Goal: Transaction & Acquisition: Book appointment/travel/reservation

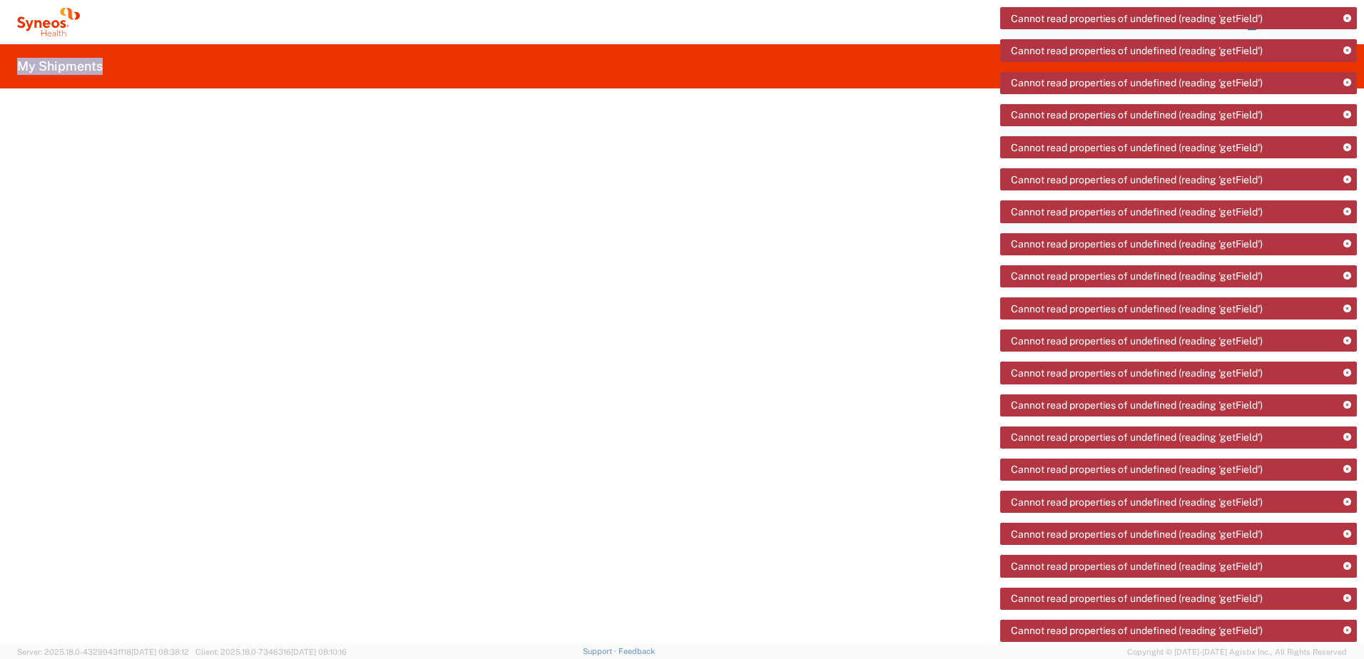
drag, startPoint x: 612, startPoint y: 42, endPoint x: 785, endPoint y: 132, distance: 195.2
click at [785, 132] on agx-forms-host "Cannot read properties of undefined (reading 'getField') Cannot read properties…" at bounding box center [682, 329] width 1364 height 659
drag, startPoint x: 785, startPoint y: 132, endPoint x: 730, endPoint y: 22, distance: 123.1
click at [730, 22] on div "Zsolt Varga Home Shipment estimator Shipment tracking Desktop shipment request …" at bounding box center [719, 22] width 1279 height 34
click at [299, 536] on agx-ag-table at bounding box center [690, 386] width 1347 height 516
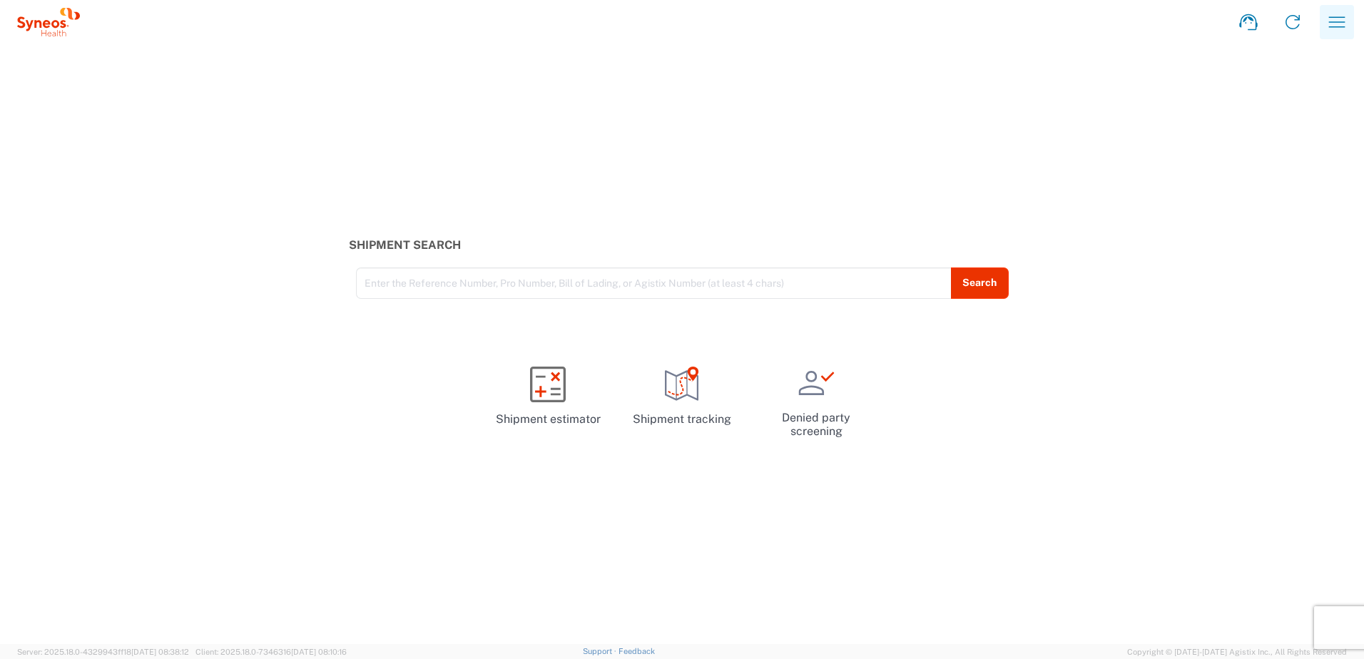
click at [1341, 23] on icon "button" at bounding box center [1336, 22] width 23 height 23
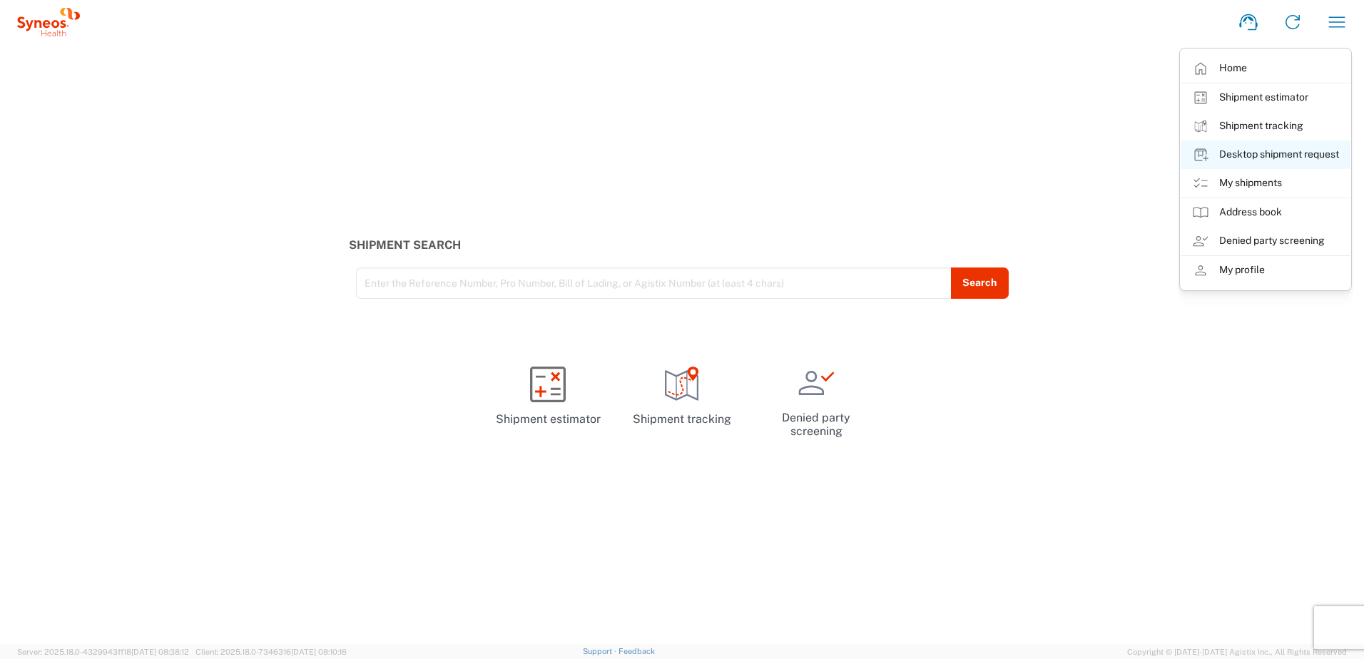
click at [1280, 155] on link "Desktop shipment request" at bounding box center [1265, 154] width 170 height 29
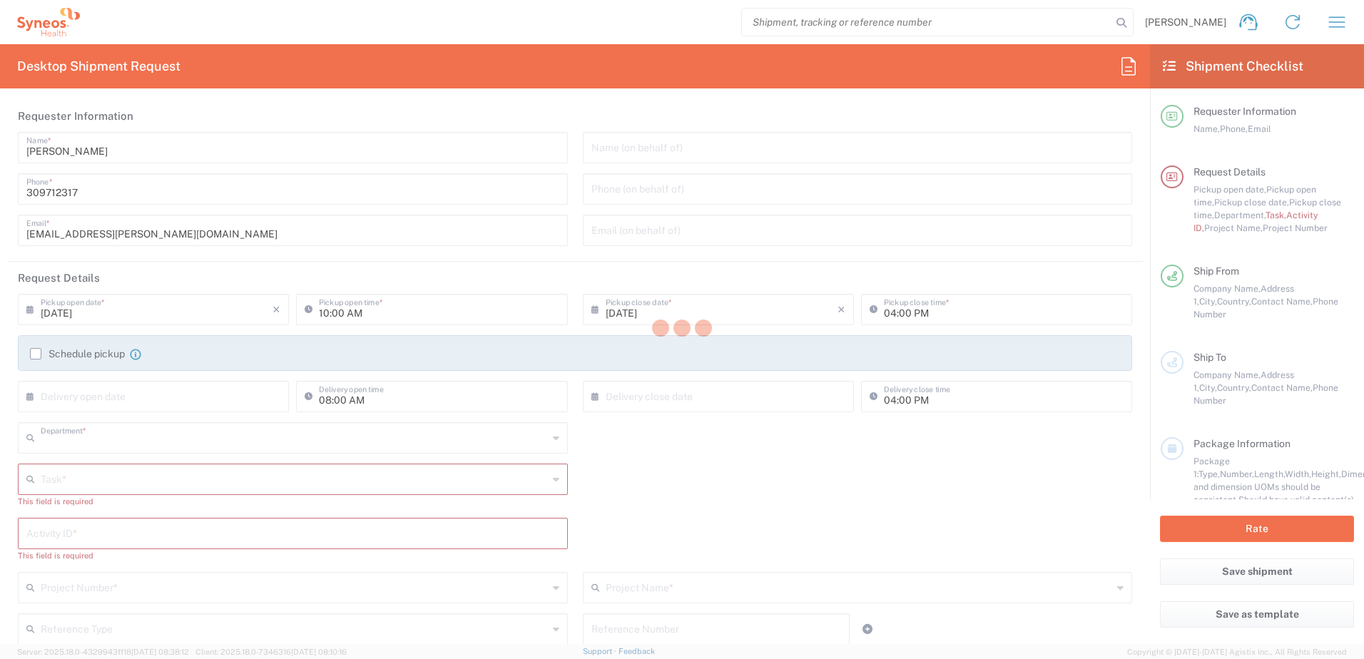
type input "4510"
type input "Hungary"
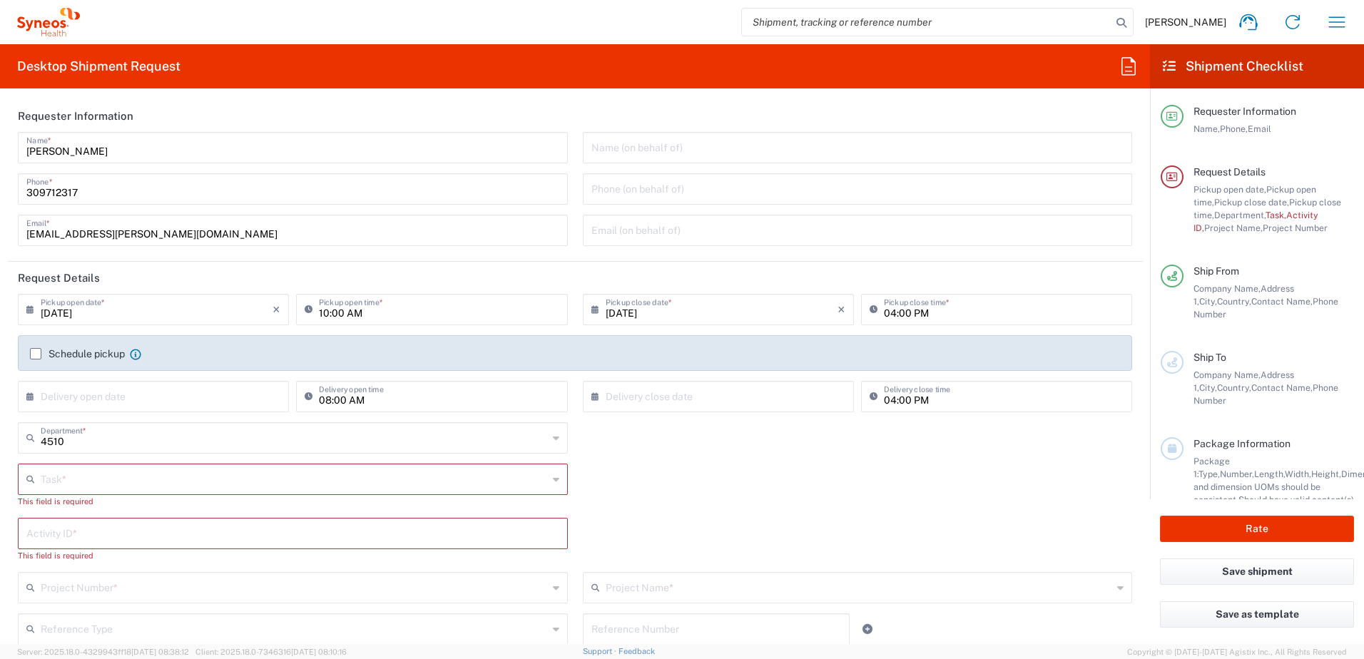
type input "Syneos Health Hungary Kft."
click at [1342, 25] on icon "button" at bounding box center [1336, 22] width 23 height 23
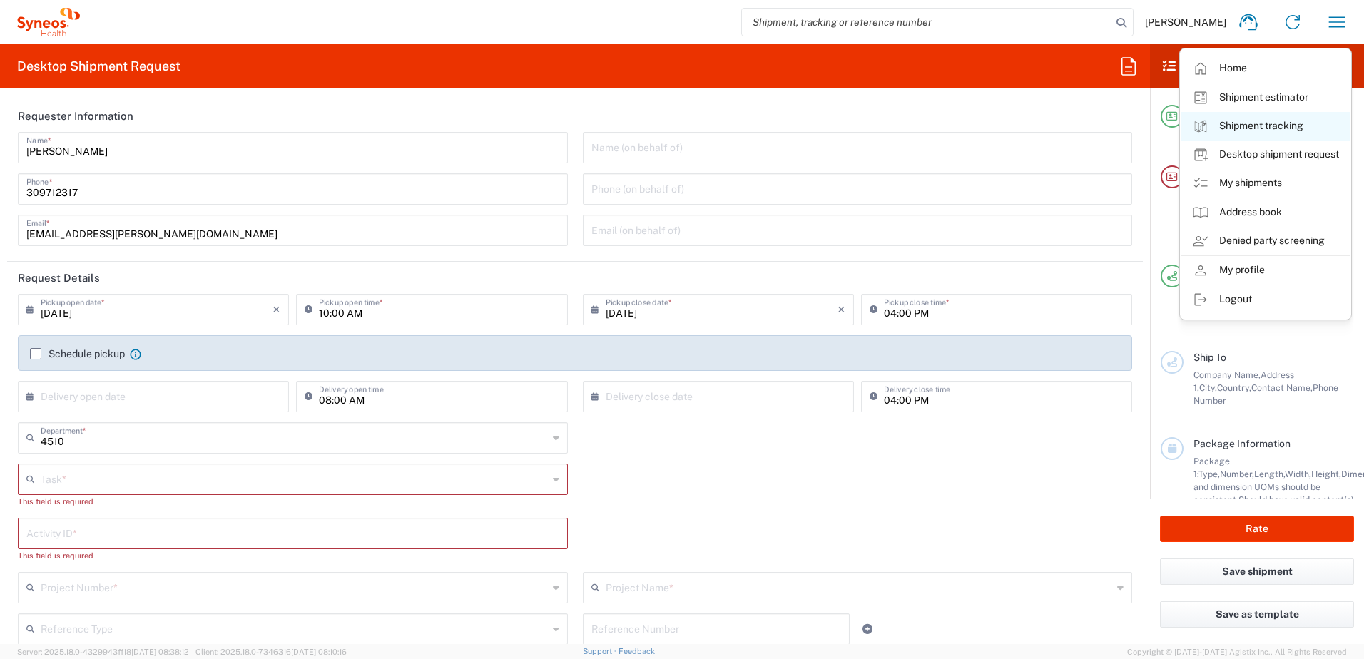
click at [1291, 133] on link "Shipment tracking" at bounding box center [1265, 126] width 170 height 29
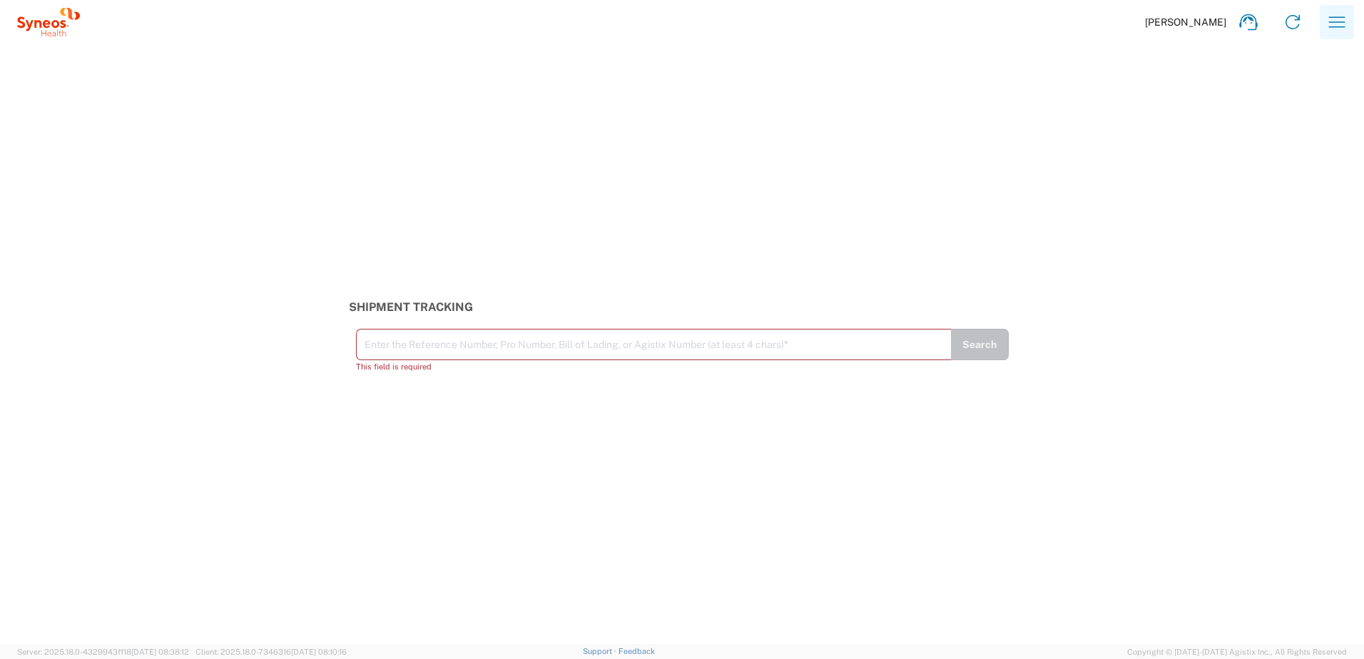
click at [1338, 24] on icon "button" at bounding box center [1336, 22] width 23 height 23
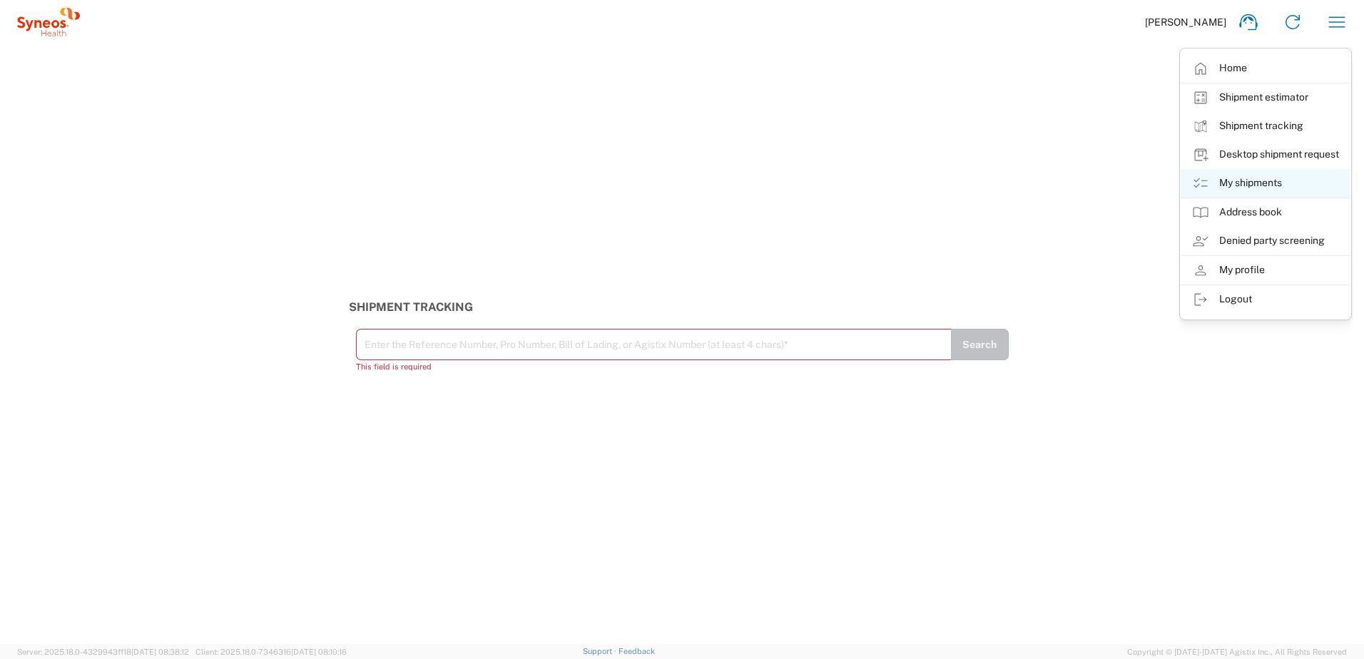
click at [1305, 181] on link "My shipments" at bounding box center [1265, 183] width 170 height 29
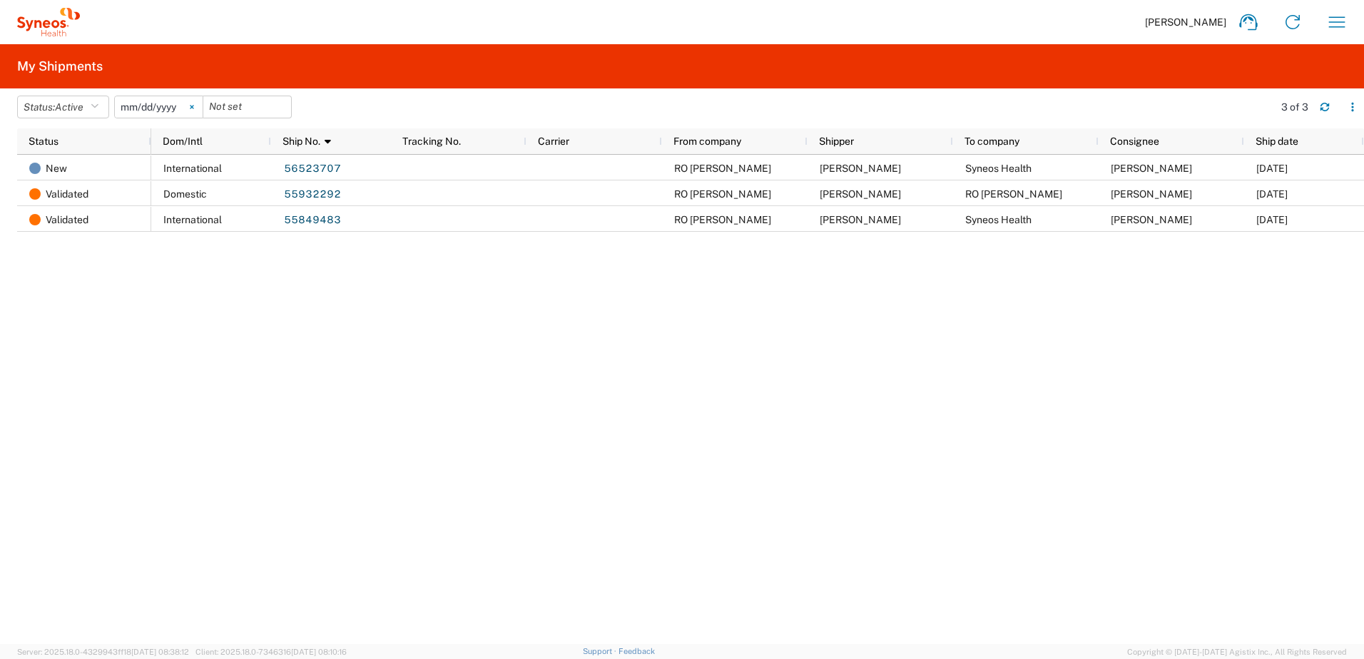
click at [194, 107] on icon at bounding box center [192, 107] width 4 height 4
click at [1324, 111] on icon "button" at bounding box center [1324, 110] width 9 height 4
click at [1354, 106] on icon "button" at bounding box center [1352, 107] width 10 height 10
click at [1165, 321] on div "International 56523707 RO Madalina Anghel Madalina Anghel Syneos Health Zsolt V…" at bounding box center [757, 399] width 1212 height 489
click at [104, 108] on button "Status: Active" at bounding box center [63, 107] width 92 height 23
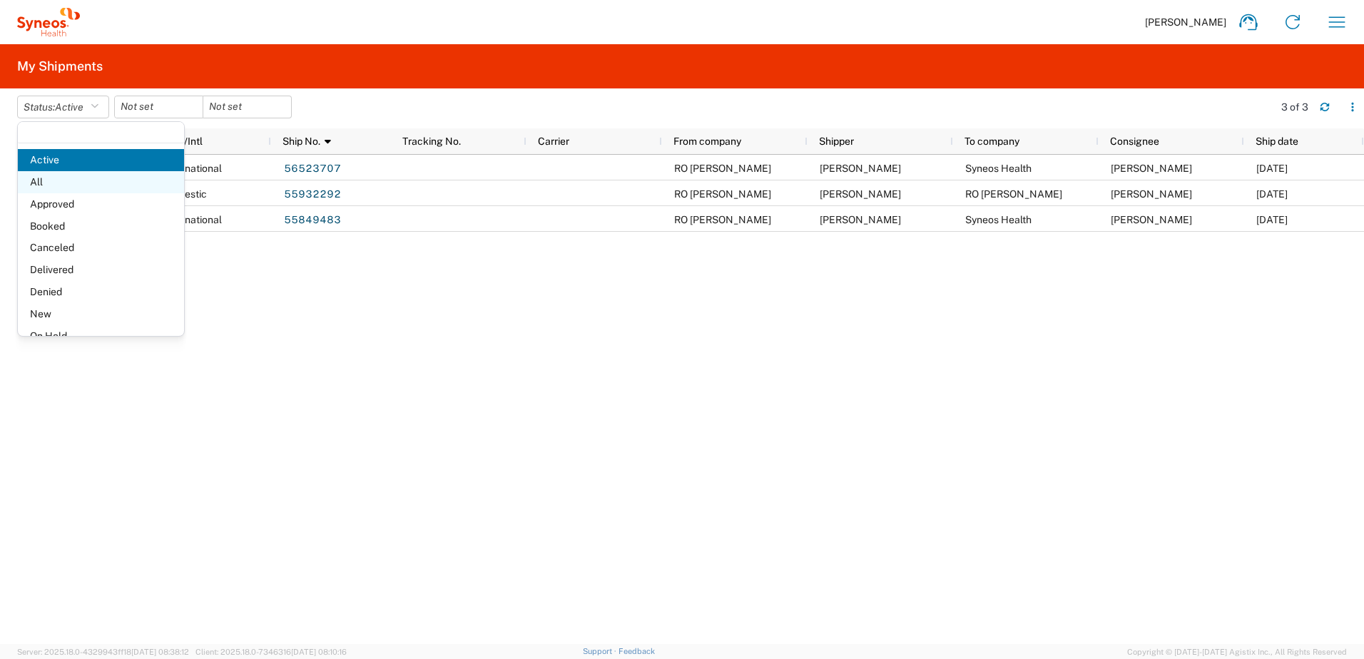
click at [97, 172] on span "All" at bounding box center [101, 182] width 166 height 22
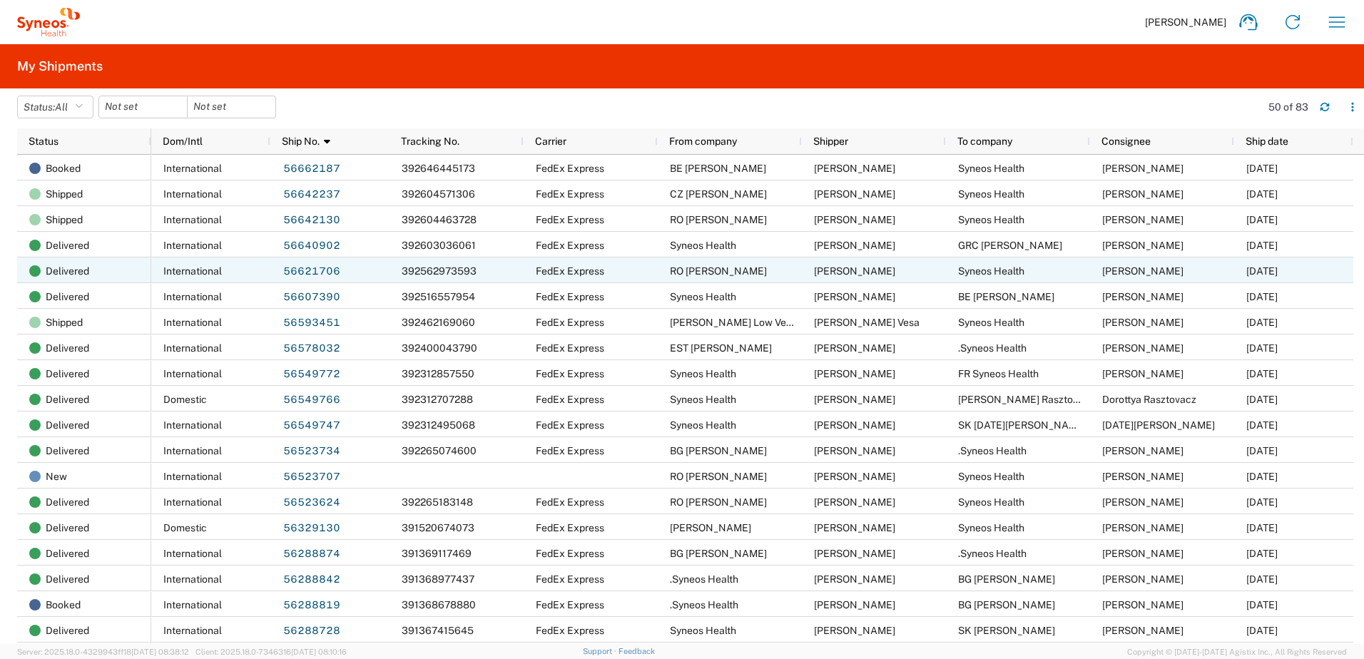
scroll to position [237, 0]
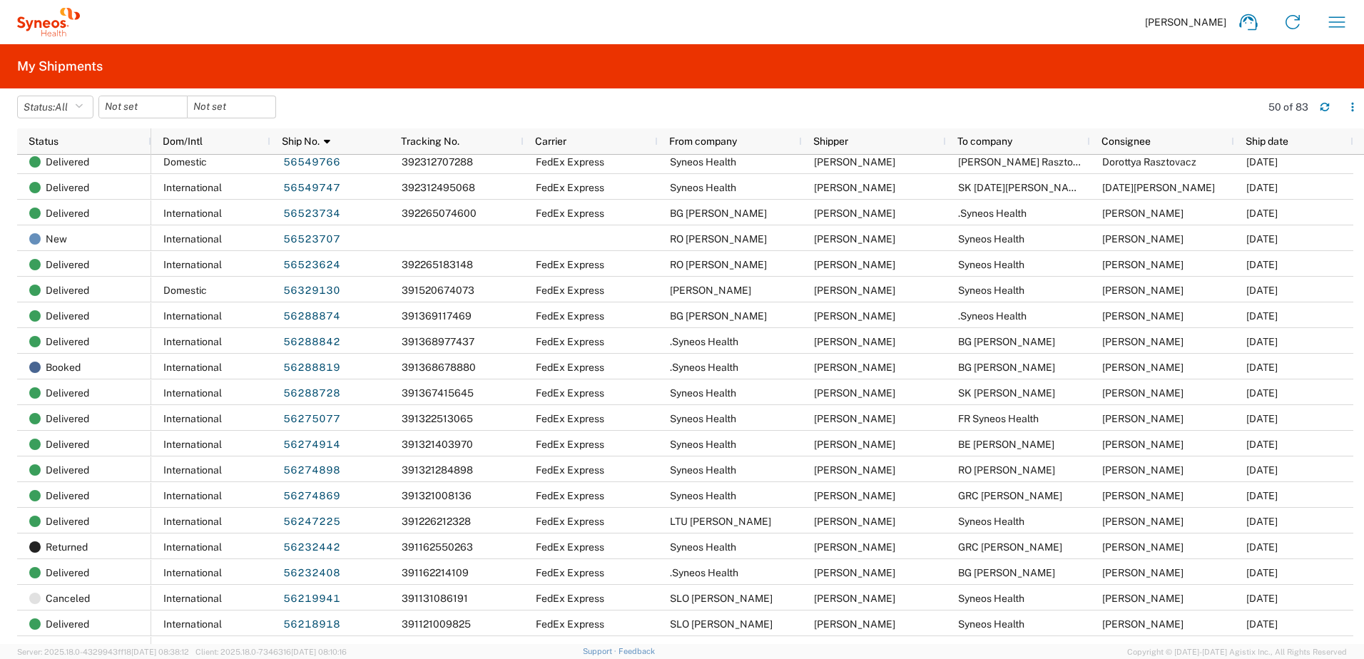
click at [782, 14] on div "[PERSON_NAME] Home Shipment estimator Shipment tracking Desktop shipment reques…" at bounding box center [719, 22] width 1279 height 34
click at [782, 14] on div "Zsolt Varga Home Shipment estimator Shipment tracking Desktop shipment request …" at bounding box center [719, 22] width 1279 height 34
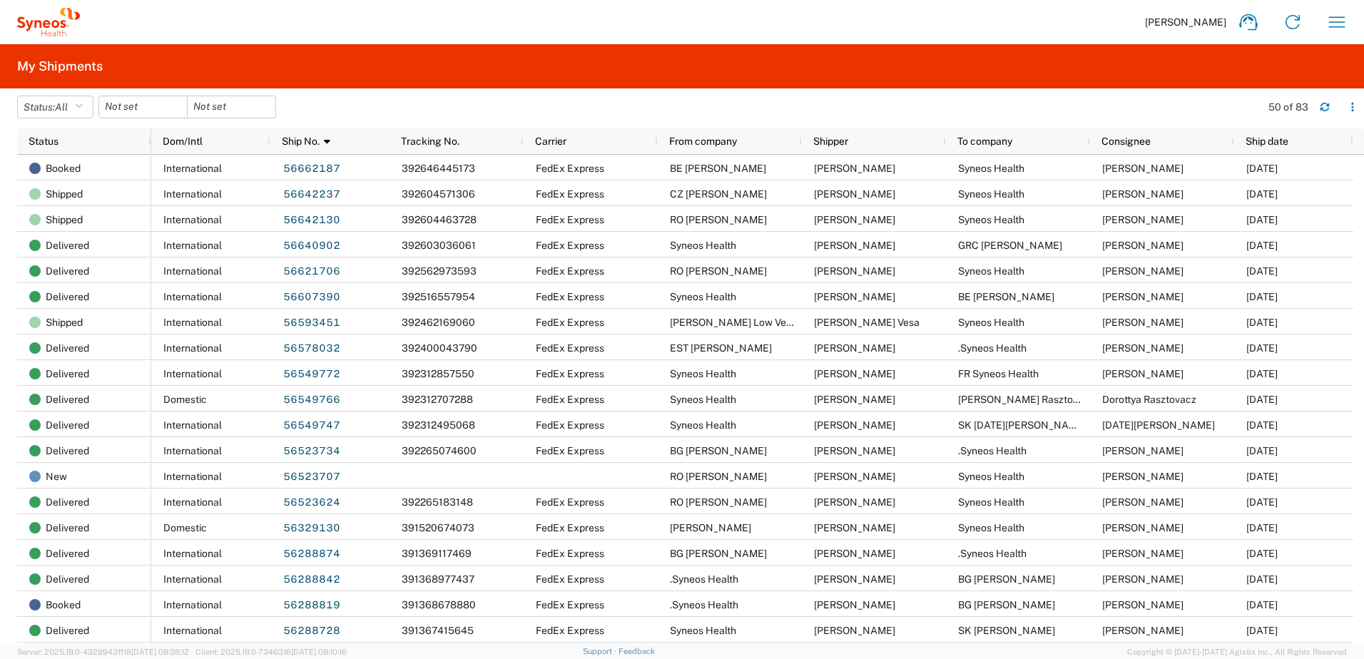
scroll to position [0, 0]
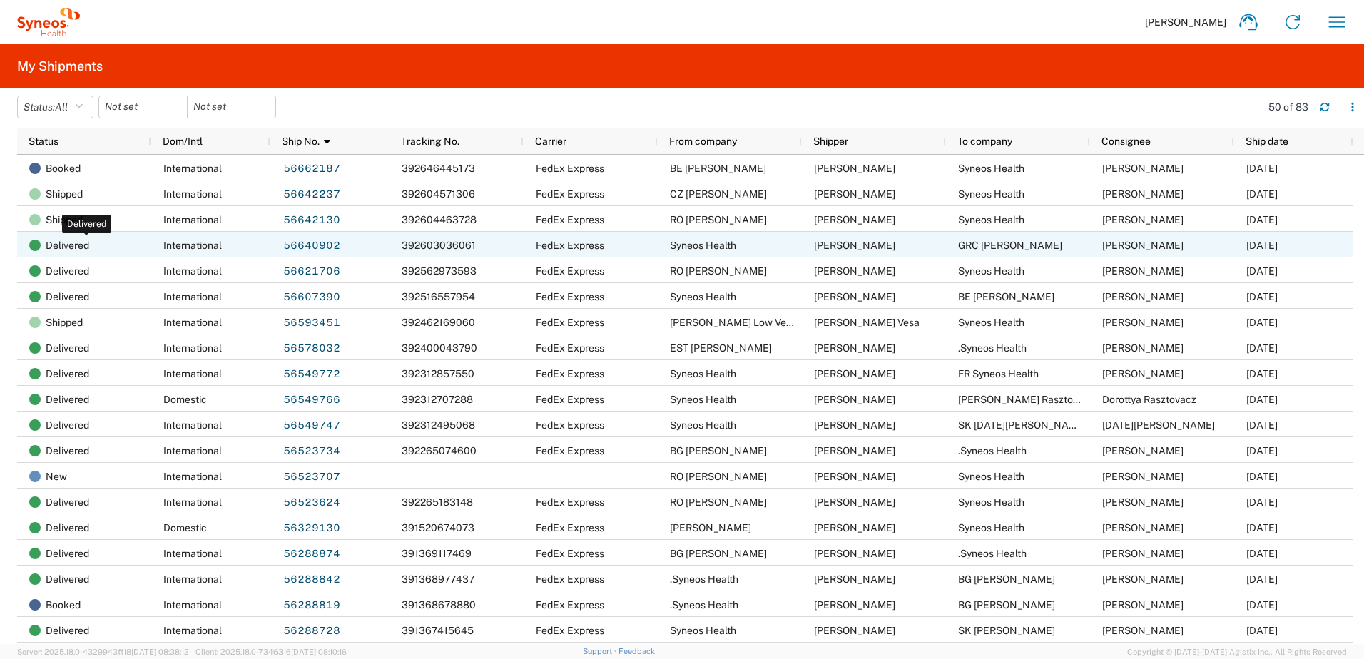
click at [65, 246] on span "Delivered" at bounding box center [68, 246] width 44 height 26
click at [72, 244] on span "Delivered" at bounding box center [68, 246] width 44 height 26
click at [315, 244] on link "56640902" at bounding box center [311, 246] width 58 height 23
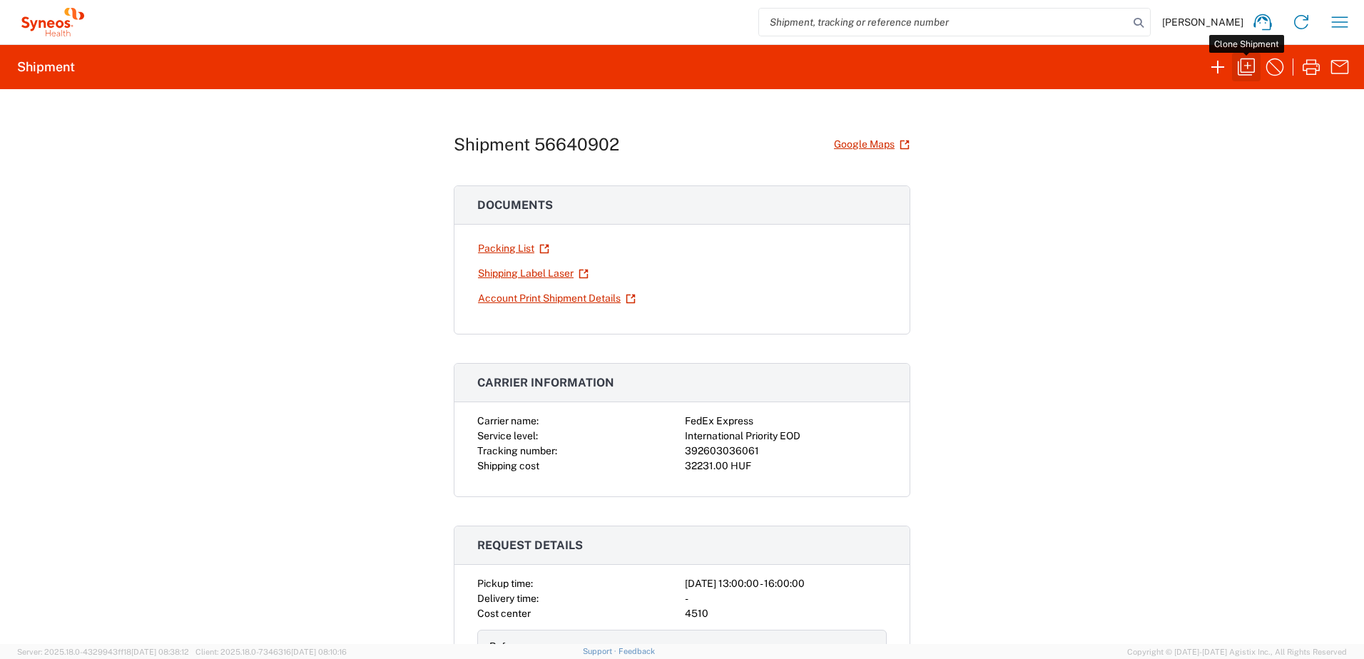
click at [1245, 63] on icon "button" at bounding box center [1246, 67] width 23 height 23
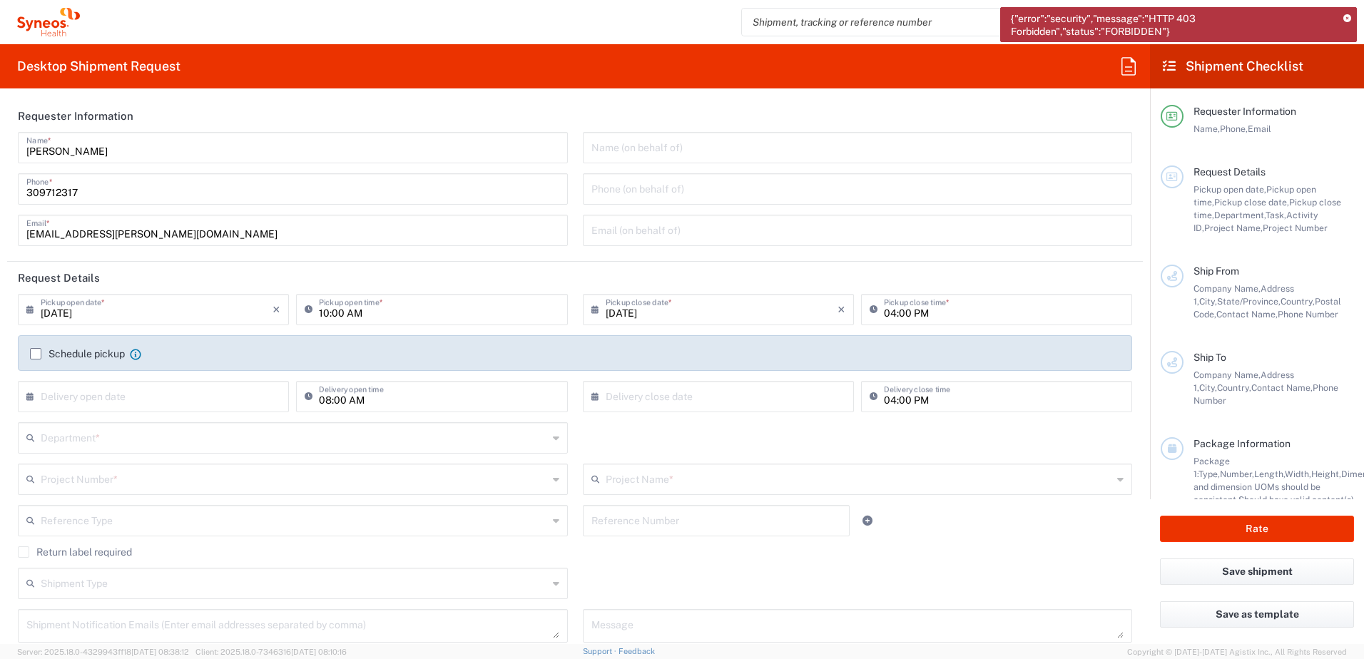
type input "[GEOGRAPHIC_DATA]"
click at [655, 509] on input "text" at bounding box center [716, 519] width 250 height 25
paste input "INC2636769"
type input "INC2636769"
click at [325, 314] on input "10:00 AM" at bounding box center [439, 308] width 240 height 25
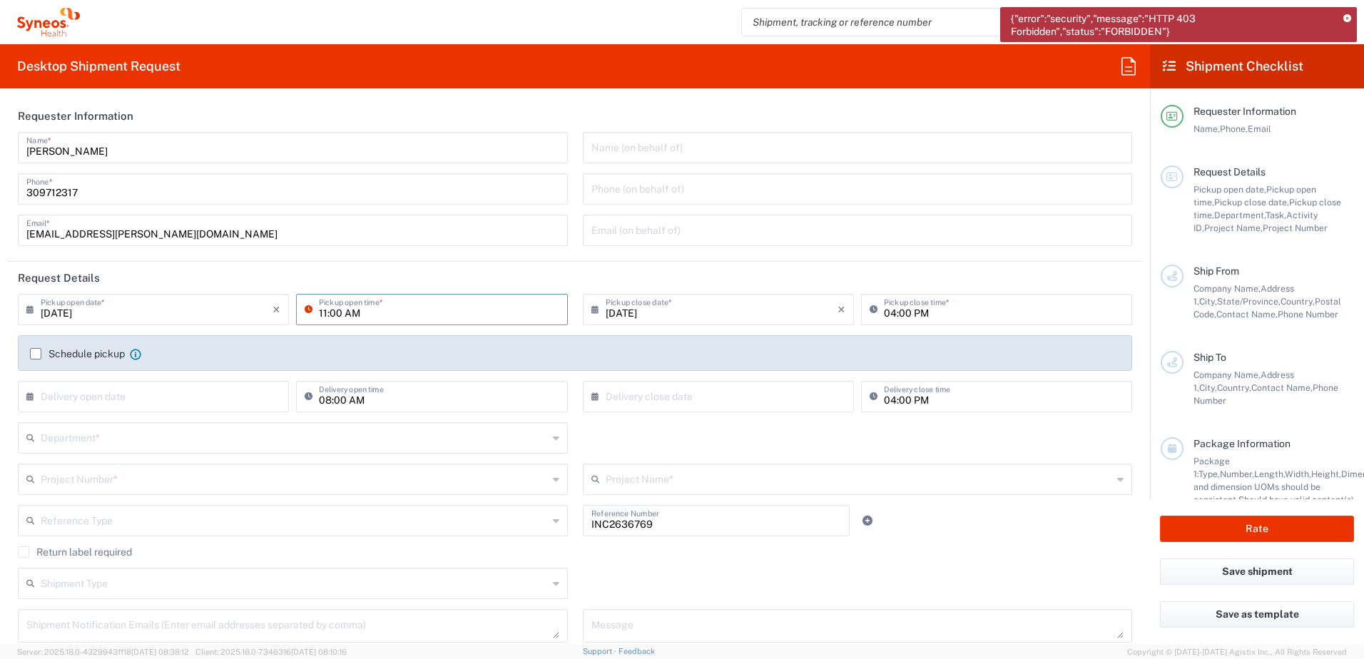
type input "11:00 AM"
click at [575, 326] on div "09/01/2025 × Pickup close date * Cancel Apply 04:00 PM Pickup close time *" at bounding box center [857, 314] width 565 height 41
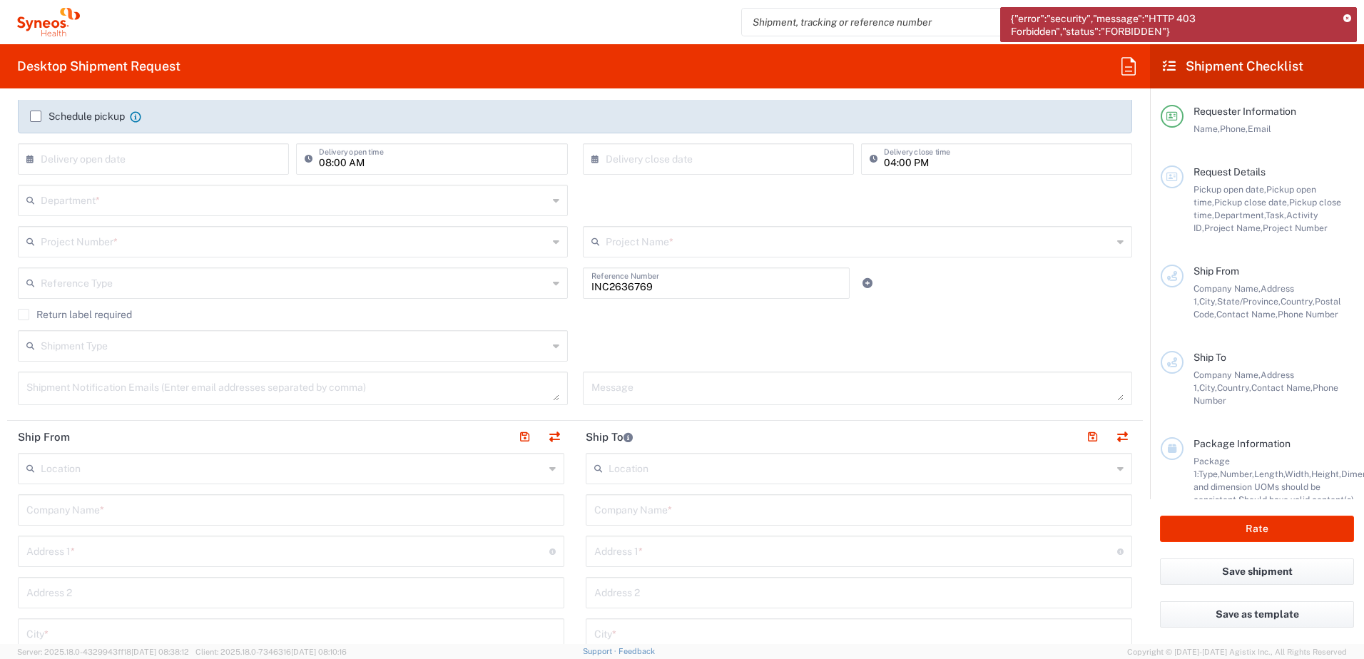
click at [1345, 18] on icon at bounding box center [1347, 19] width 8 height 8
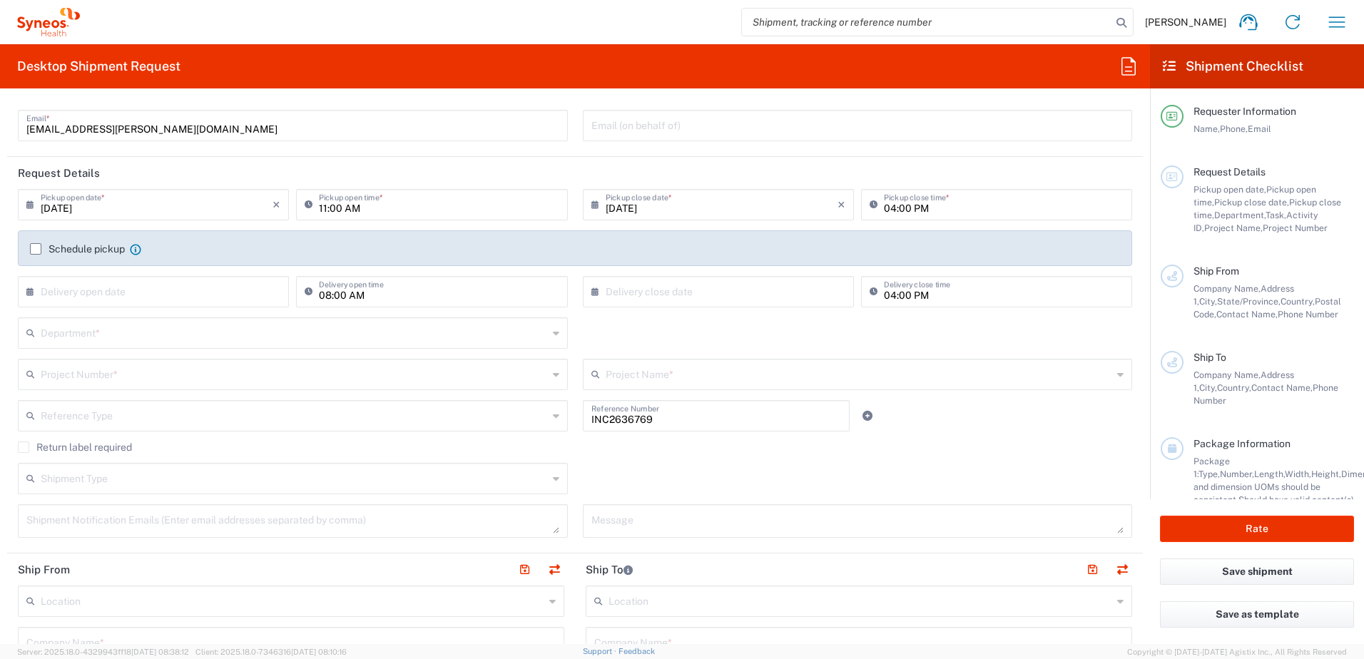
scroll to position [0, 0]
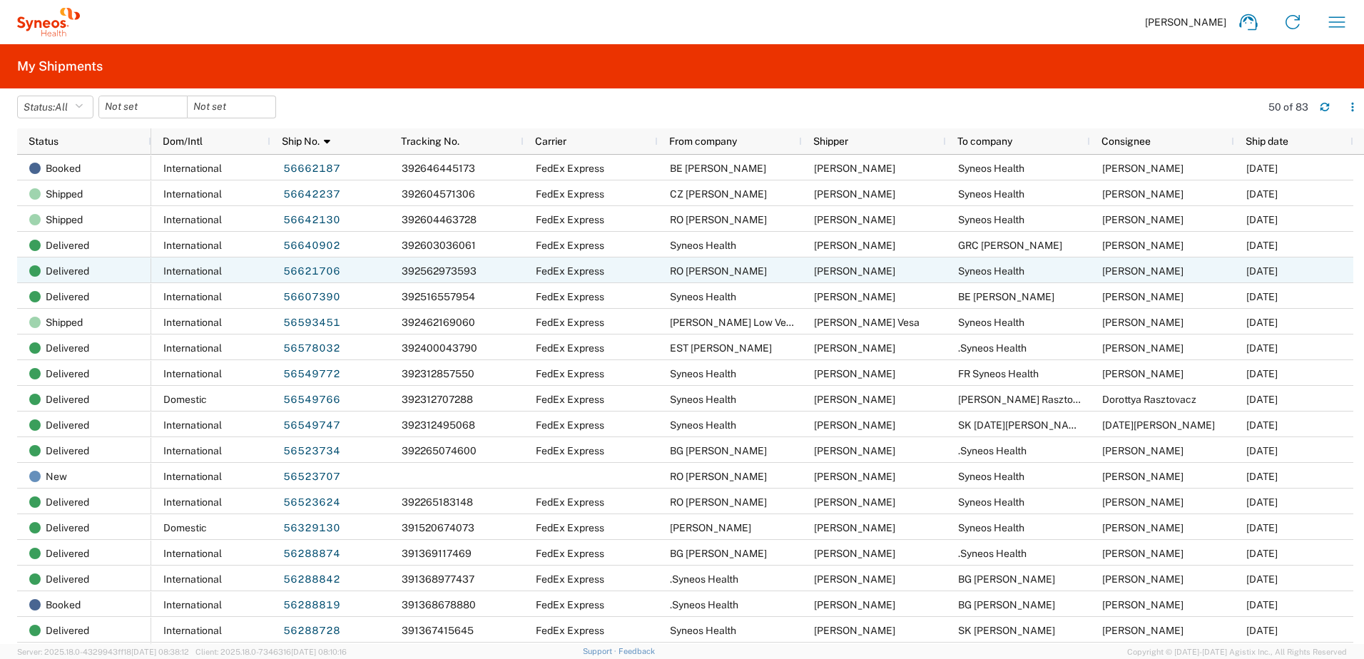
scroll to position [237, 0]
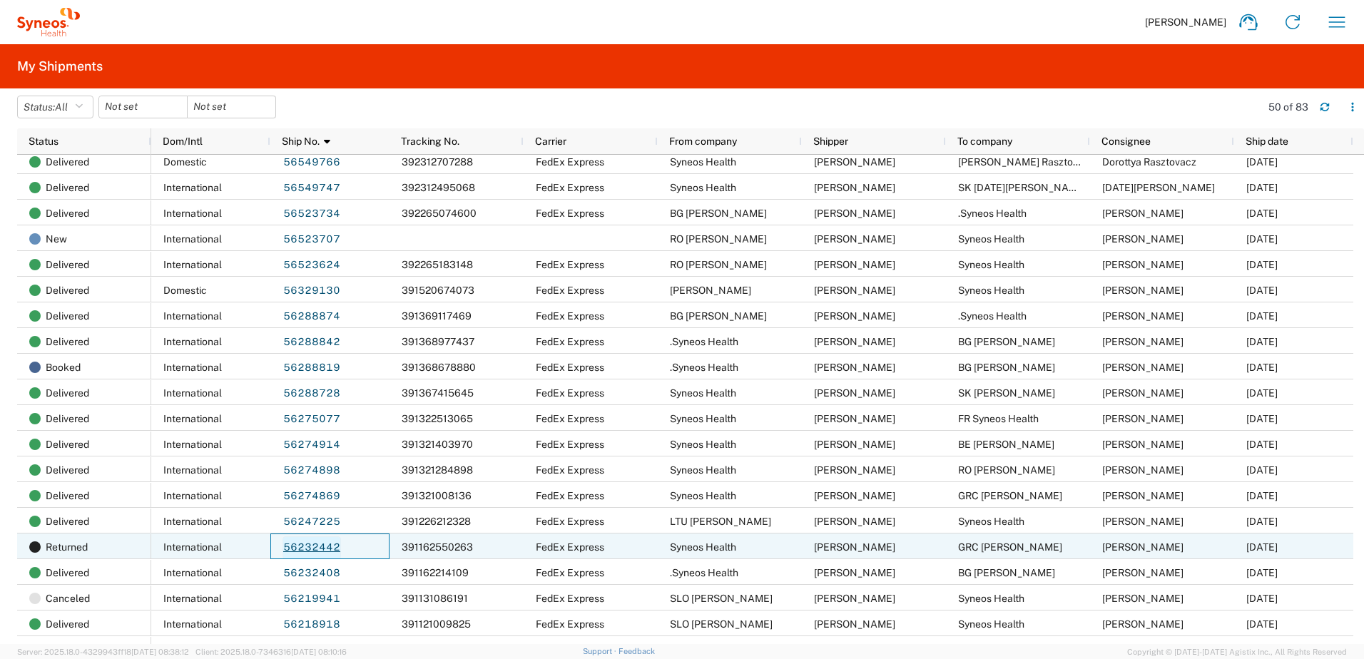
click at [321, 546] on link "56232442" at bounding box center [311, 547] width 58 height 23
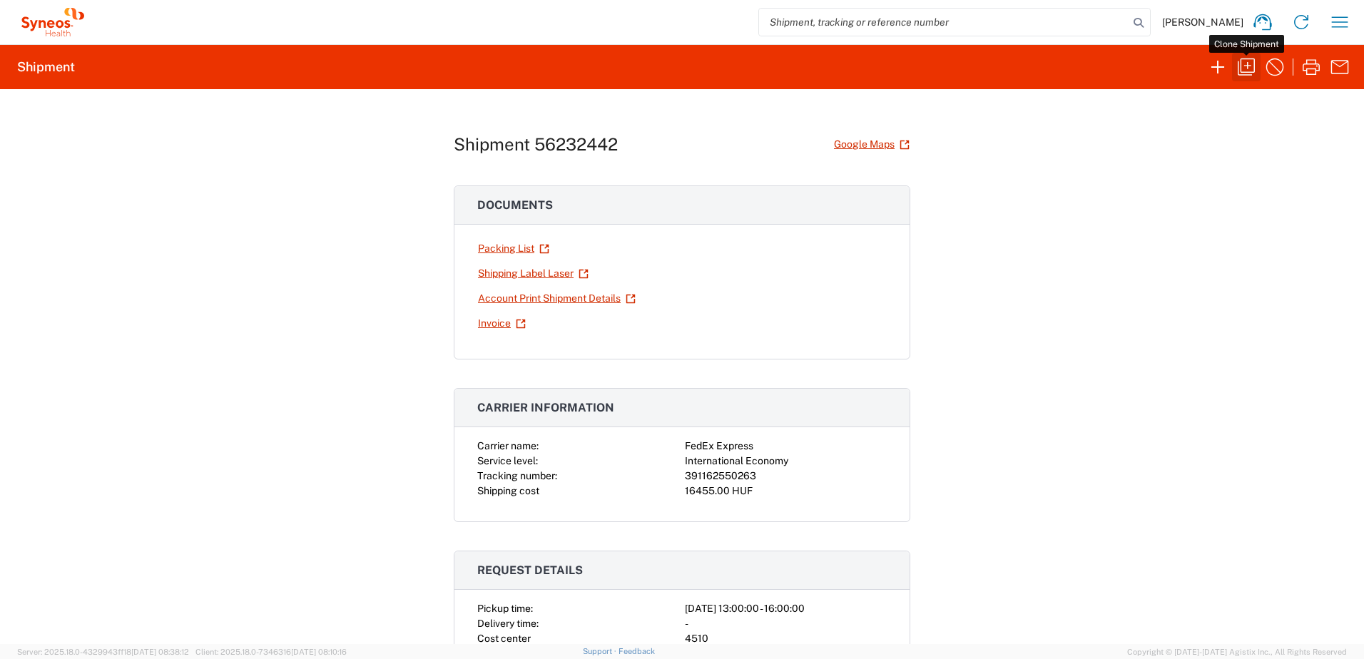
click at [1241, 70] on icon "button" at bounding box center [1245, 66] width 17 height 17
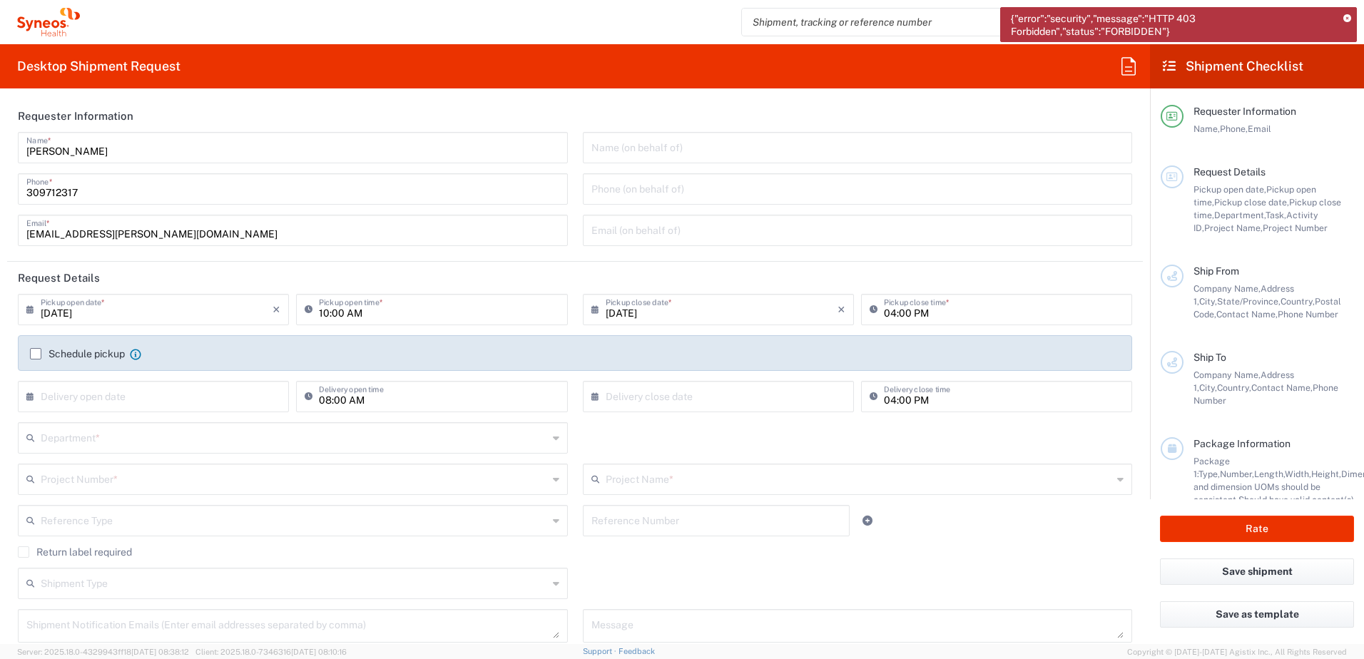
type input "[GEOGRAPHIC_DATA]"
click at [1347, 18] on icon at bounding box center [1347, 19] width 8 height 8
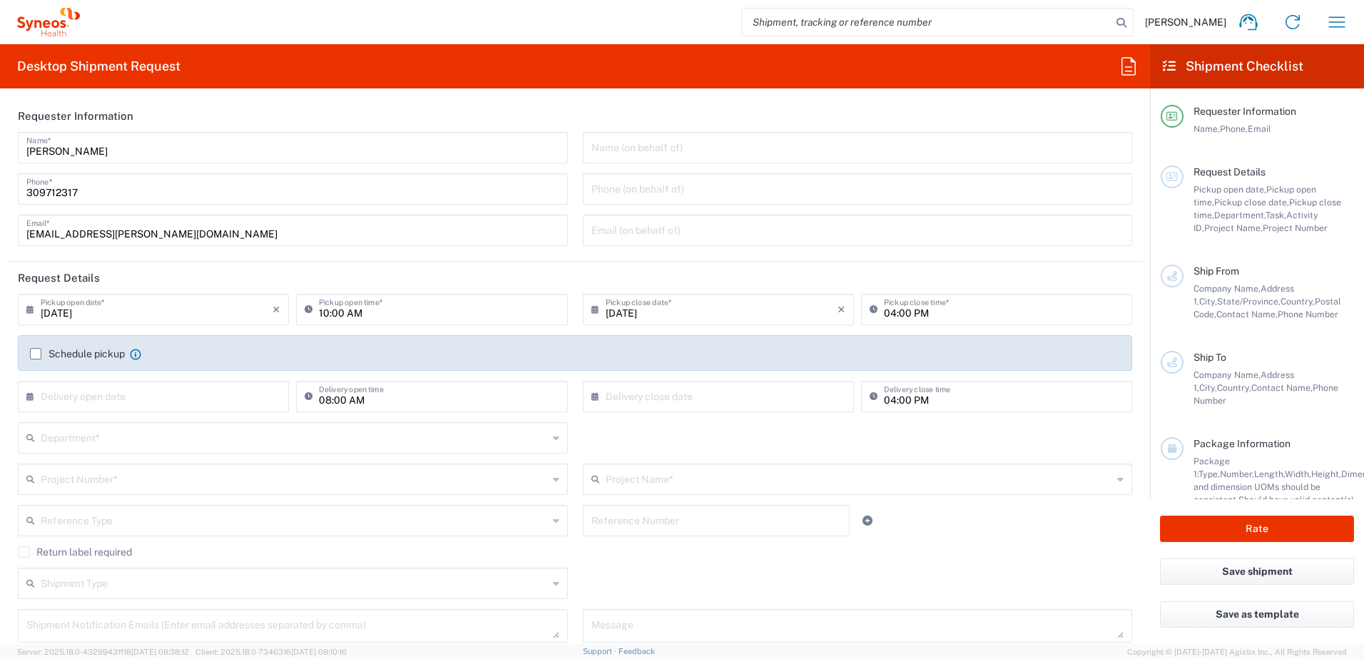
click at [321, 315] on input "10:00 AM" at bounding box center [439, 308] width 240 height 25
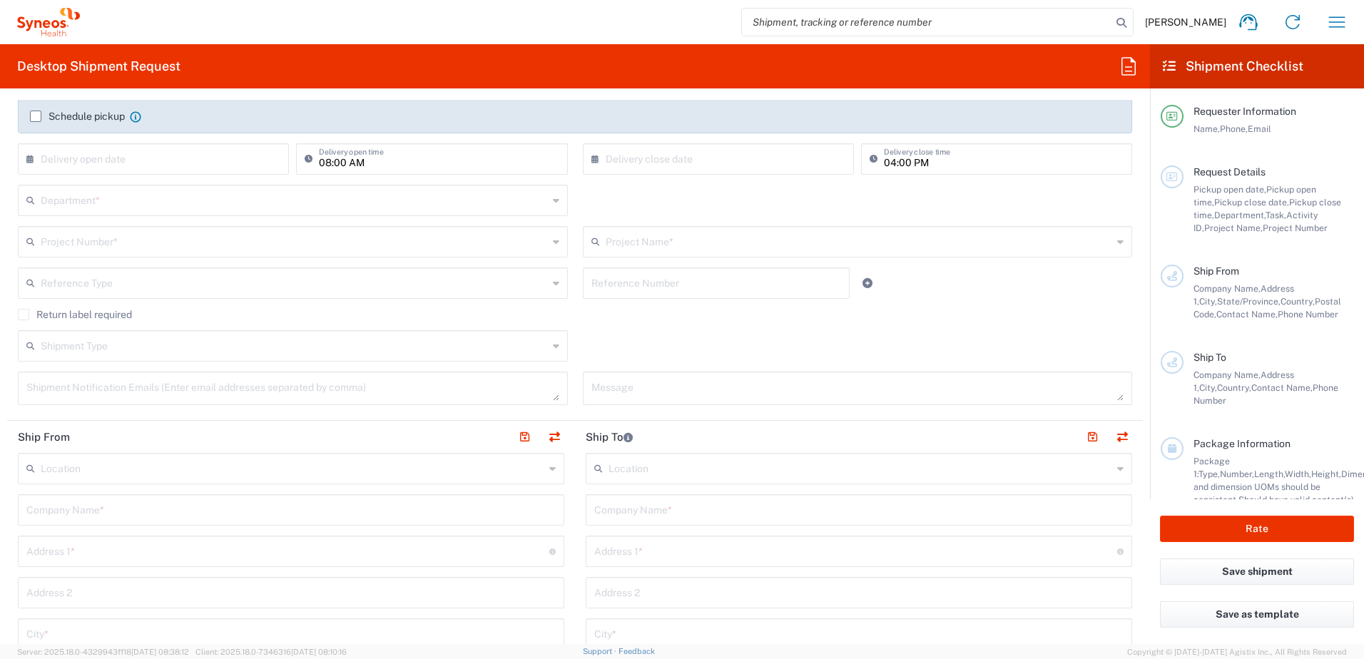
type input "11:00 AM"
click at [692, 471] on input "text" at bounding box center [860, 467] width 504 height 25
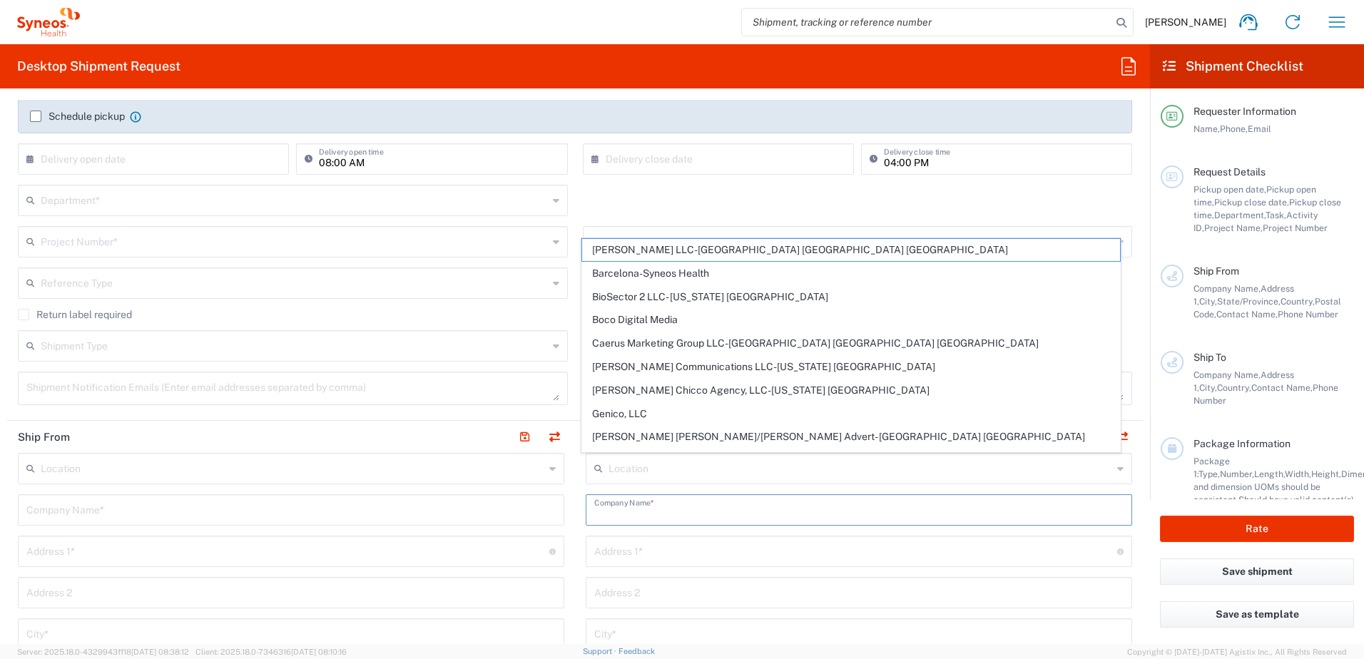
click at [693, 515] on input "text" at bounding box center [858, 508] width 529 height 25
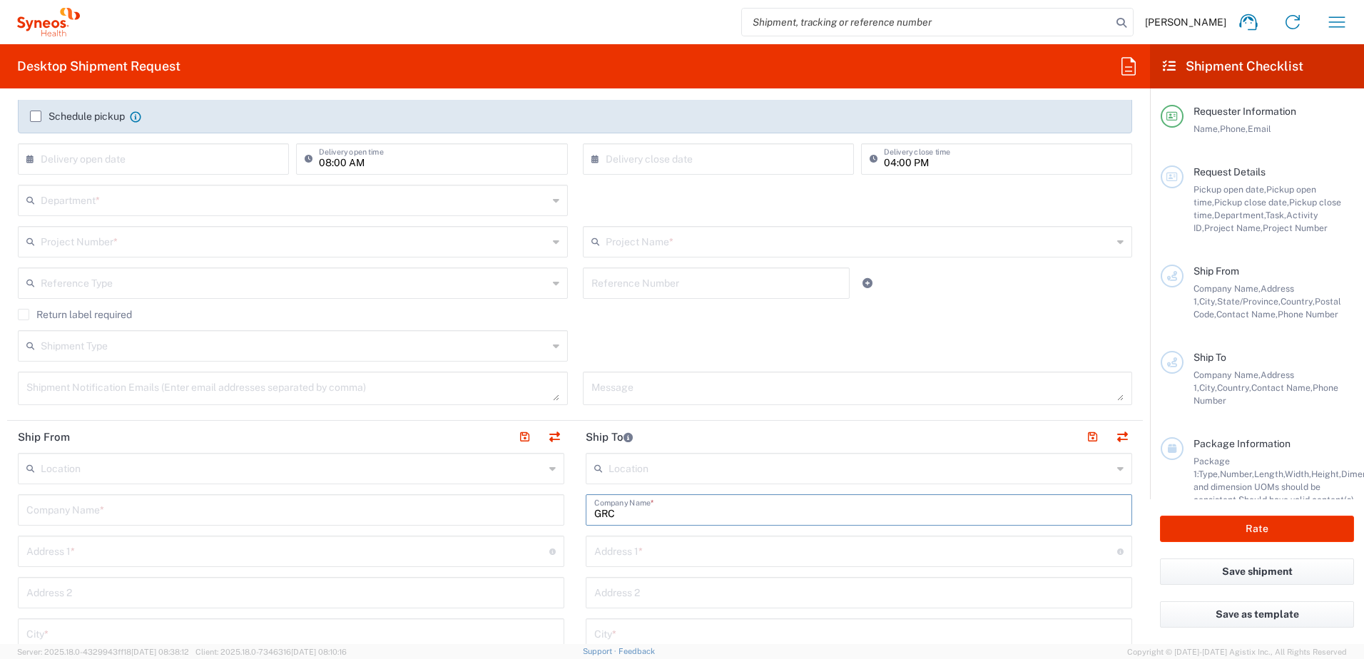
paste input "Maria Polyxeni Grigoropoulou"
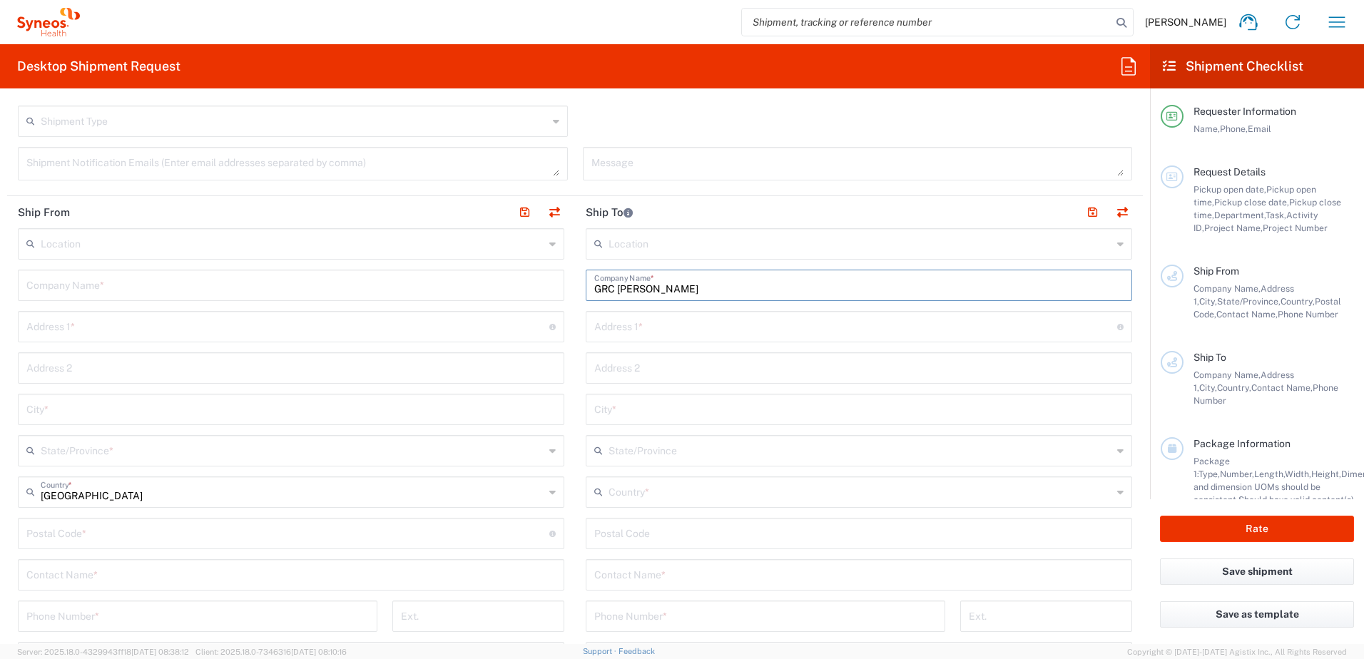
scroll to position [476, 0]
type input "GRC Maria Polyxeni Grigoropoulou"
click at [690, 562] on input "text" at bounding box center [858, 560] width 529 height 25
paste input "Maria Polyxeni Grigoropoulou"
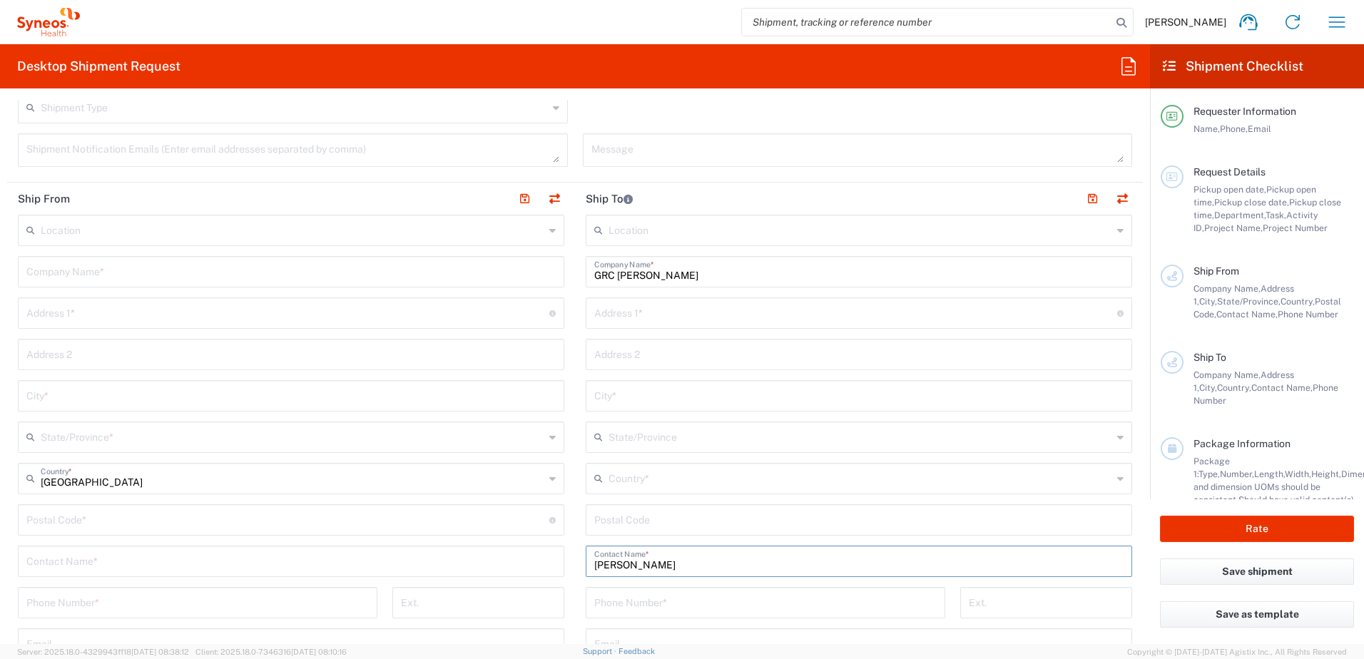
type input "Maria Polyxeni Grigoropoulou"
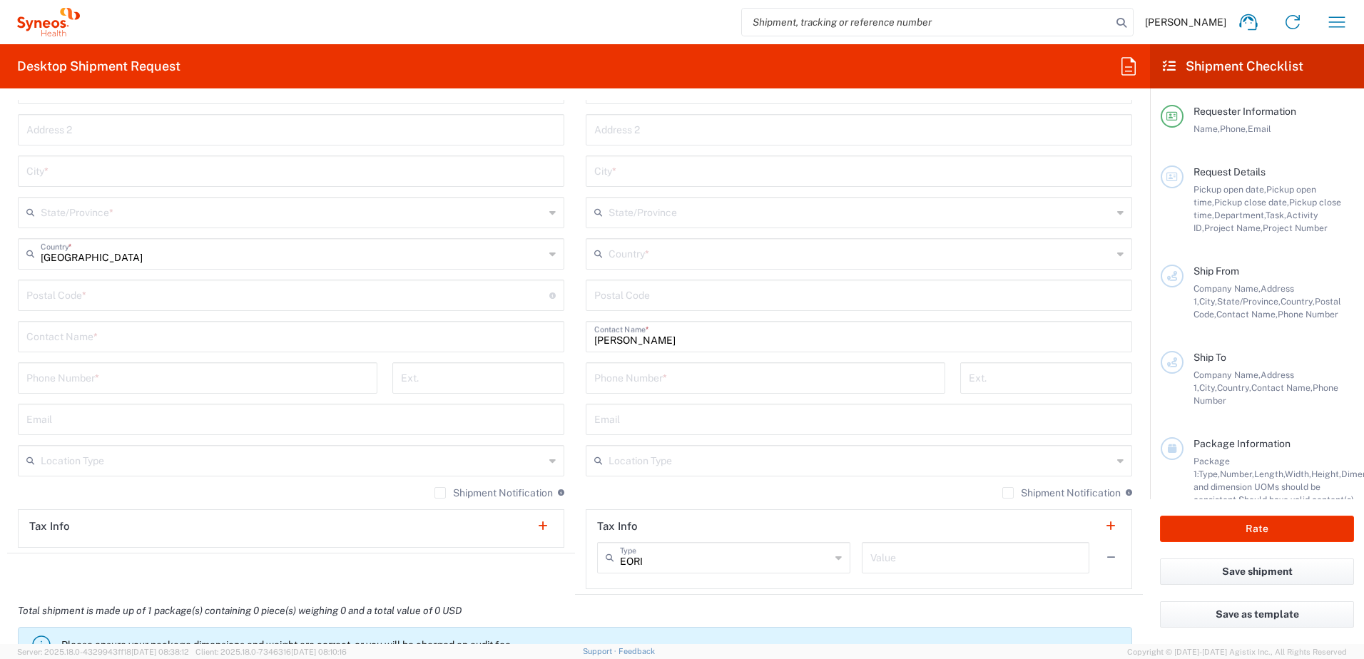
scroll to position [713, 0]
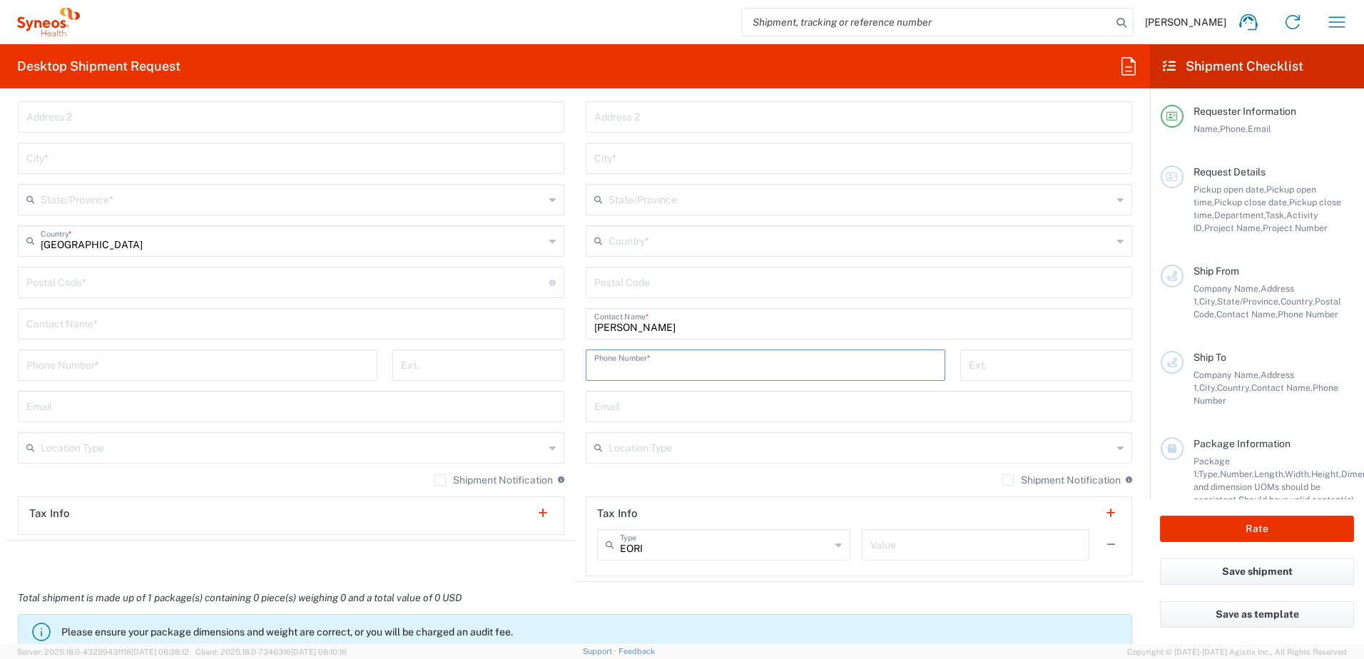
click at [635, 367] on input "tel" at bounding box center [765, 364] width 342 height 25
paste input "+30 6948830390"
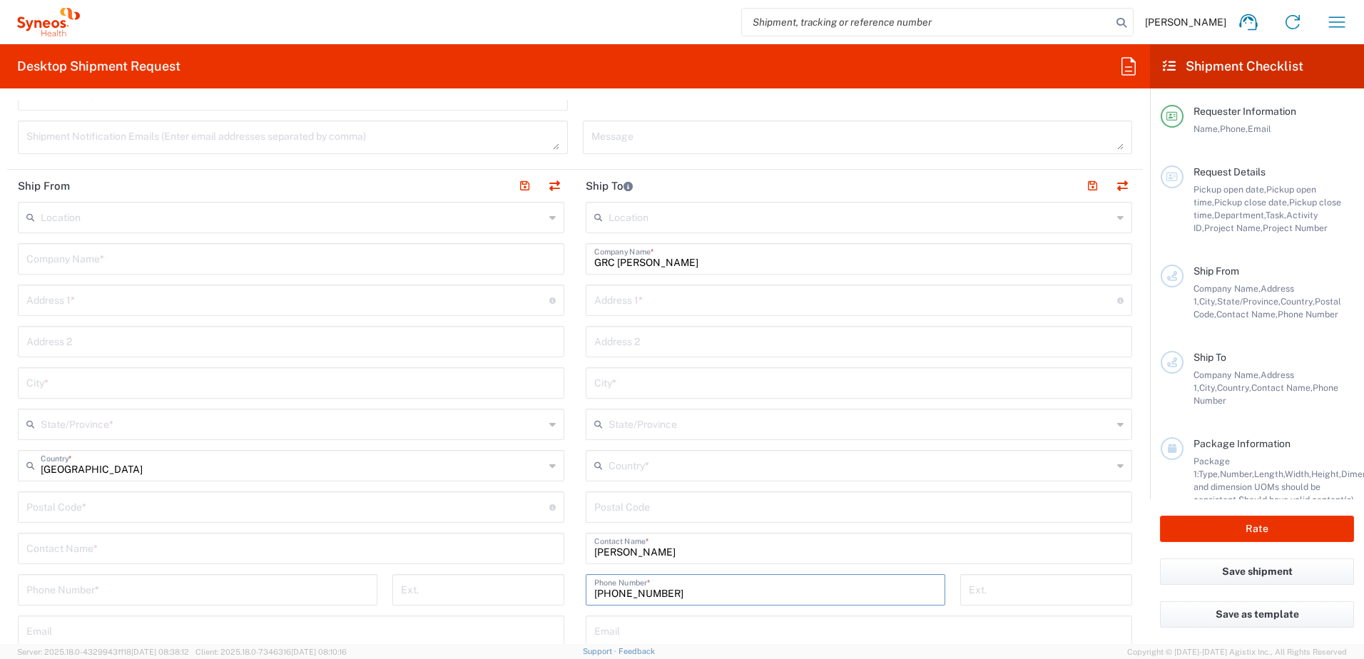
scroll to position [476, 0]
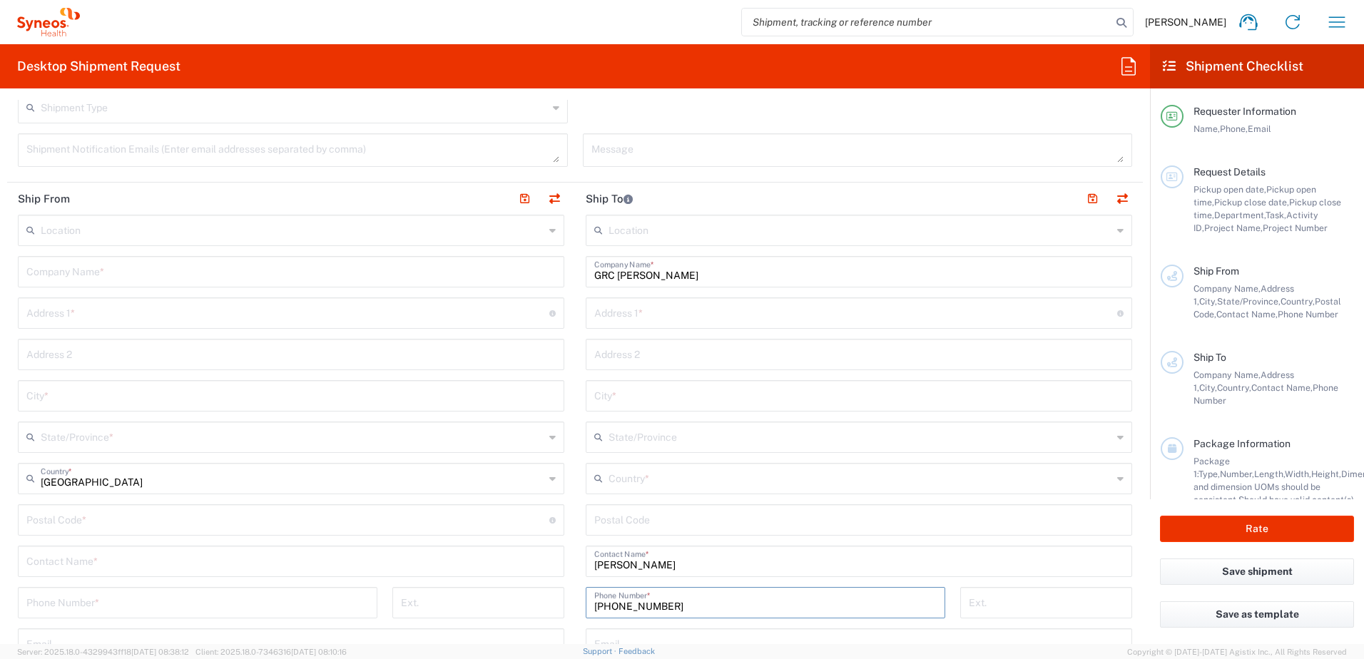
type input "+30 6948830390"
click at [94, 228] on input "text" at bounding box center [293, 229] width 504 height 25
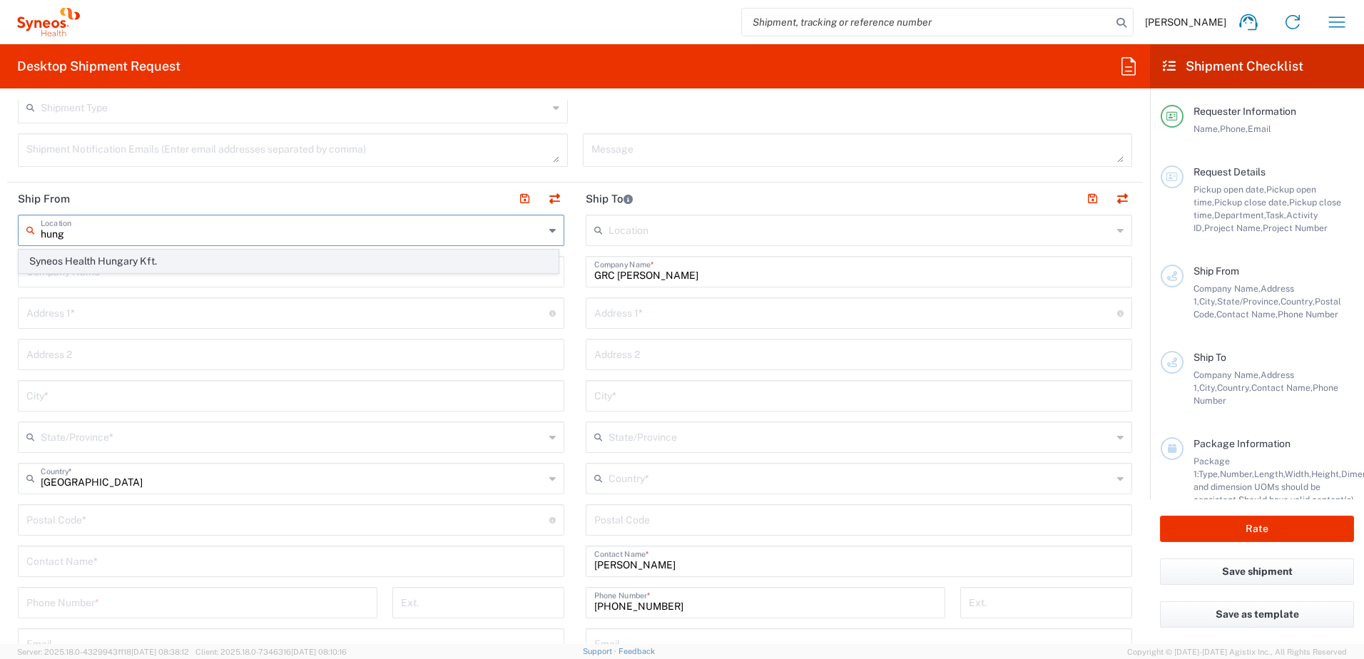
click at [99, 262] on span "Syneos Health Hungary Kft." at bounding box center [288, 261] width 538 height 22
type input "Syneos Health Hungary Kft."
type input "Science Park, Irinyi Jozsef u. 4-20"
type input "B building, 2nd floor"
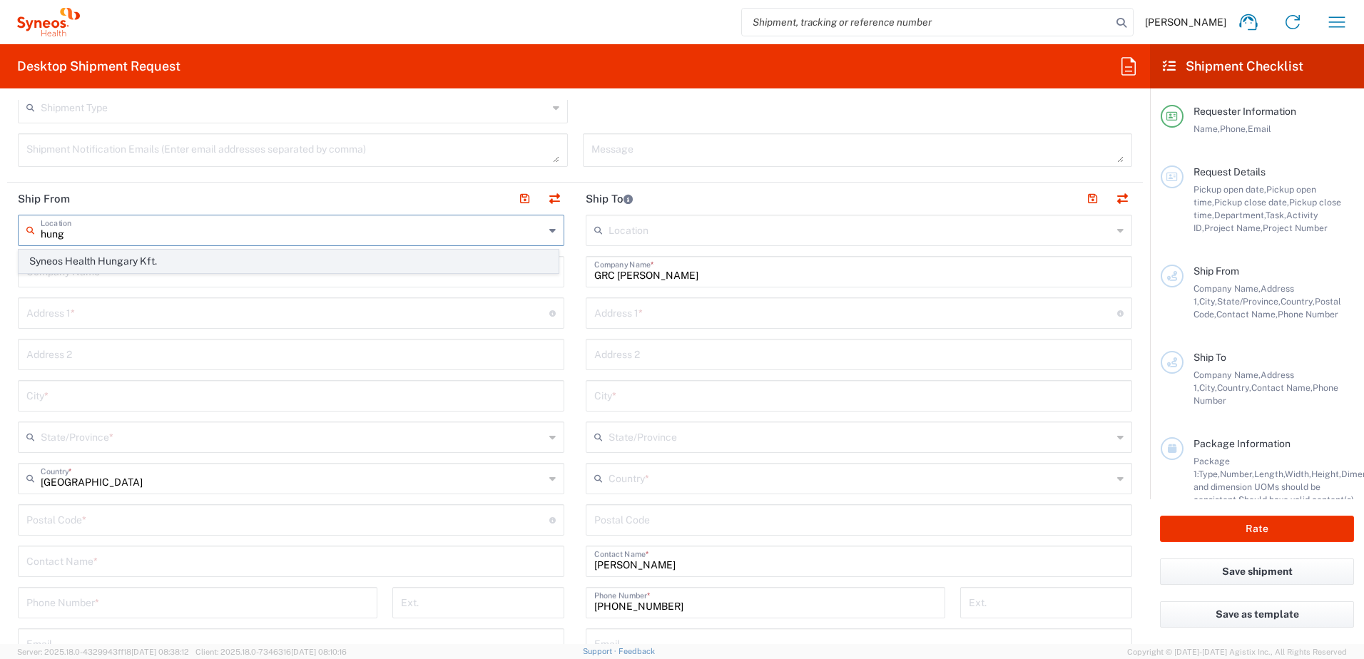
type input "[GEOGRAPHIC_DATA]"
type input "1117"
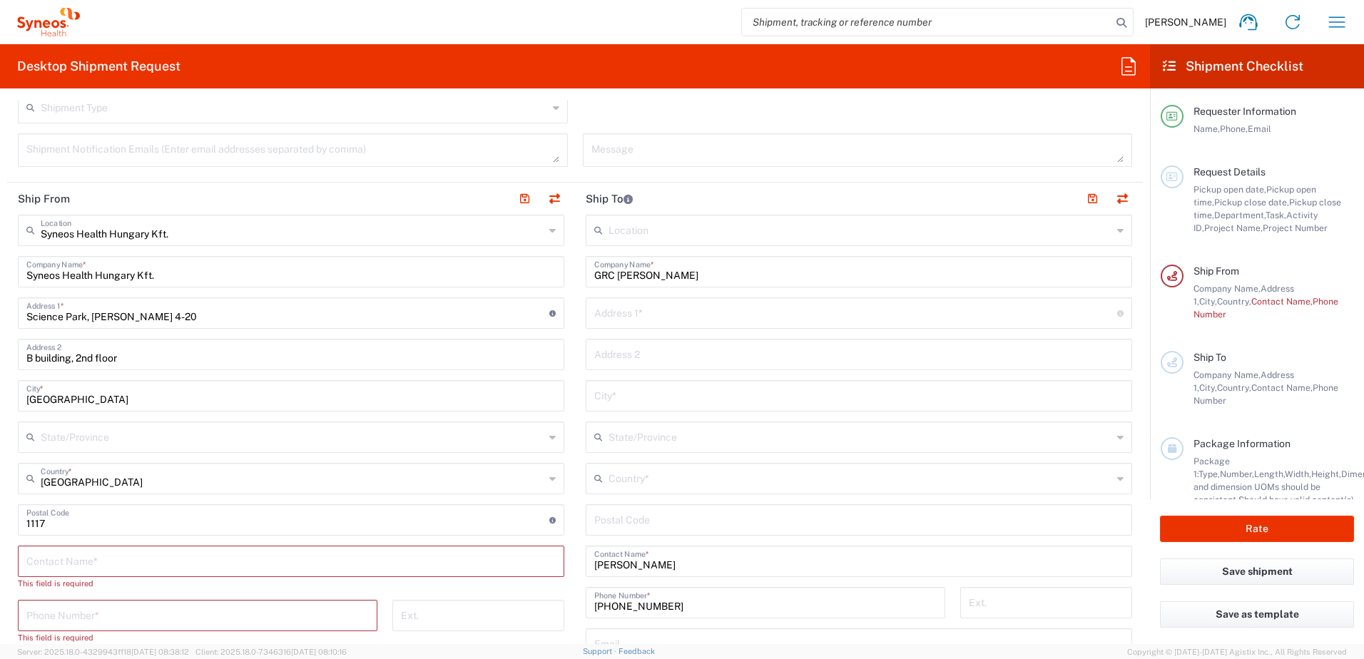
scroll to position [713, 0]
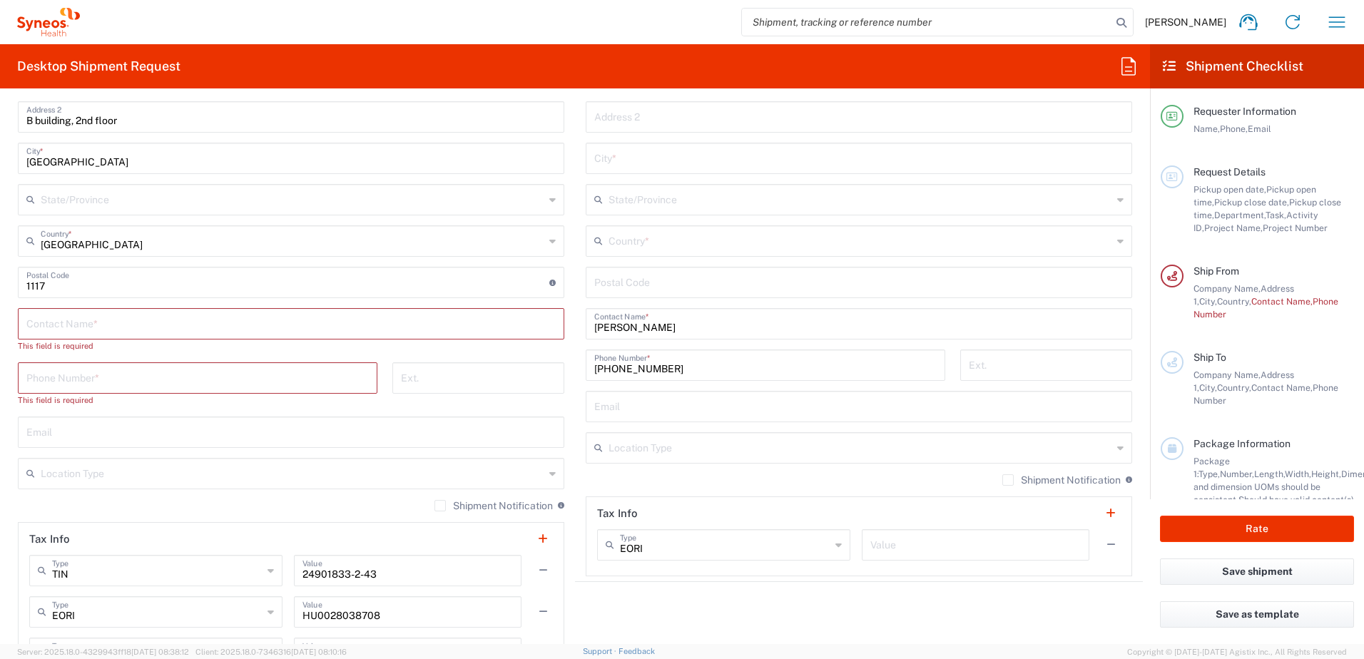
click at [113, 325] on input "text" at bounding box center [290, 322] width 529 height 25
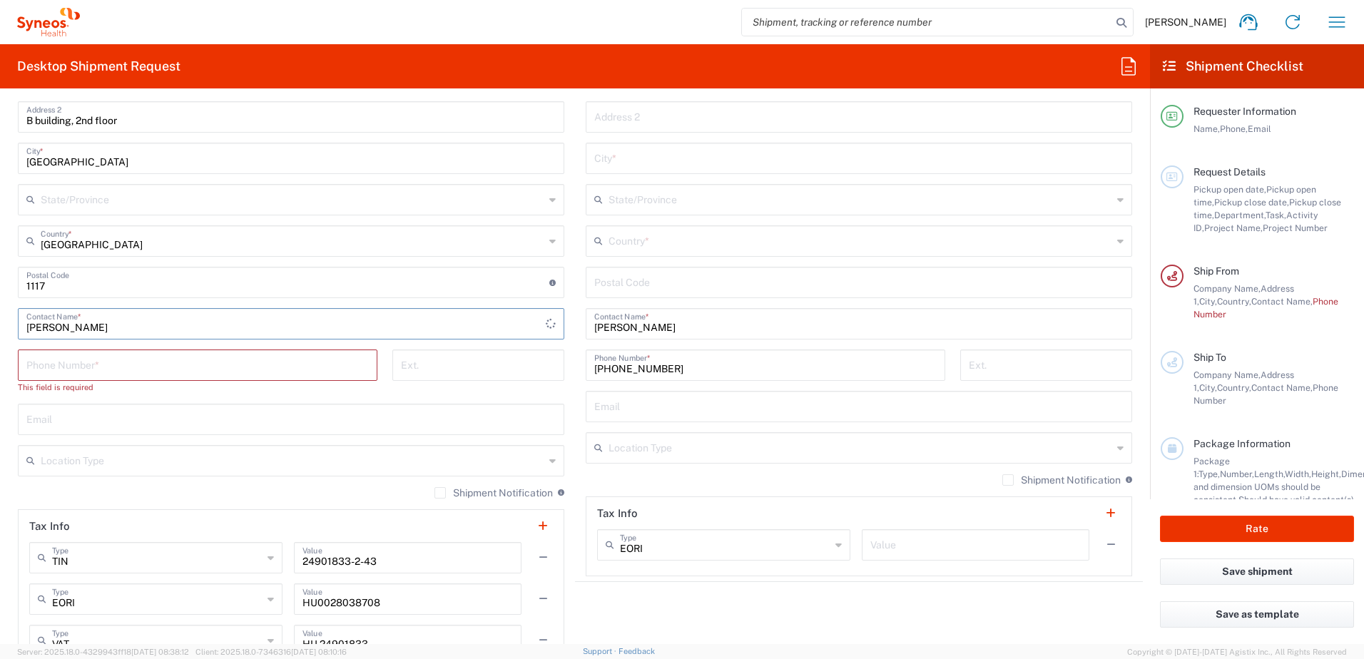
type input "[PERSON_NAME]"
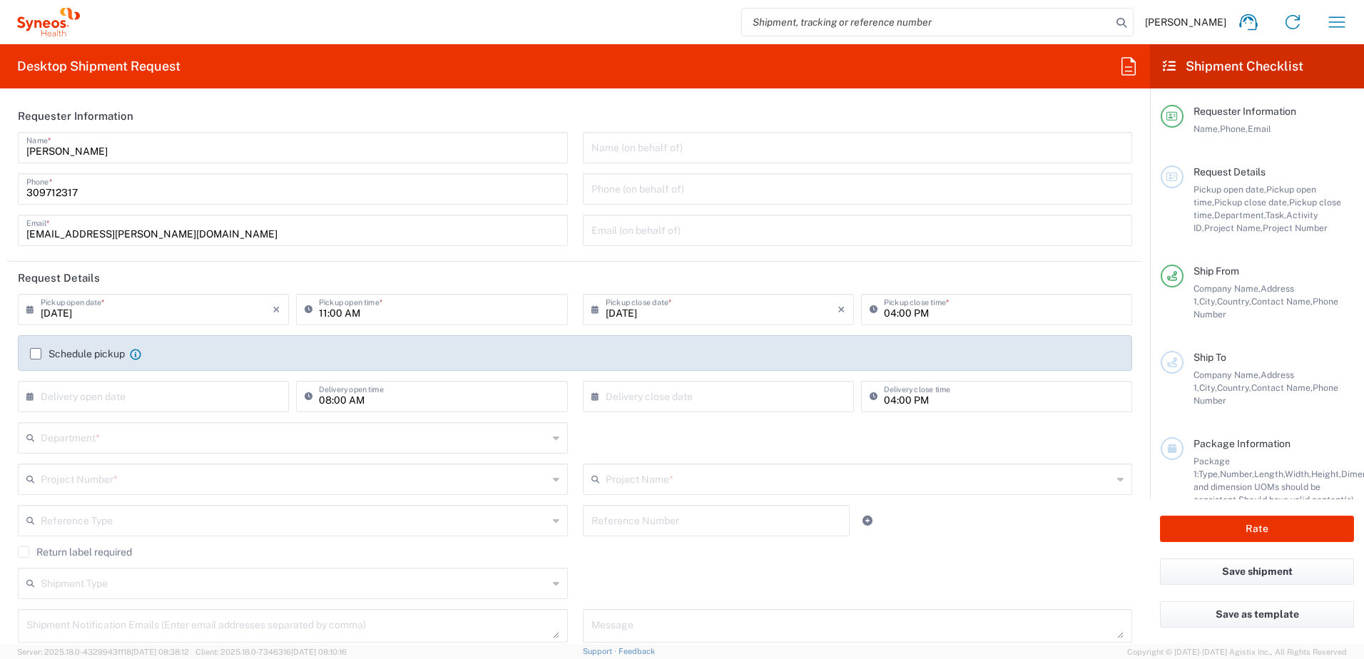
scroll to position [237, 0]
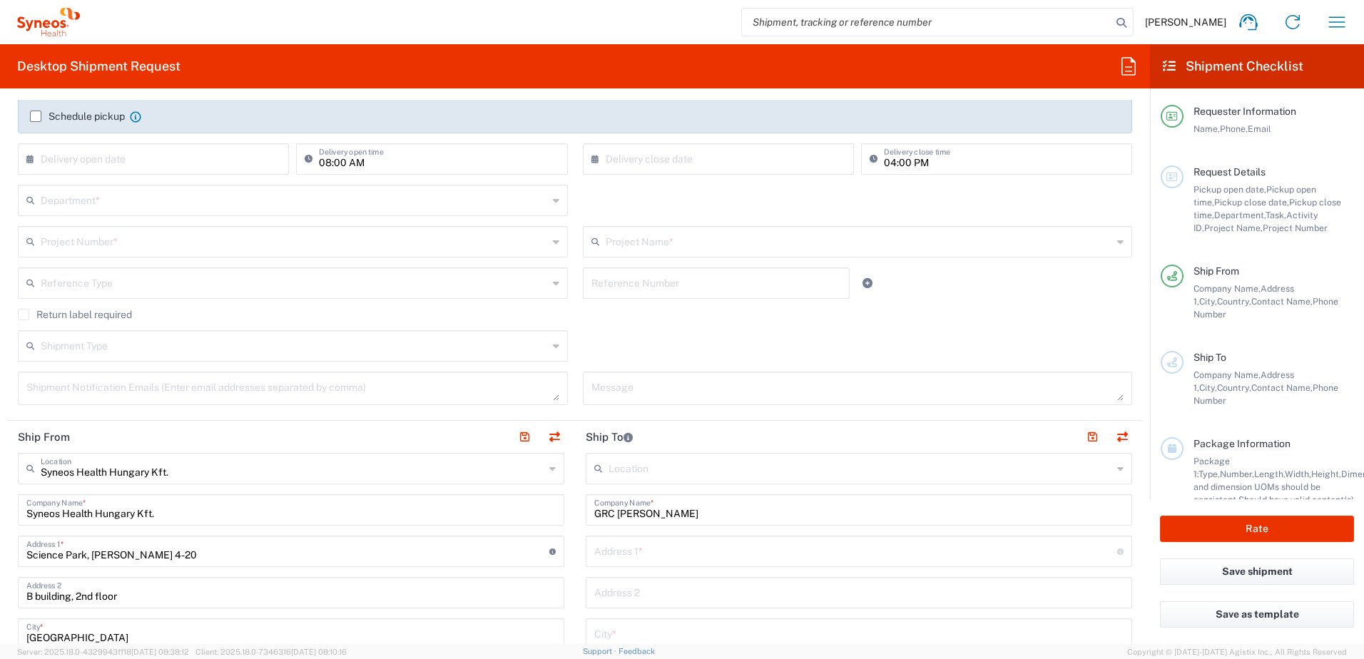
type input "+36309712317"
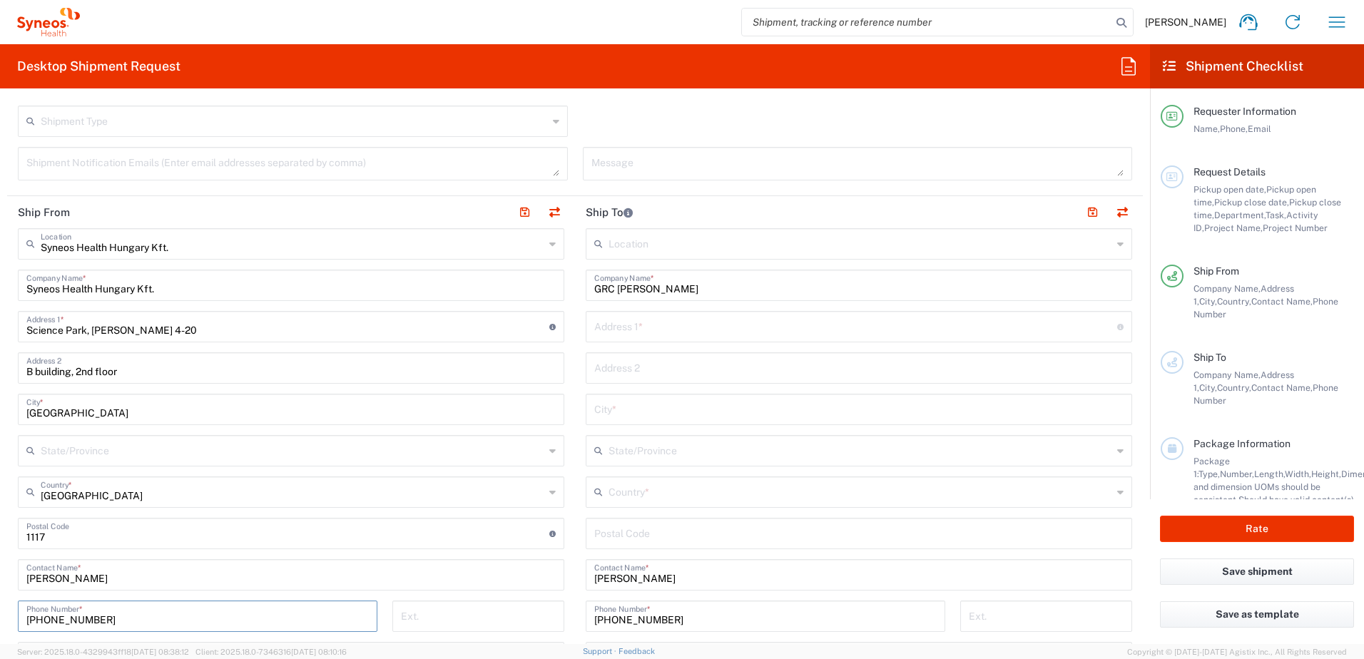
scroll to position [476, 0]
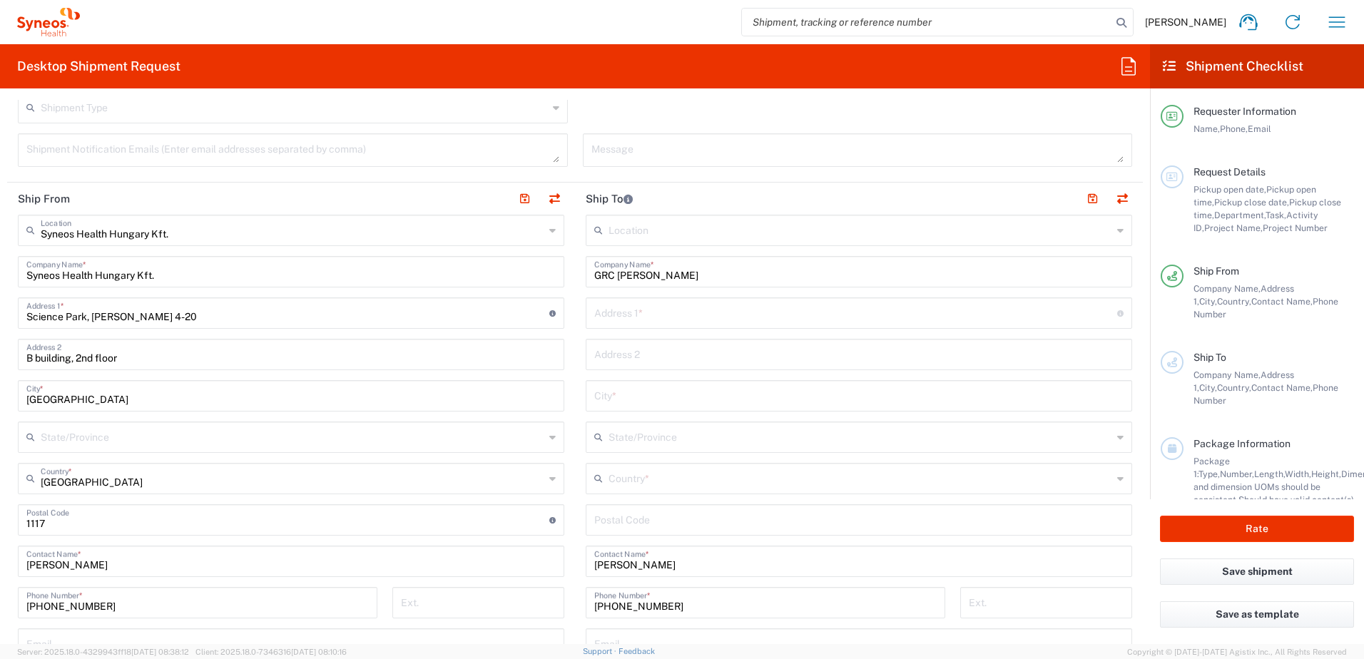
click at [730, 483] on input "text" at bounding box center [860, 477] width 504 height 25
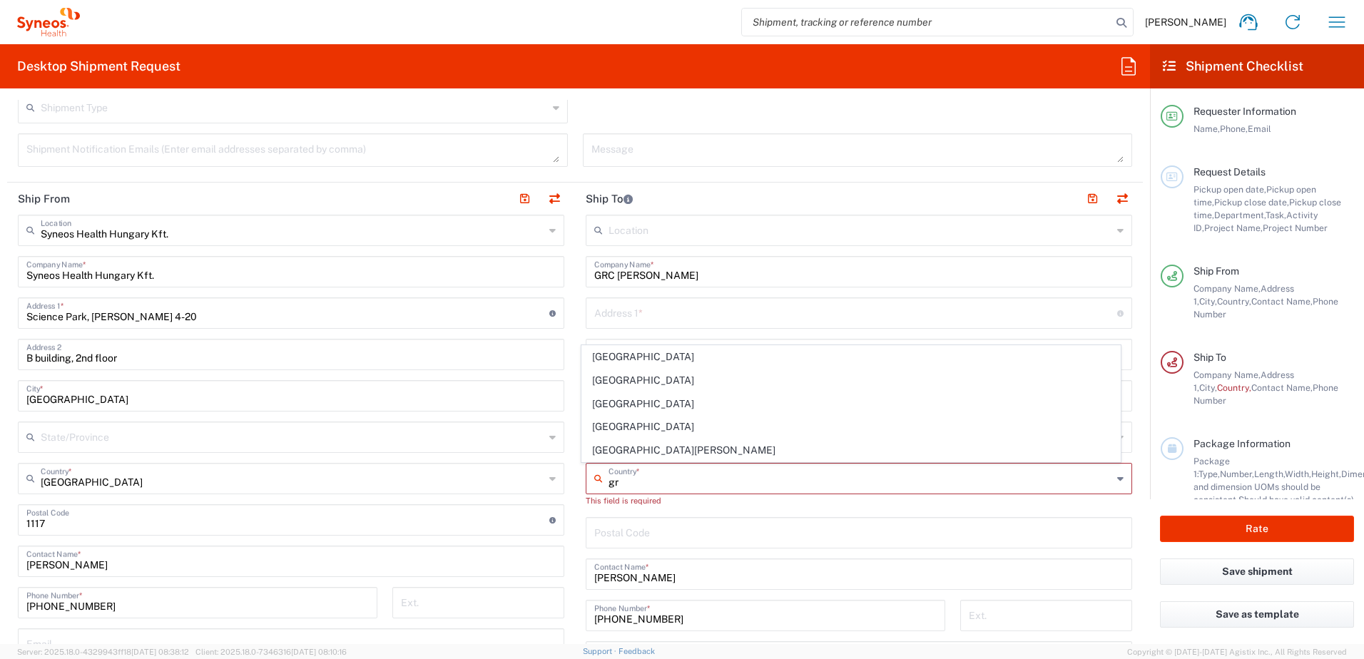
type input "gre"
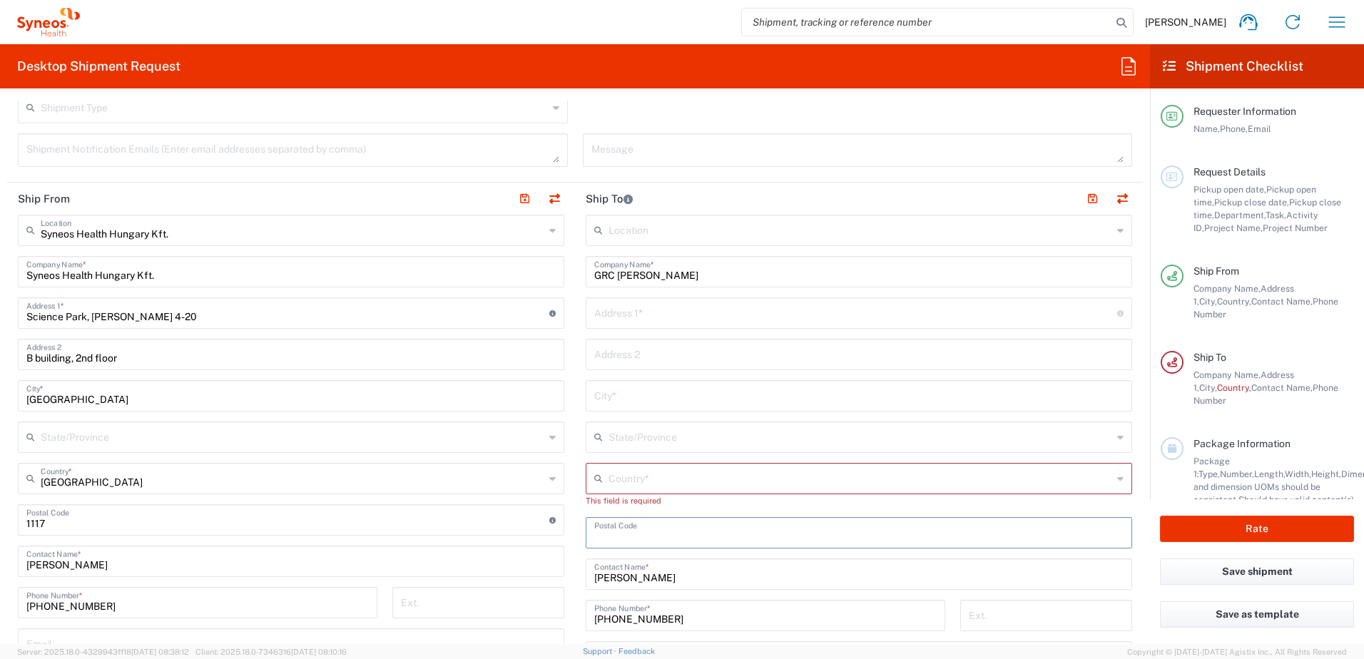
click at [730, 483] on input "text" at bounding box center [860, 477] width 504 height 25
click at [608, 426] on span "[GEOGRAPHIC_DATA]" at bounding box center [851, 427] width 538 height 22
type input "[GEOGRAPHIC_DATA]"
type input "Sender/Shipper"
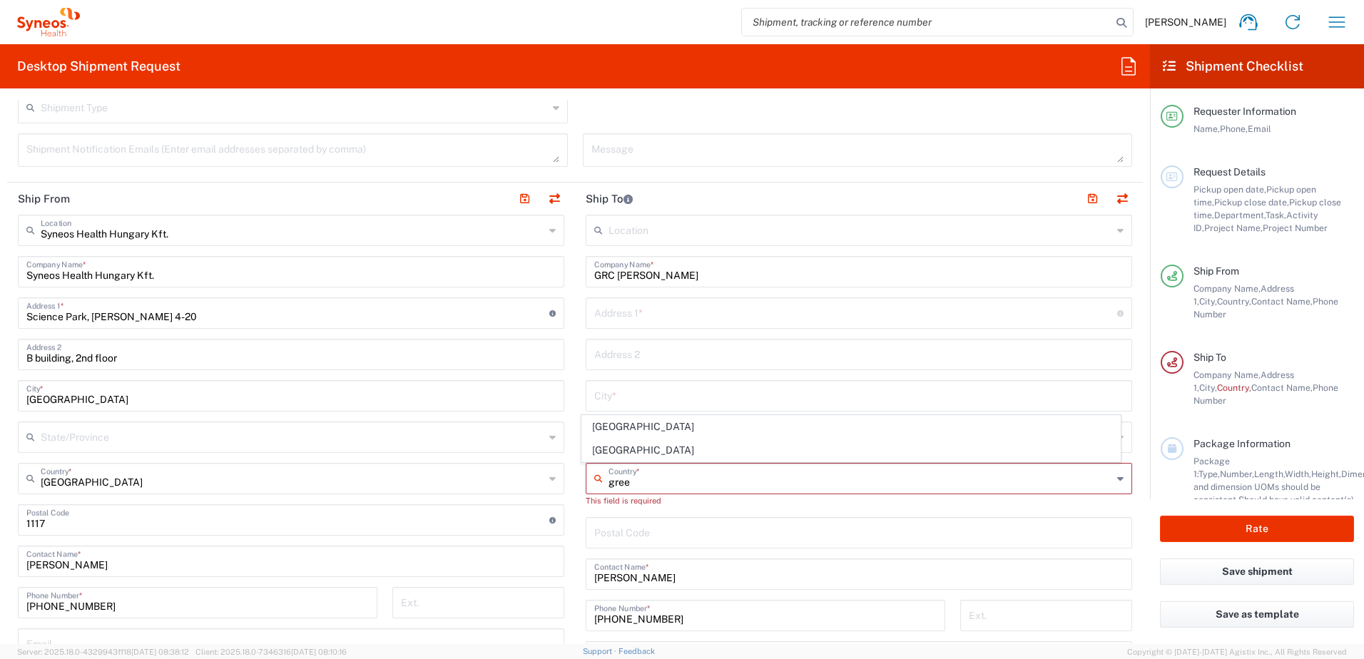
type input "Delivery Duty Paid"
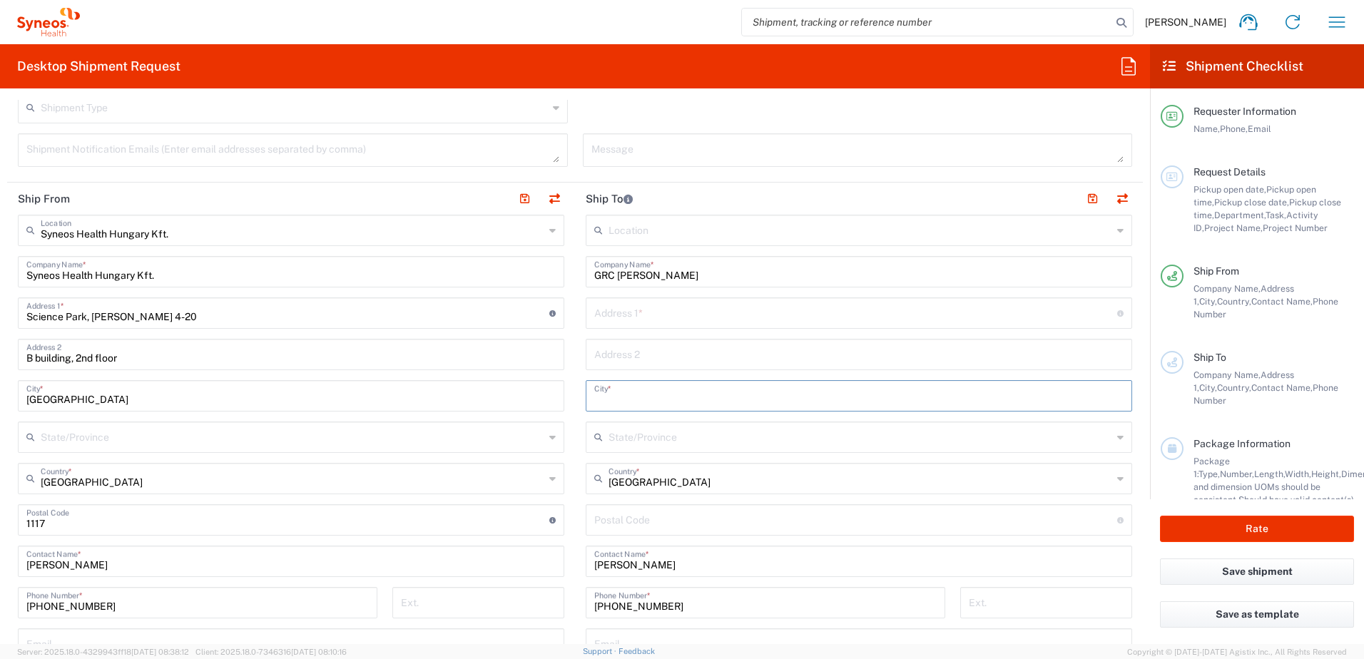
click at [624, 397] on input "text" at bounding box center [858, 394] width 529 height 25
paste input "Athens"
type input "Athens"
click at [660, 313] on input "text" at bounding box center [855, 312] width 523 height 25
paste input "Adramuttiou 91, Nikaia"
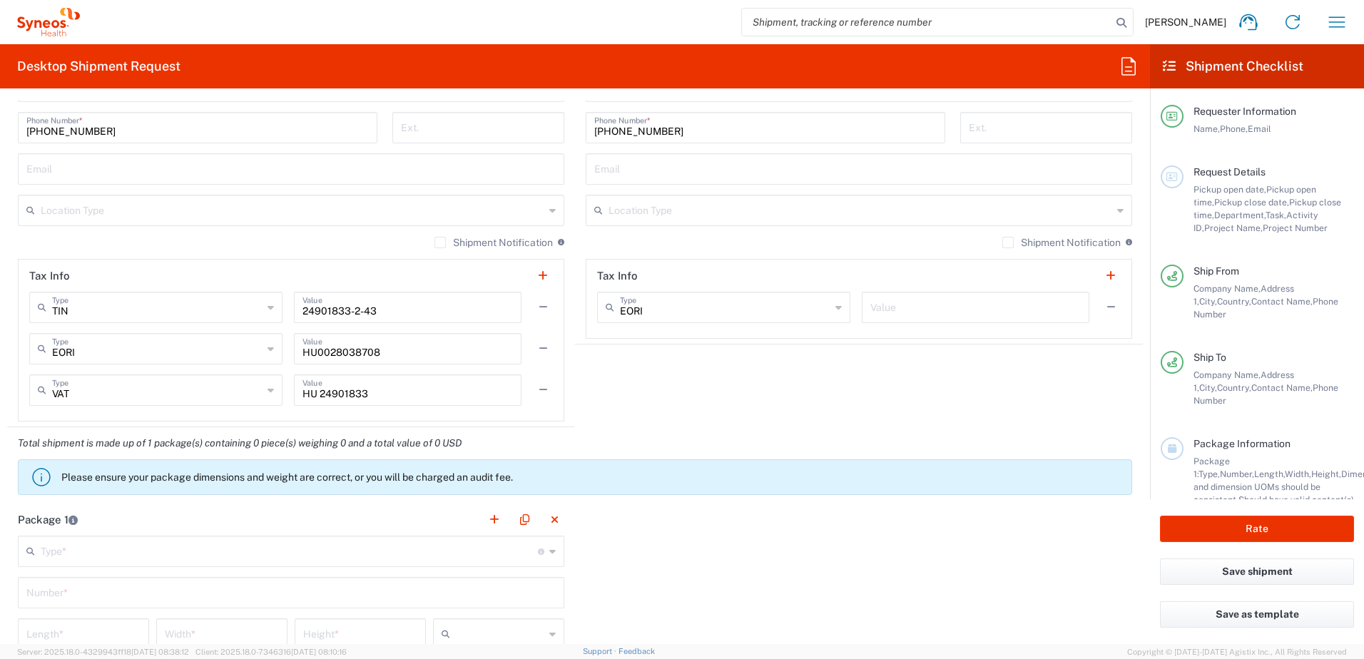
scroll to position [1189, 0]
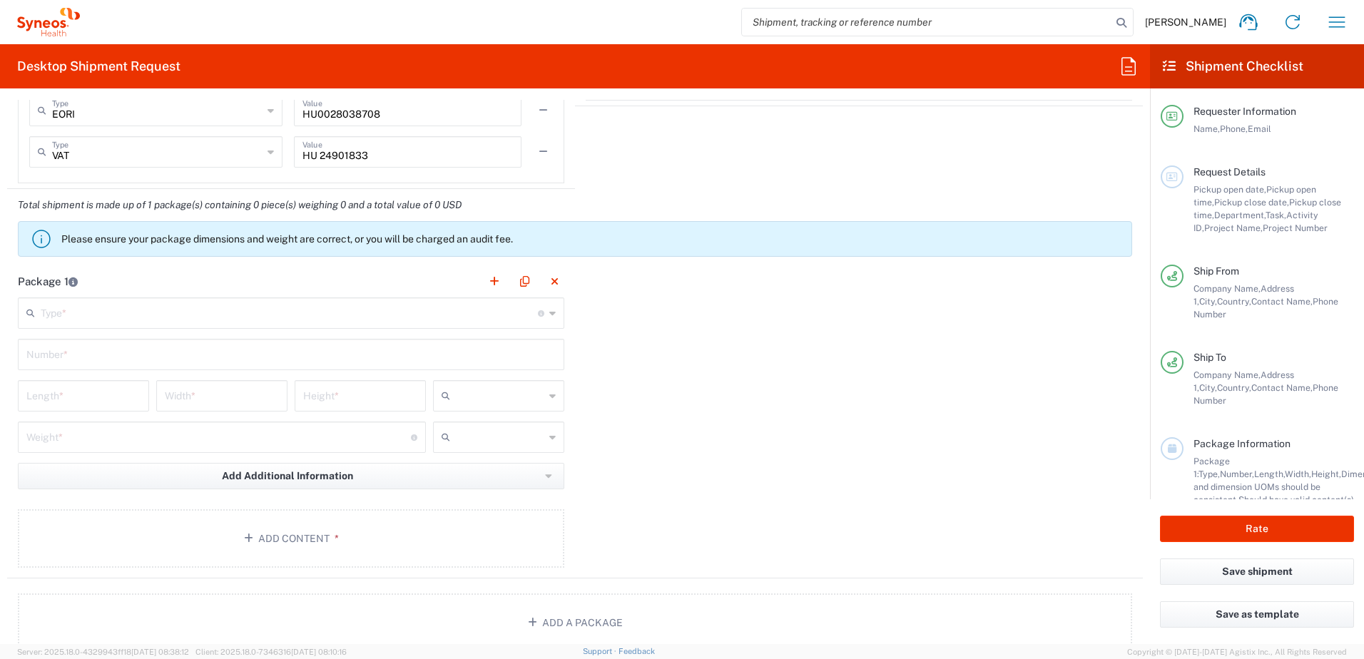
type input "Adramuttiou 91, Nikaia"
click at [379, 319] on input "text" at bounding box center [289, 312] width 497 height 25
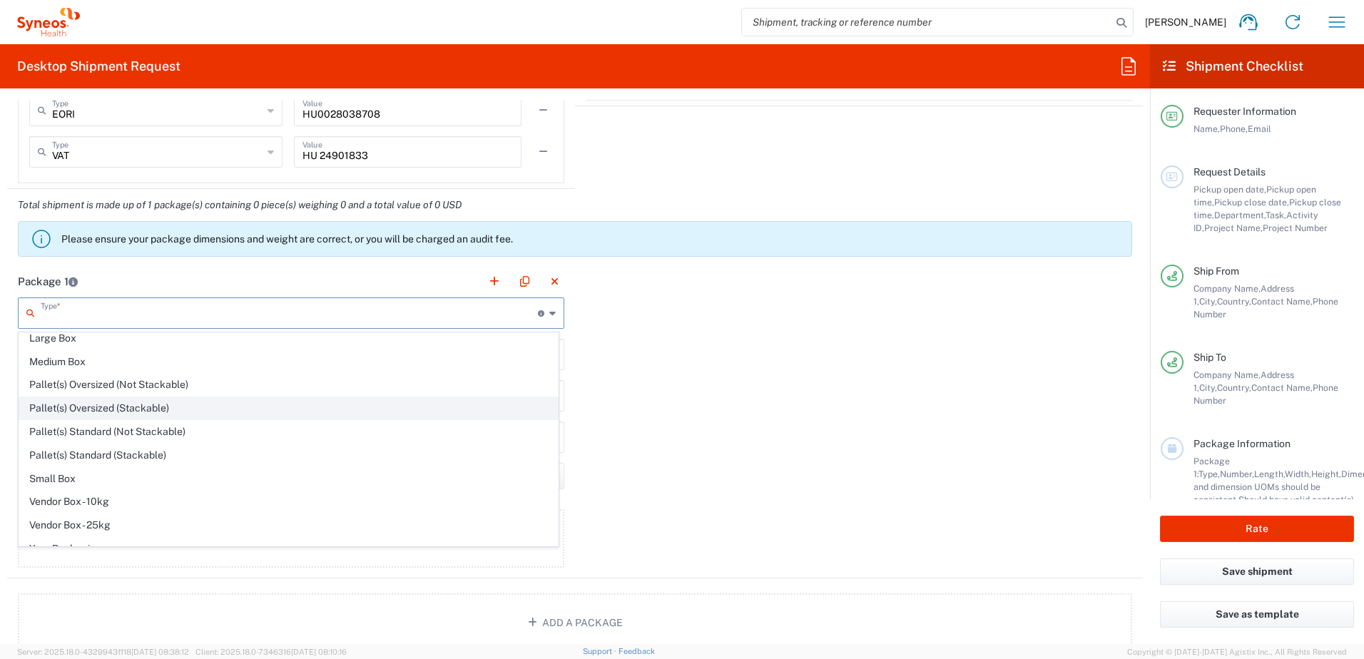
scroll to position [44, 0]
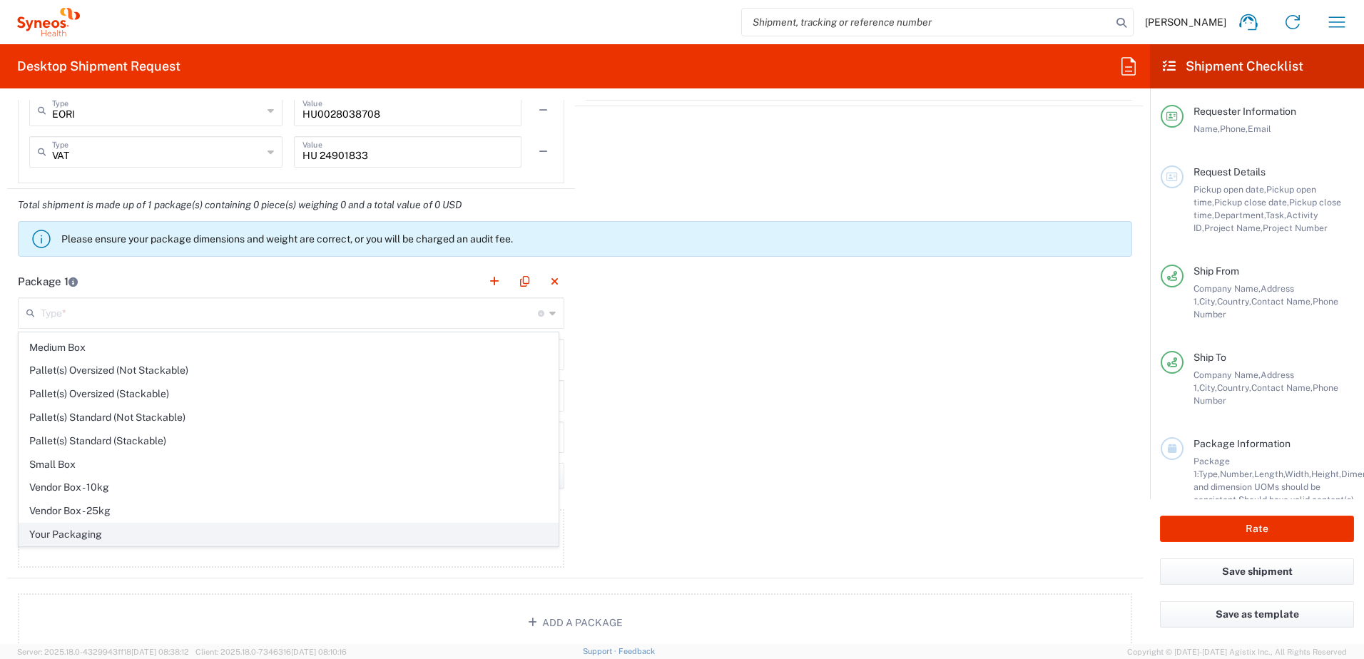
click at [287, 527] on span "Your Packaging" at bounding box center [288, 534] width 538 height 22
type input "Your Packaging"
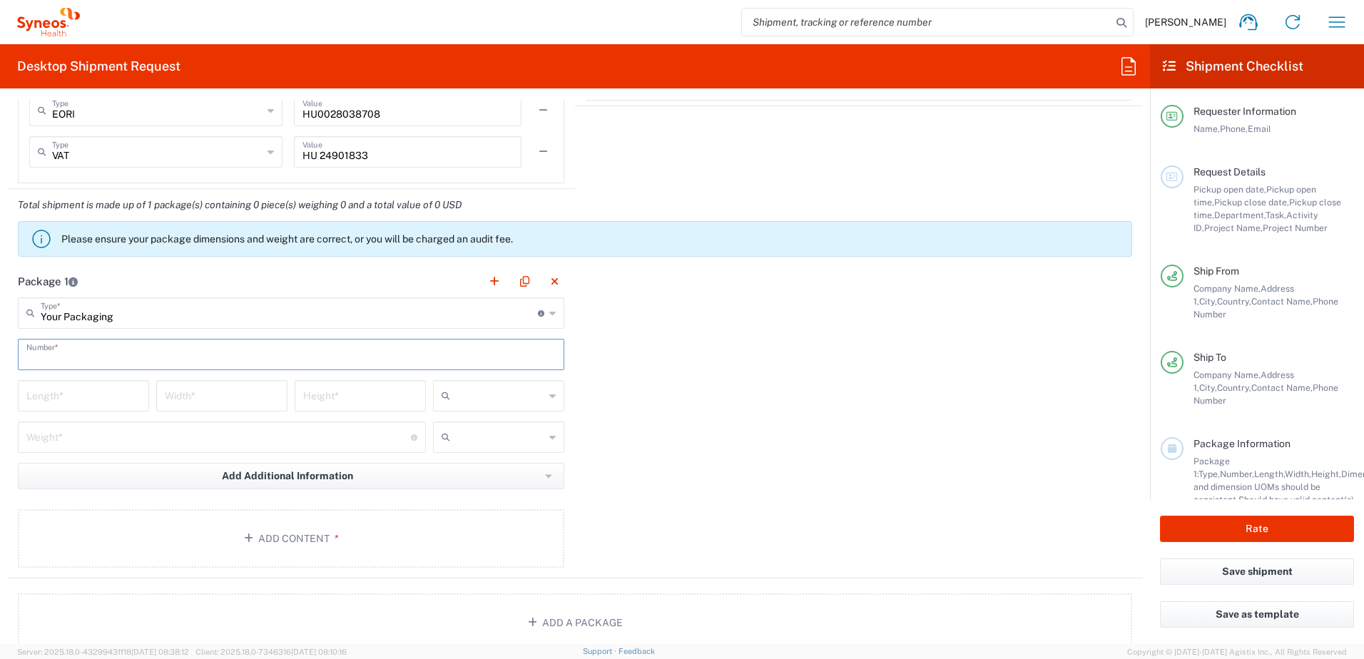
click at [190, 347] on input "text" at bounding box center [290, 353] width 529 height 25
type input "1"
click at [110, 401] on input "number" at bounding box center [83, 394] width 114 height 25
type input "60"
type input "10"
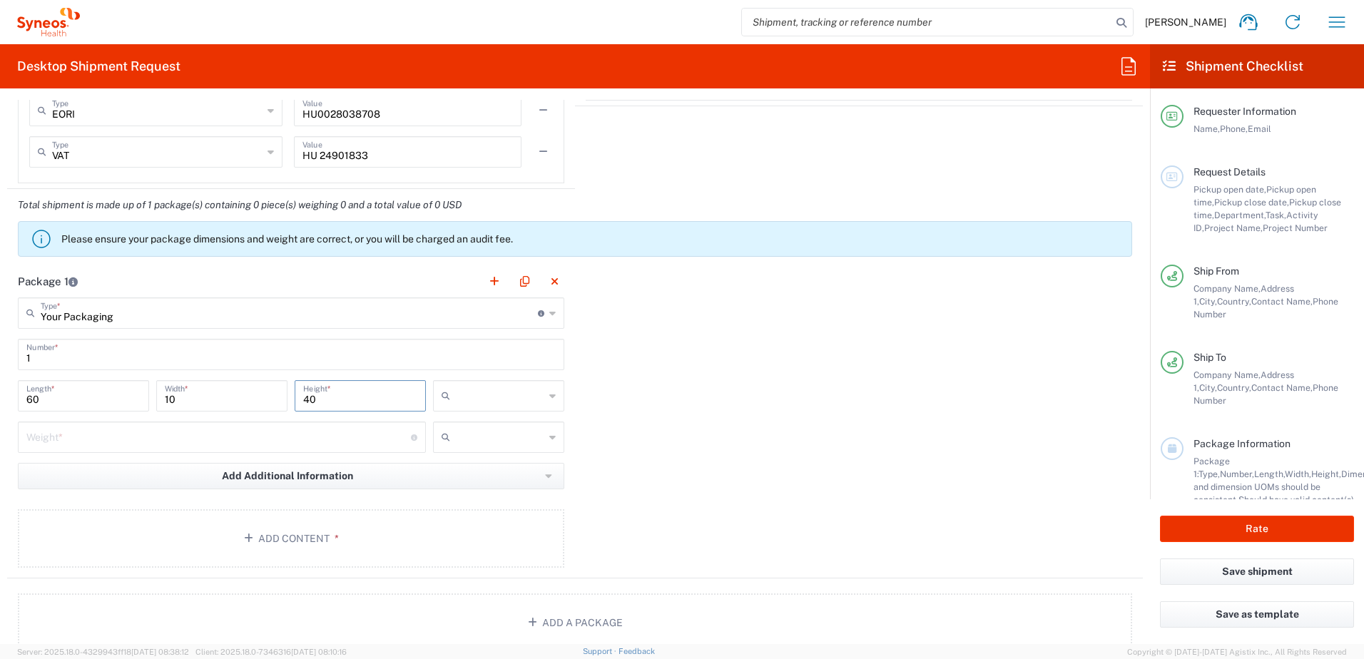
type input "40"
click at [542, 402] on div at bounding box center [498, 395] width 131 height 31
click at [509, 429] on span "cm" at bounding box center [493, 427] width 127 height 22
type input "cm"
click at [549, 442] on icon at bounding box center [552, 437] width 6 height 23
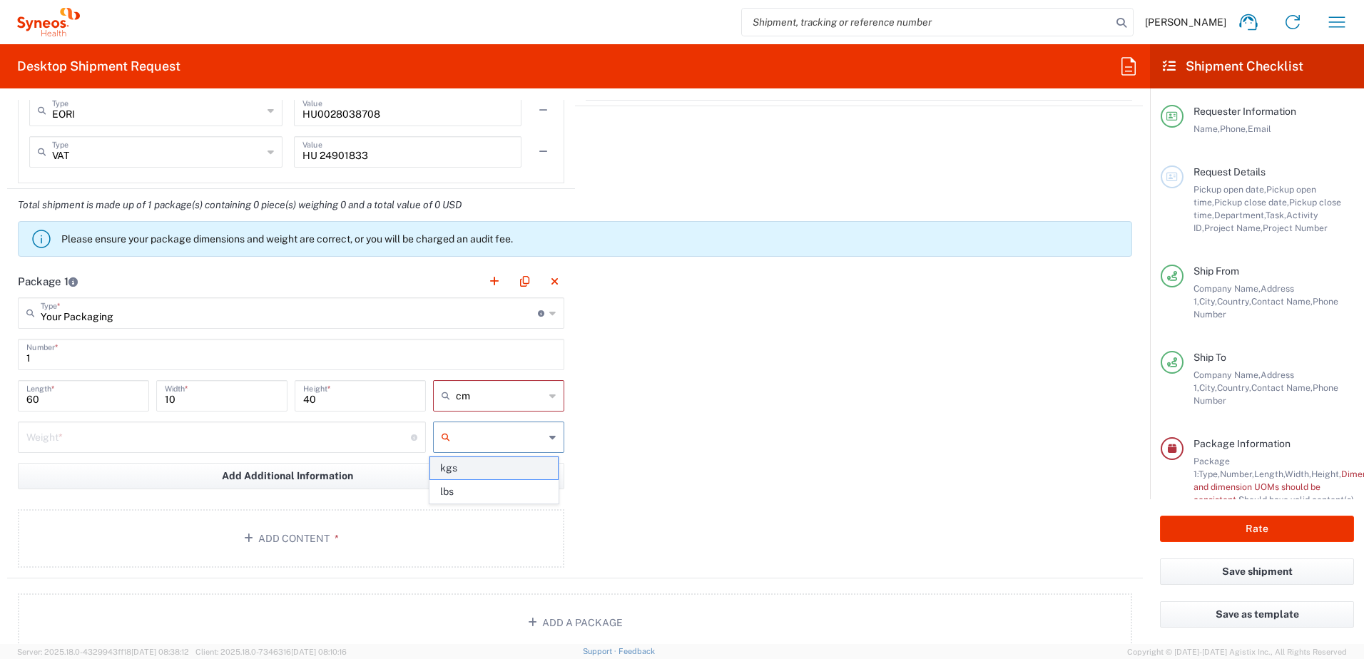
click at [509, 467] on span "kgs" at bounding box center [493, 468] width 127 height 22
type input "kgs"
click at [362, 435] on input "number" at bounding box center [218, 436] width 384 height 25
type input "4"
click at [356, 527] on button "Add Content *" at bounding box center [291, 538] width 546 height 58
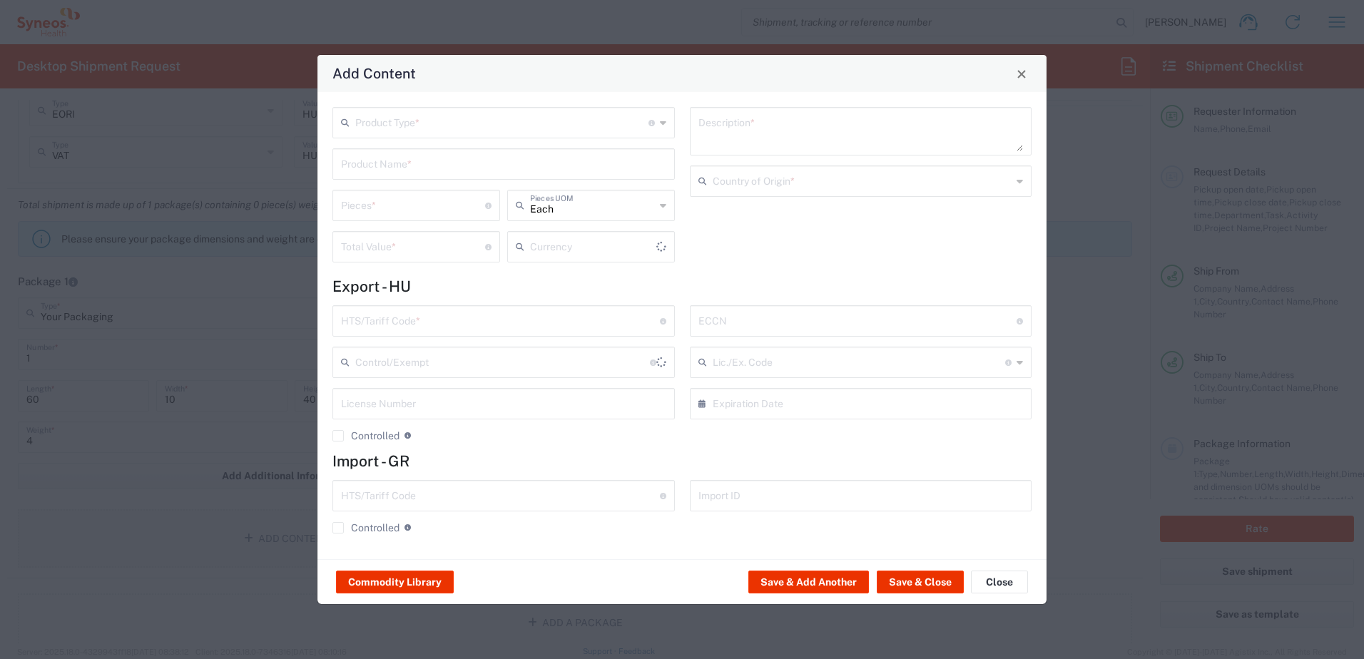
type input "US Dollar"
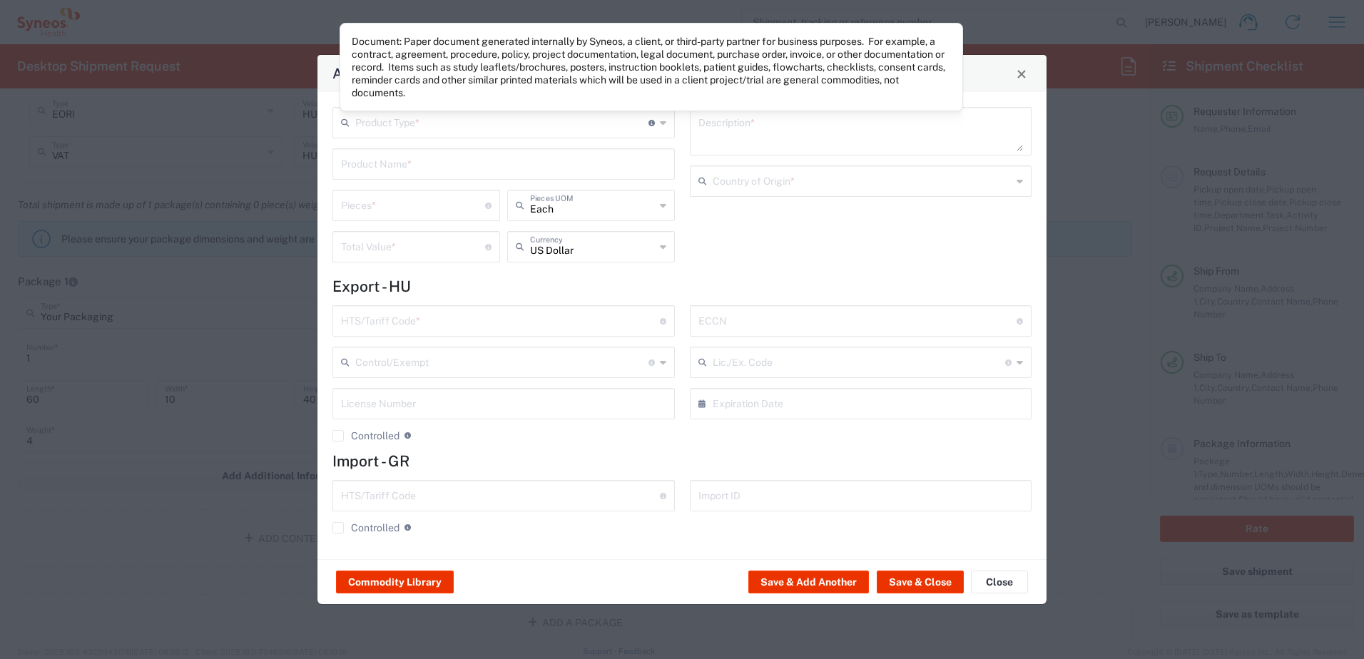
click at [651, 120] on icon at bounding box center [651, 123] width 6 height 6
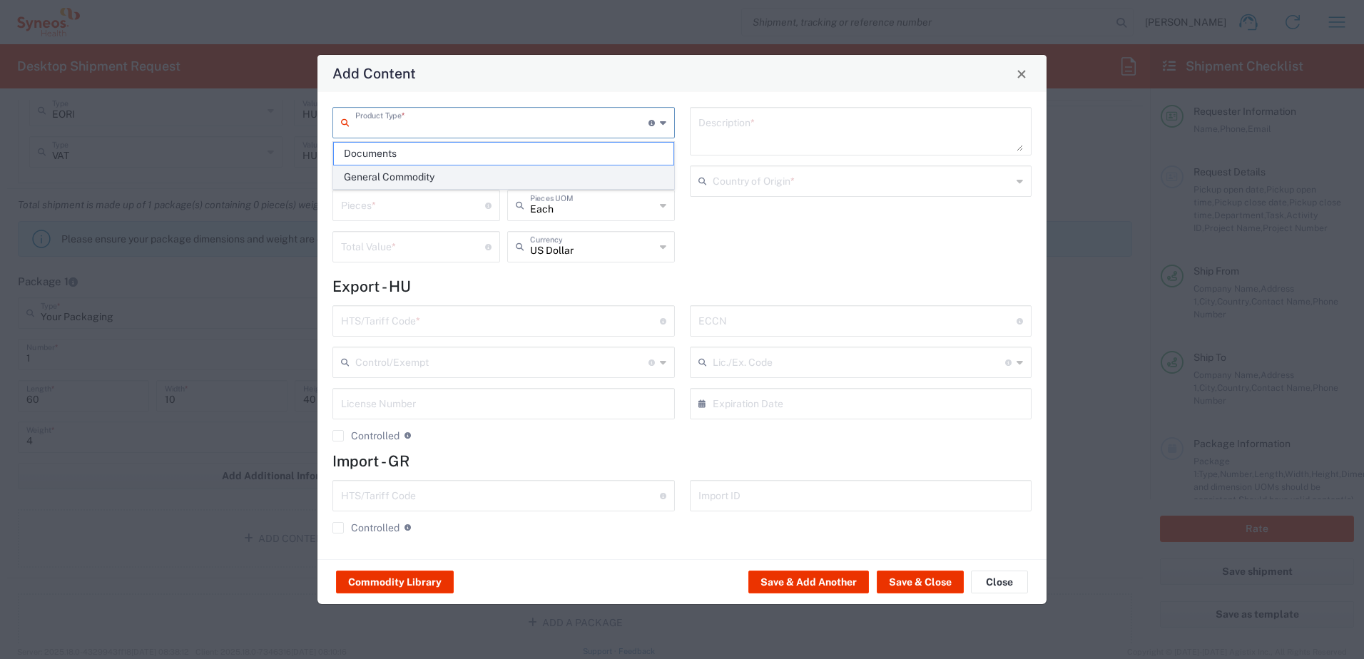
click at [498, 174] on span "General Commodity" at bounding box center [503, 177] width 339 height 22
type input "General Commodity"
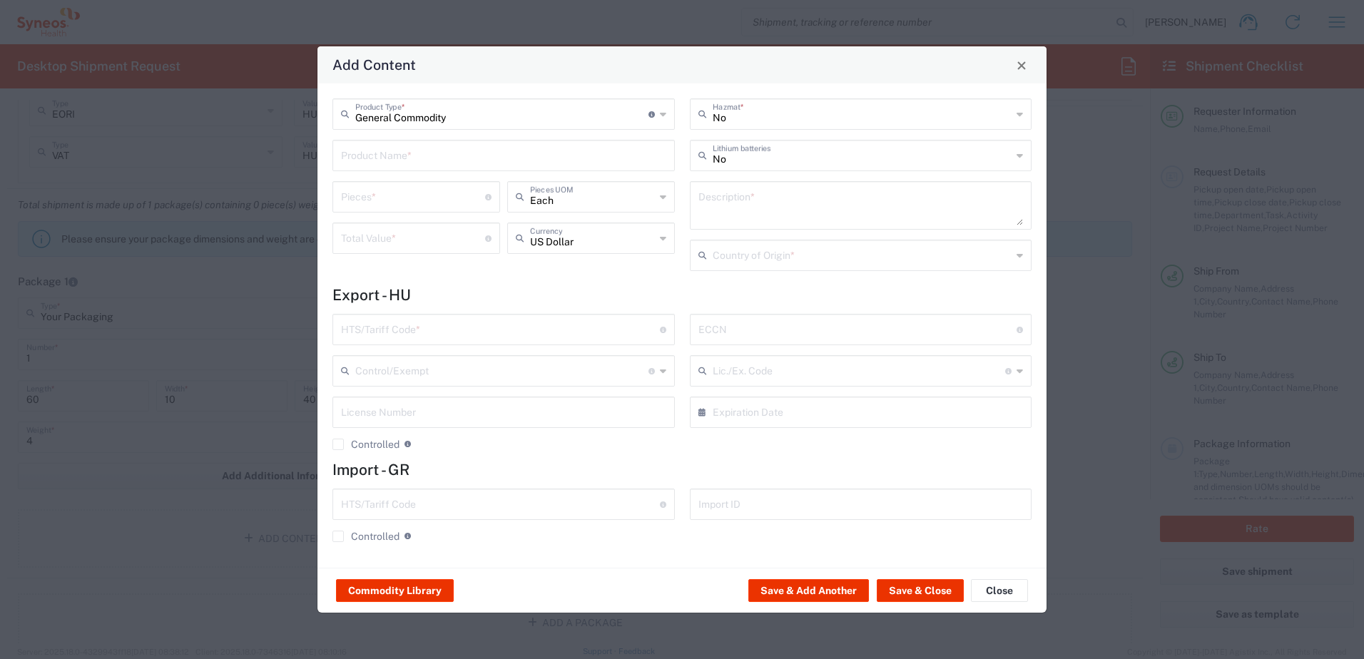
click at [489, 160] on input "text" at bounding box center [503, 154] width 325 height 25
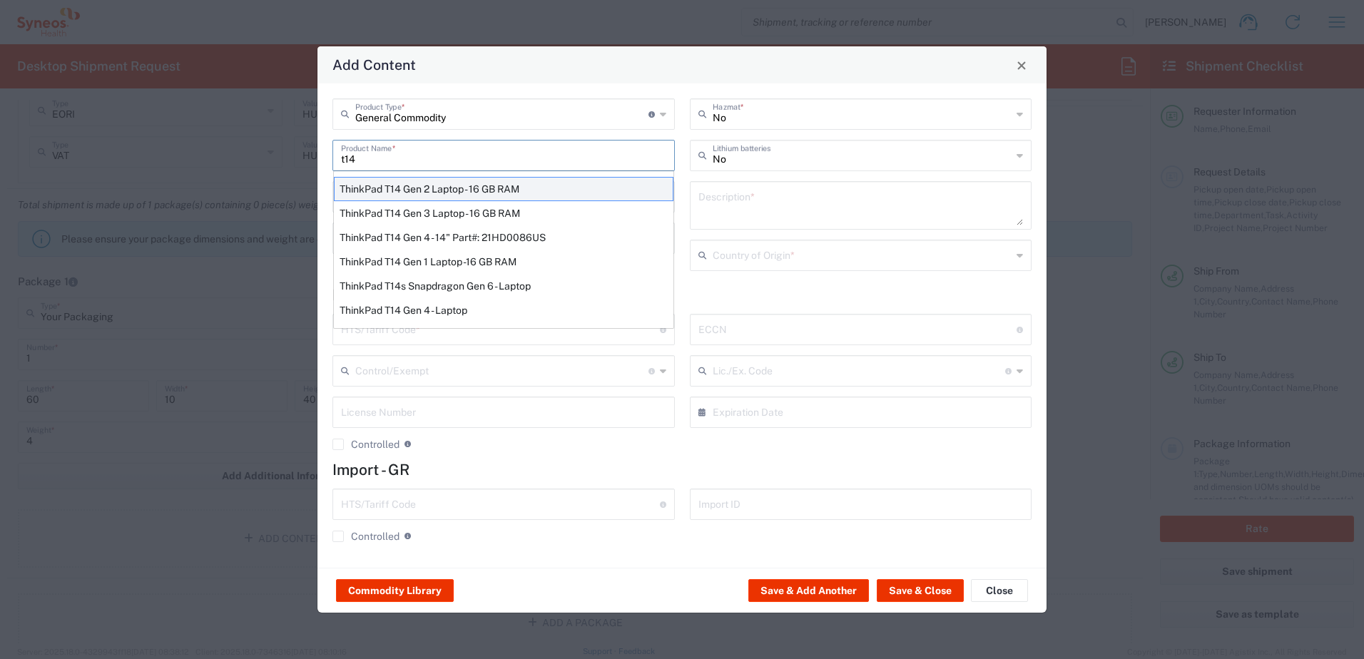
click at [509, 188] on div "ThinkPad T14 Gen 2 Laptop - 16 GB RAM" at bounding box center [503, 189] width 339 height 24
type input "ThinkPad T14 Gen 2 Laptop - 16 GB RAM"
type input "1"
type textarea "Intel Core i7-1156G7 vProÂ® Processor - 14"- 16 GB RAM - 512 GB SSD"
type input "[GEOGRAPHIC_DATA]"
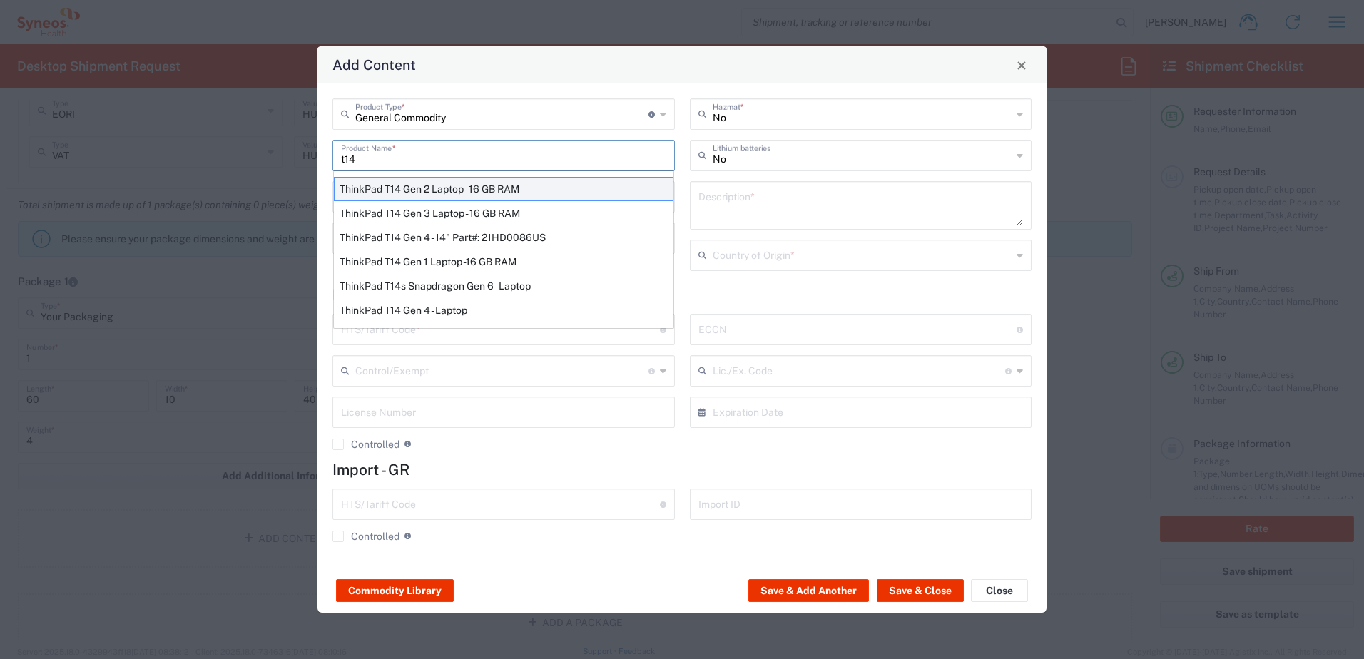
type input "8471300100"
type input "BIS"
type input "5A992.c"
type input "Yes"
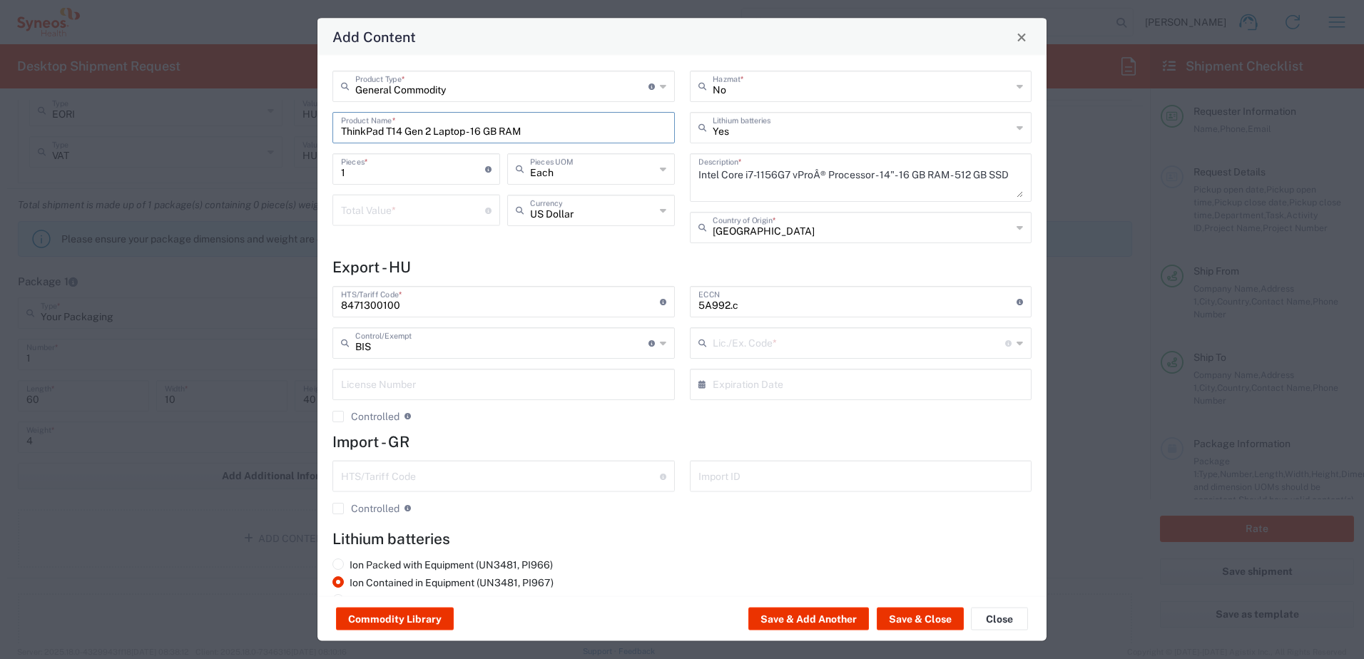
type input "NLR - No License Required"
click at [419, 217] on input "number" at bounding box center [413, 209] width 144 height 25
type input "600"
click at [921, 620] on button "Save & Close" at bounding box center [920, 619] width 87 height 23
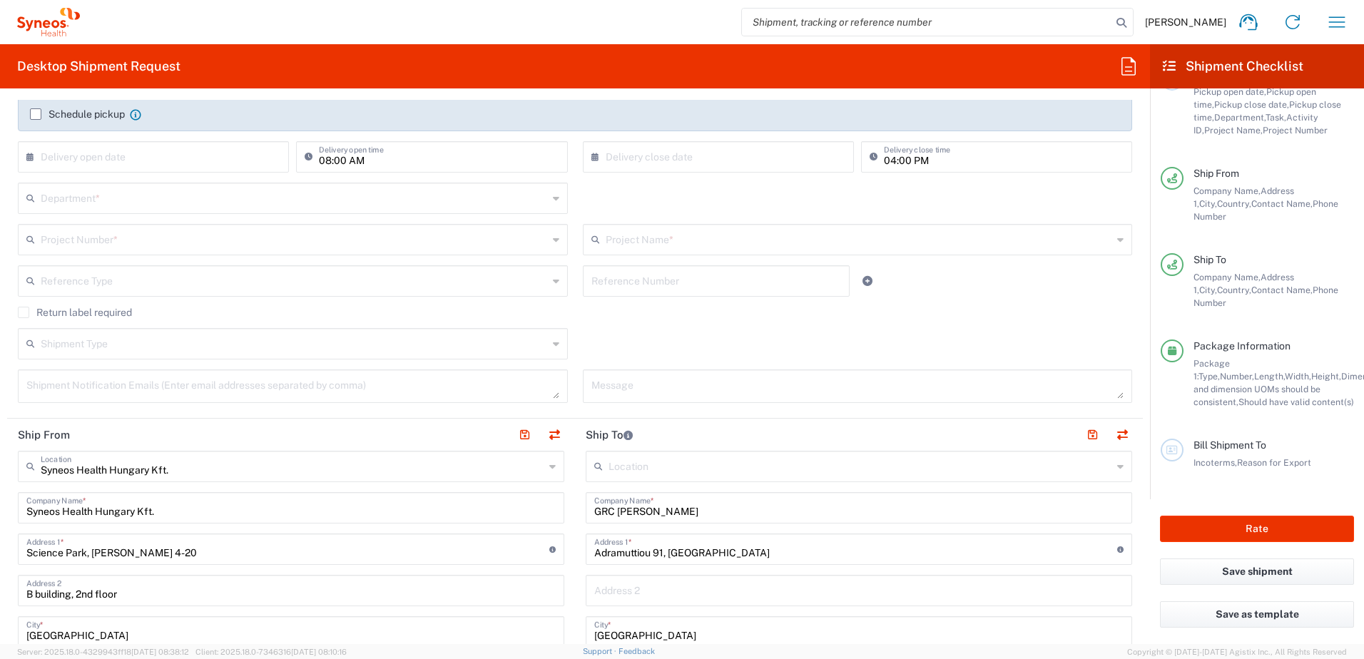
scroll to position [237, 0]
click at [205, 199] on input "text" at bounding box center [294, 199] width 507 height 25
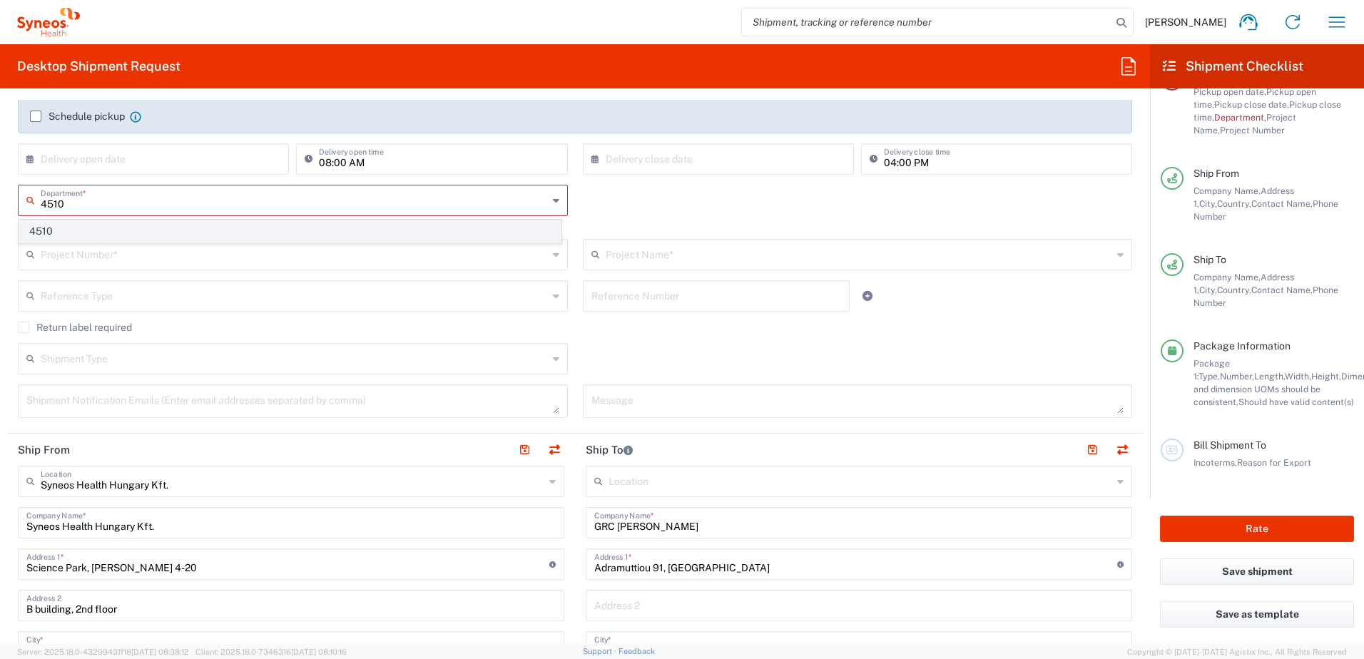
type input "4510"
click at [174, 226] on span "4510" at bounding box center [289, 231] width 541 height 22
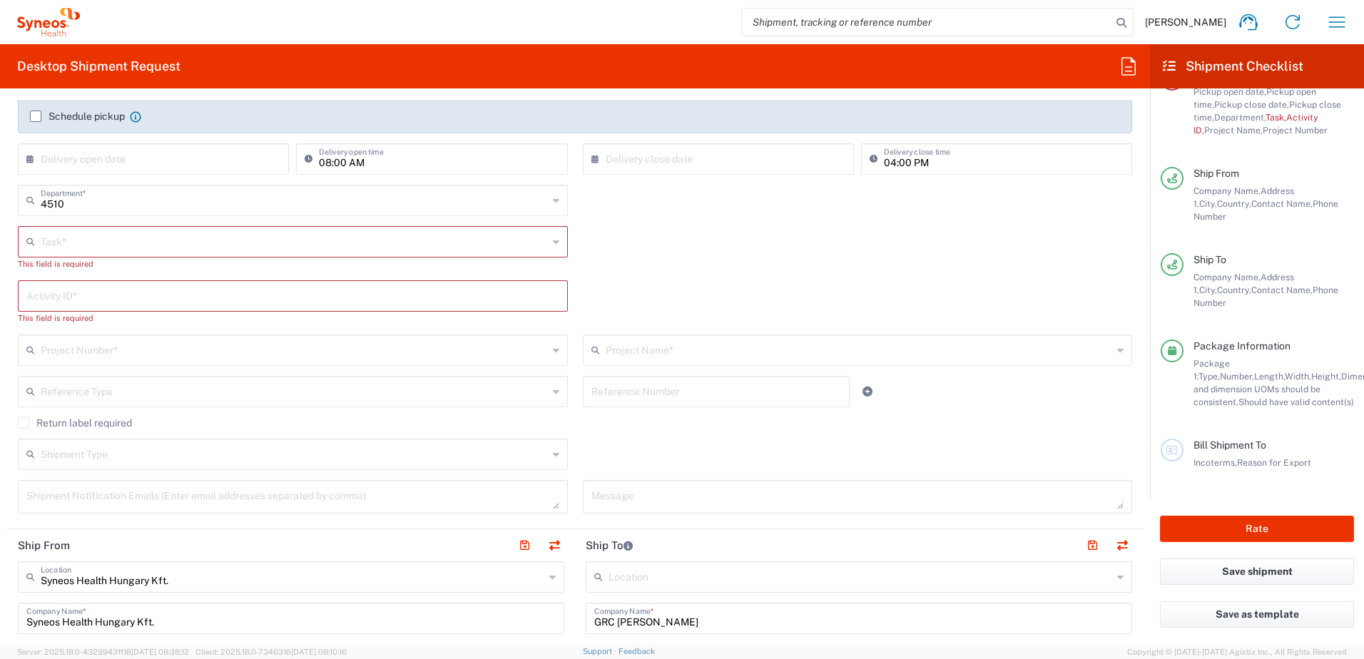
click at [165, 242] on input "text" at bounding box center [294, 240] width 507 height 25
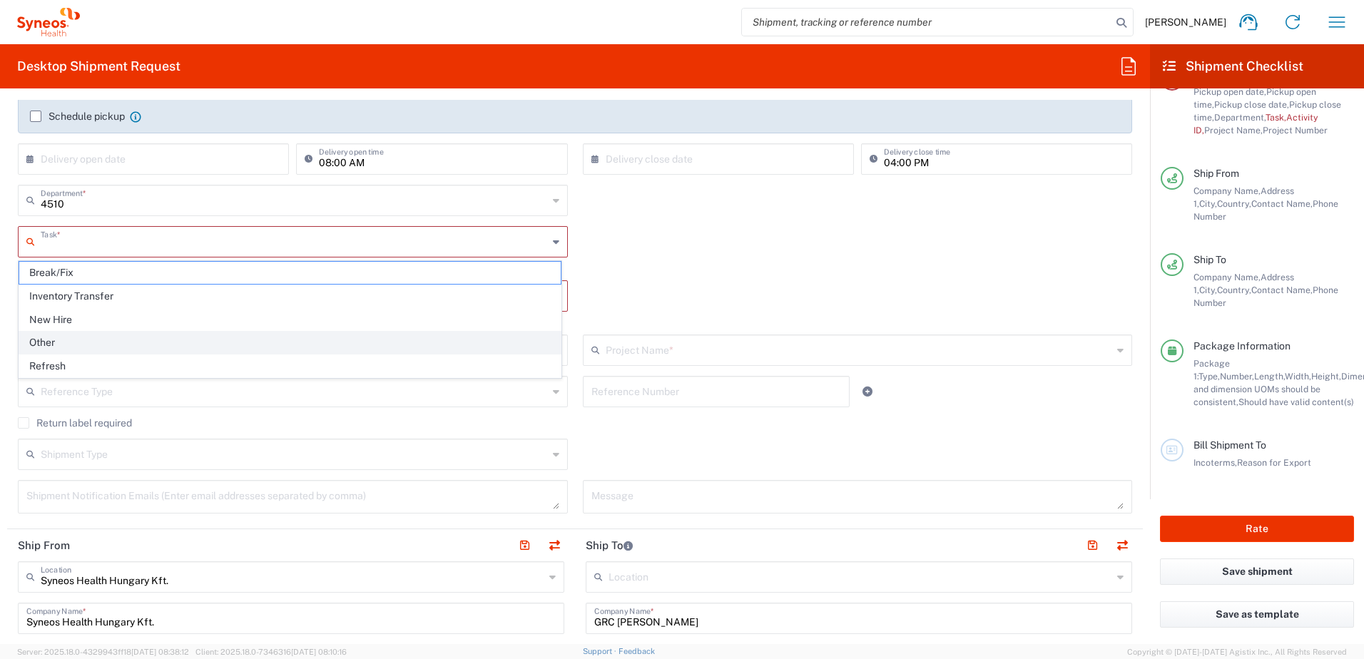
click at [125, 341] on span "Other" at bounding box center [289, 343] width 541 height 22
type input "Other"
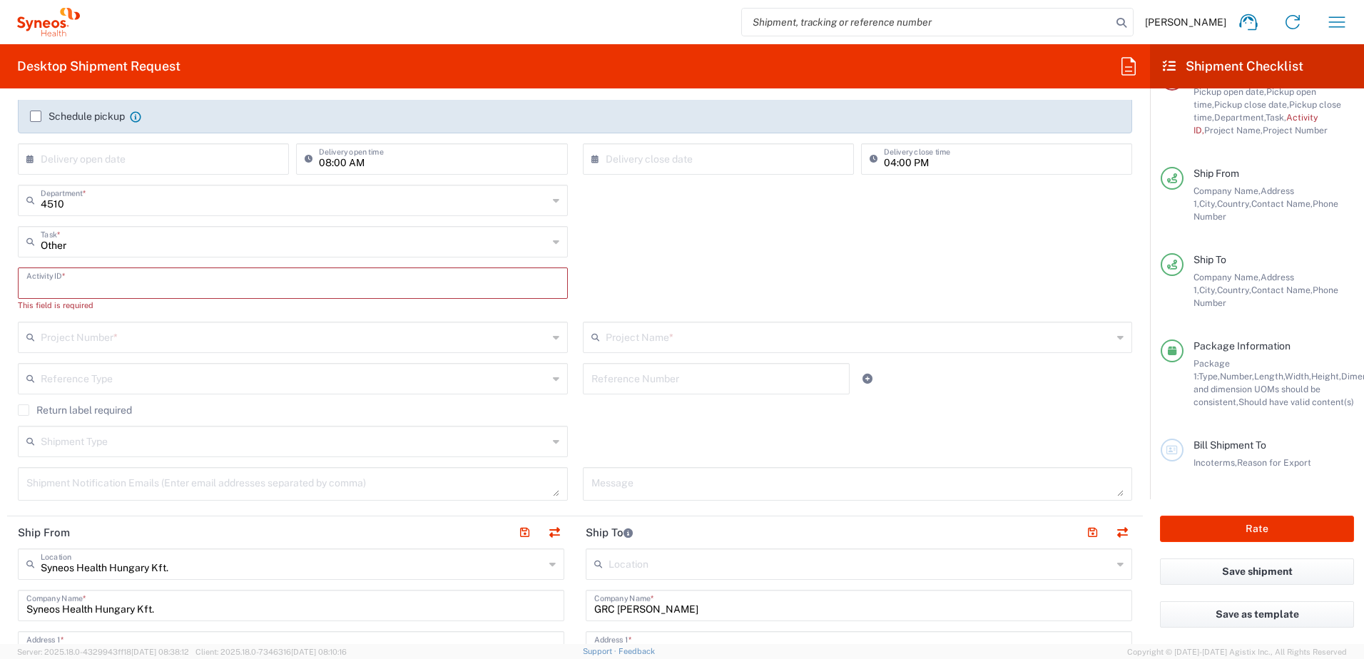
click at [362, 287] on input "text" at bounding box center [292, 282] width 533 height 25
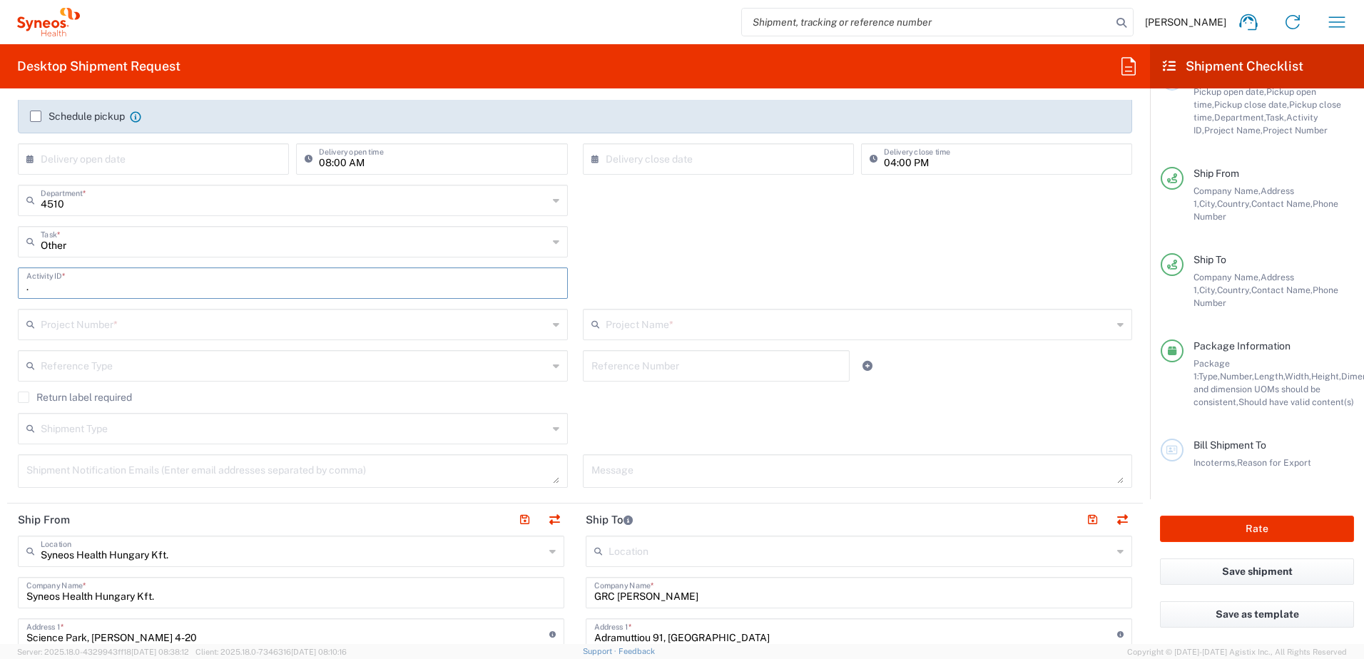
type input "."
click at [474, 329] on input "text" at bounding box center [294, 323] width 507 height 25
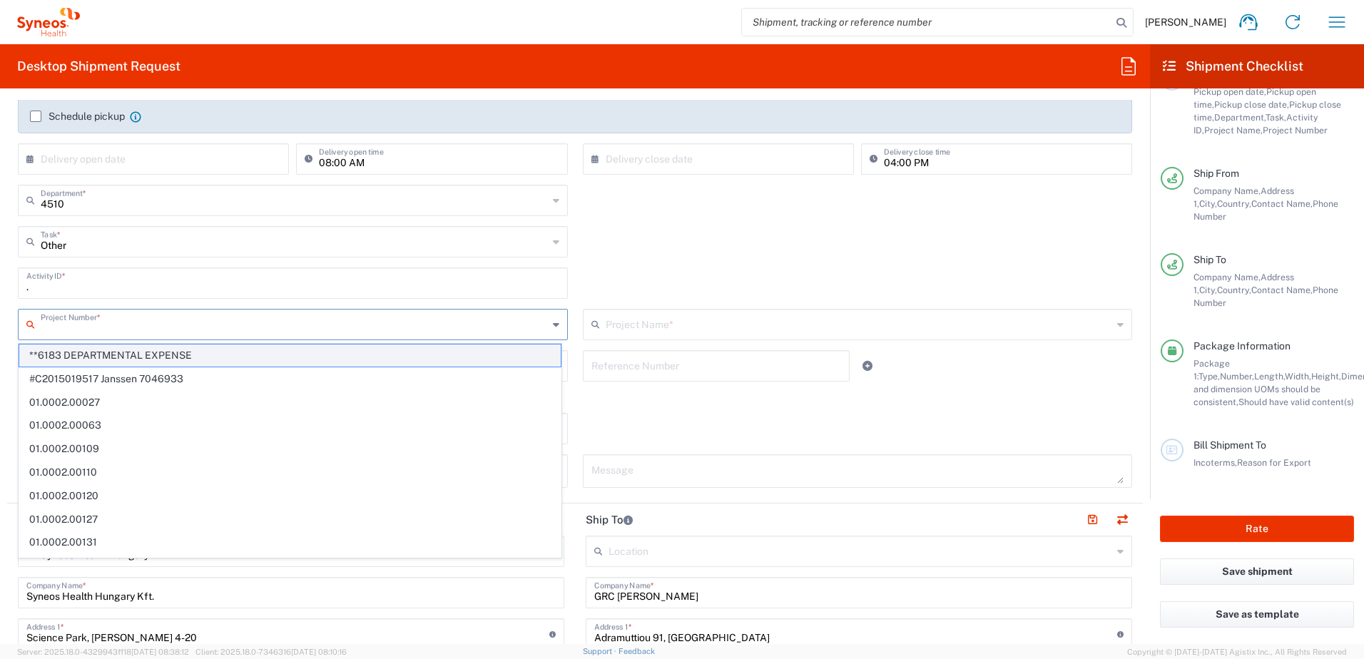
click at [414, 356] on span "**6183 DEPARTMENTAL EXPENSE" at bounding box center [289, 355] width 541 height 22
type input "**6183 DEPARTMENTAL EXPENSE"
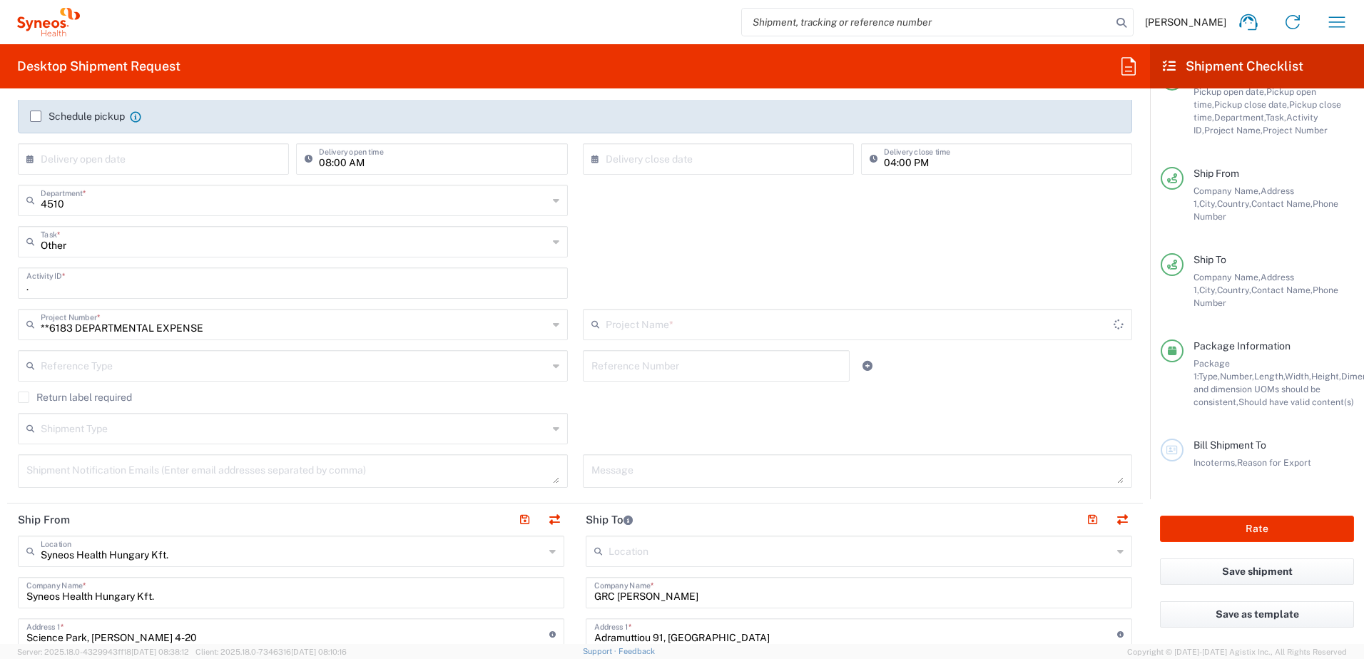
type input "6183"
click at [568, 359] on div "Reference Type Account Type Activity ID Airline Appointment Number ASN Batch Re…" at bounding box center [293, 370] width 565 height 41
click at [645, 369] on input "text" at bounding box center [716, 364] width 250 height 25
paste input "INC2636769"
type input "INC2636769"
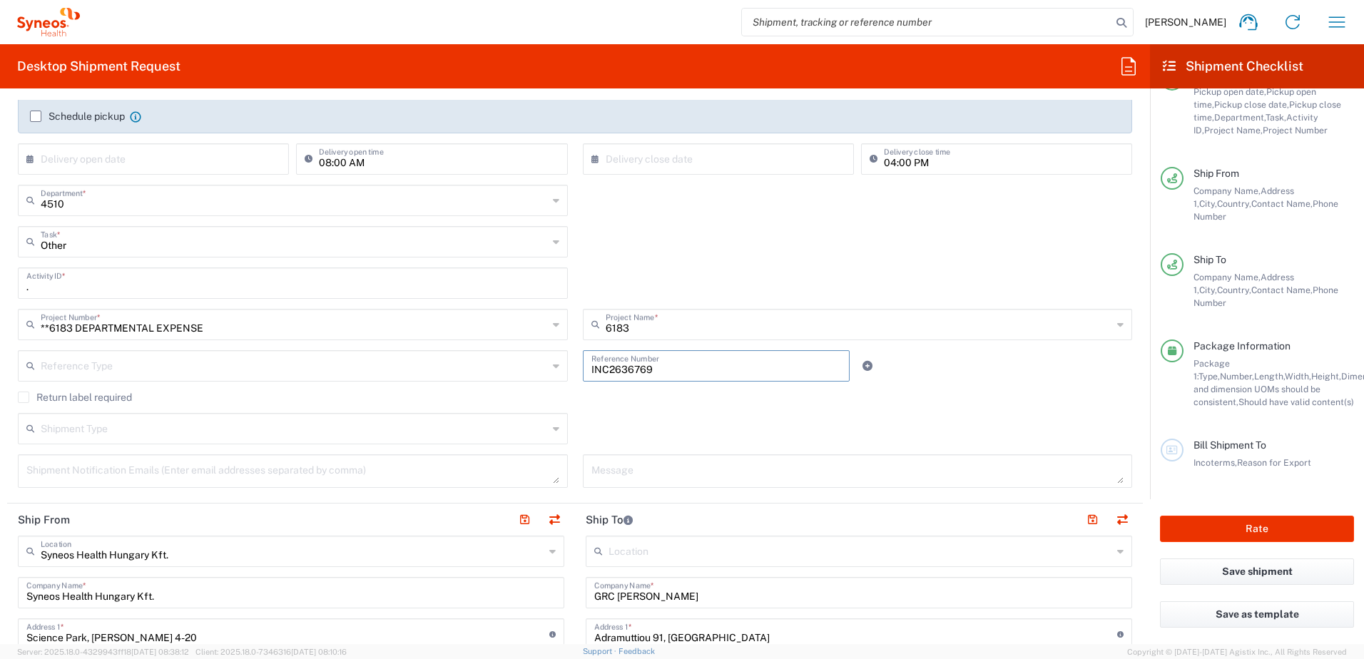
click at [581, 411] on div "Return label required" at bounding box center [575, 402] width 1114 height 21
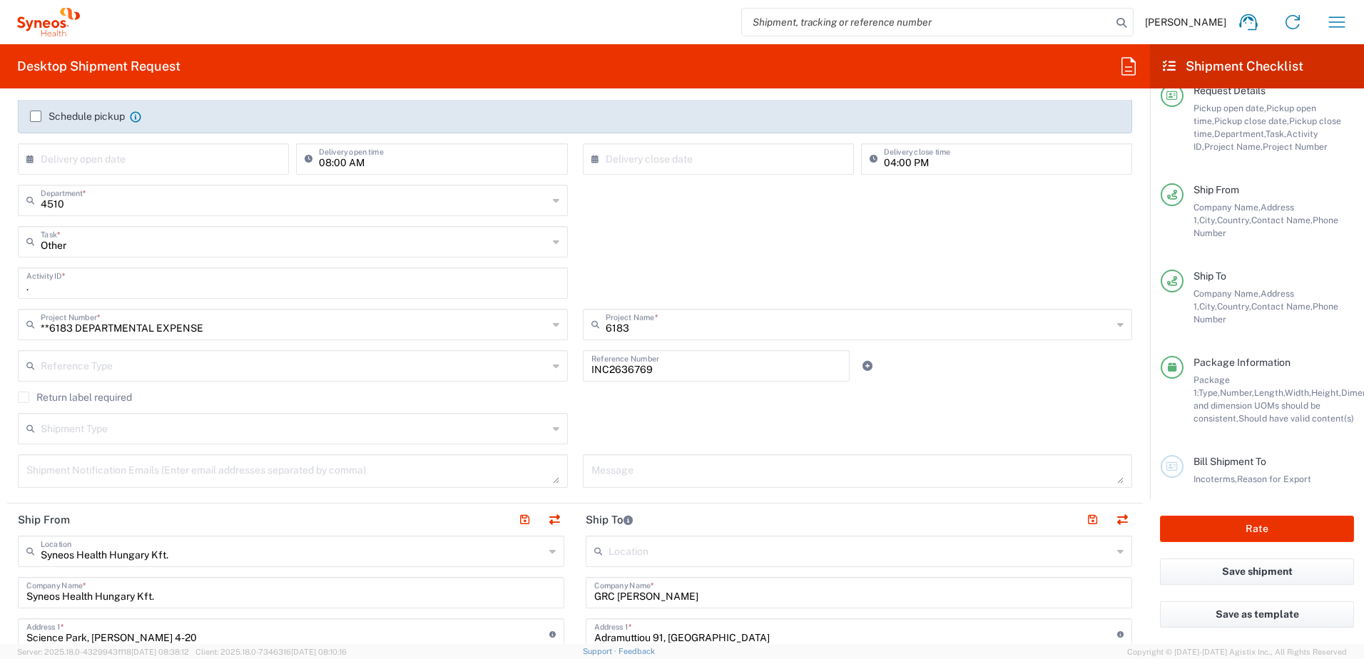
scroll to position [111, 0]
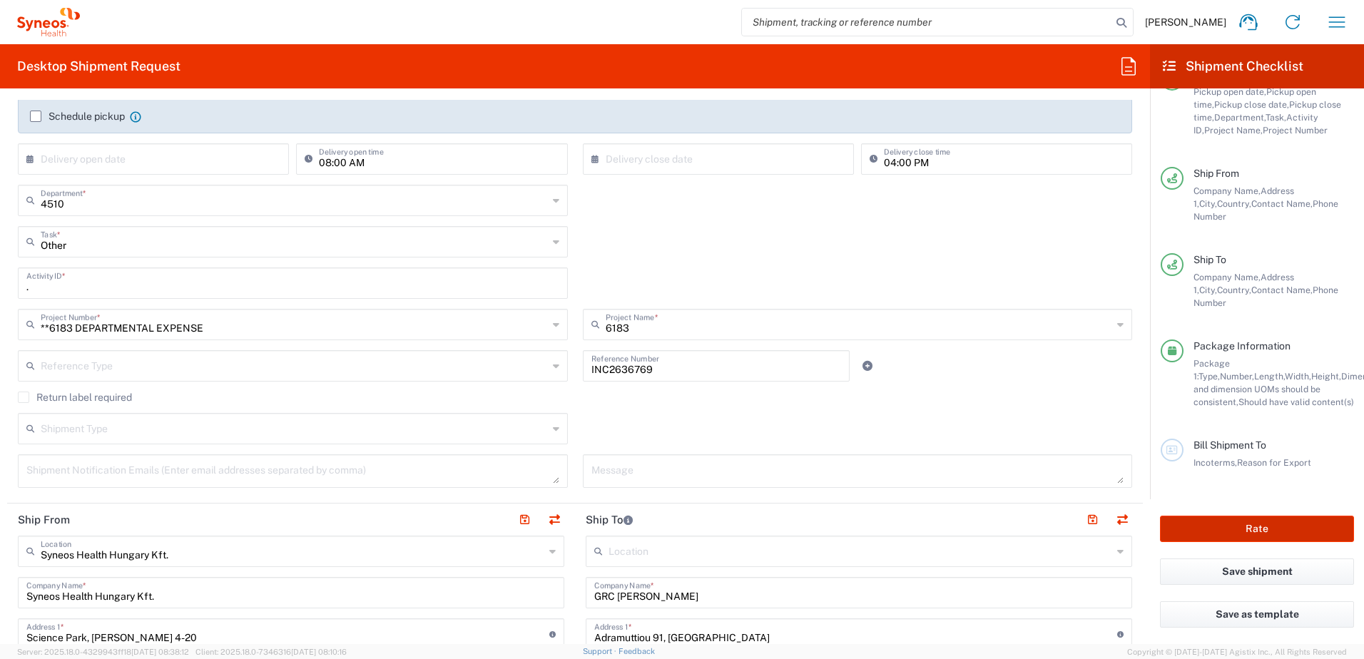
click at [1268, 524] on button "Rate" at bounding box center [1257, 529] width 194 height 26
type input "**6183 DEPARTMENTAL EXPENSE"
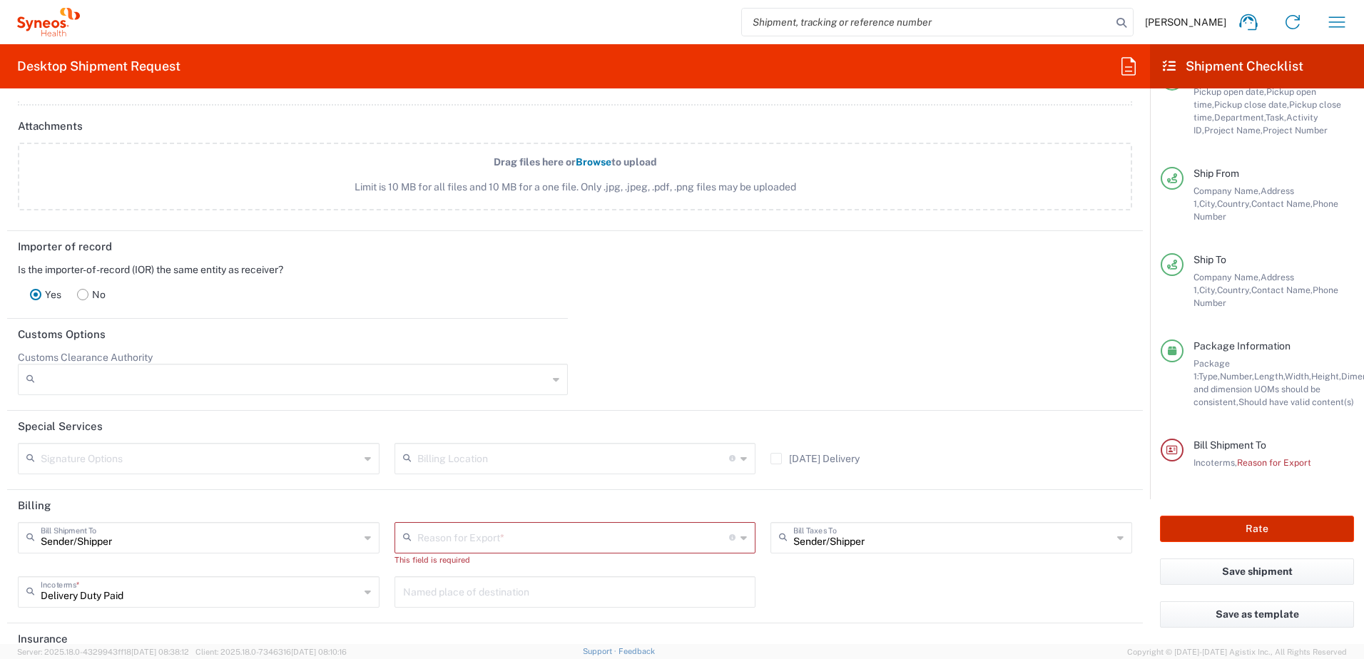
scroll to position [1973, 0]
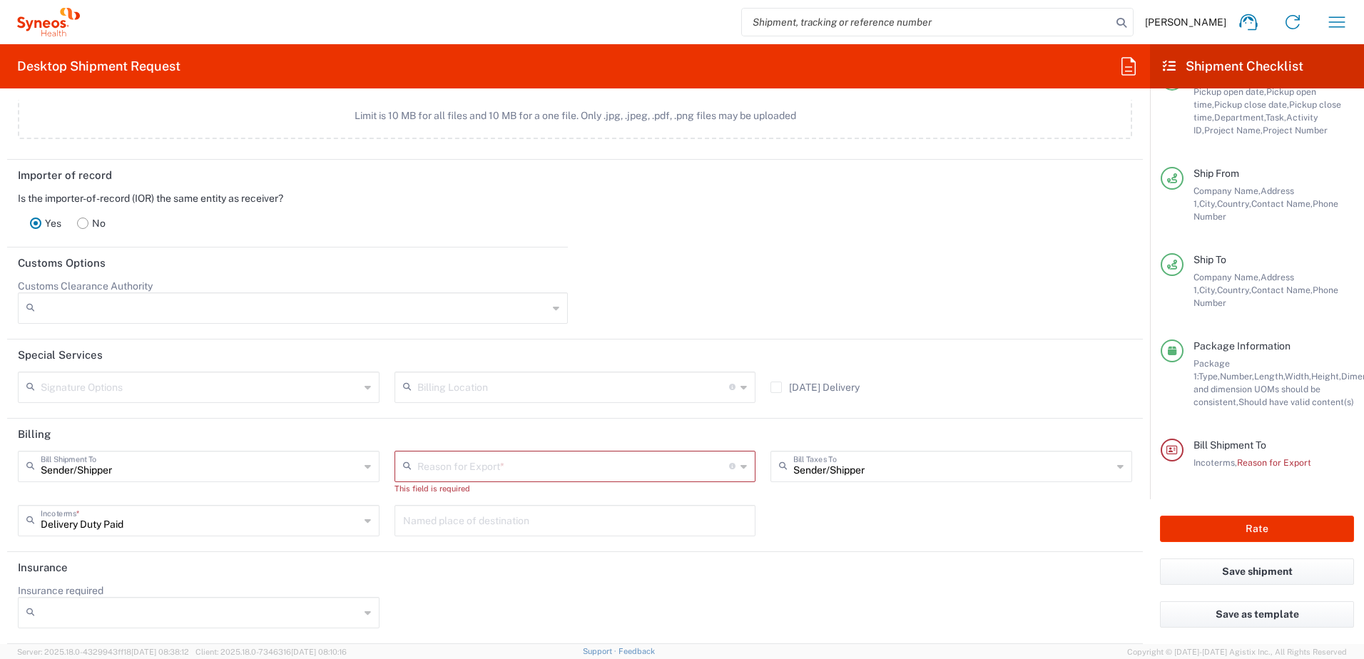
click at [740, 466] on icon at bounding box center [743, 466] width 6 height 23
click at [571, 563] on span "Repair/Warranty" at bounding box center [569, 567] width 355 height 22
type input "Repair/Warranty"
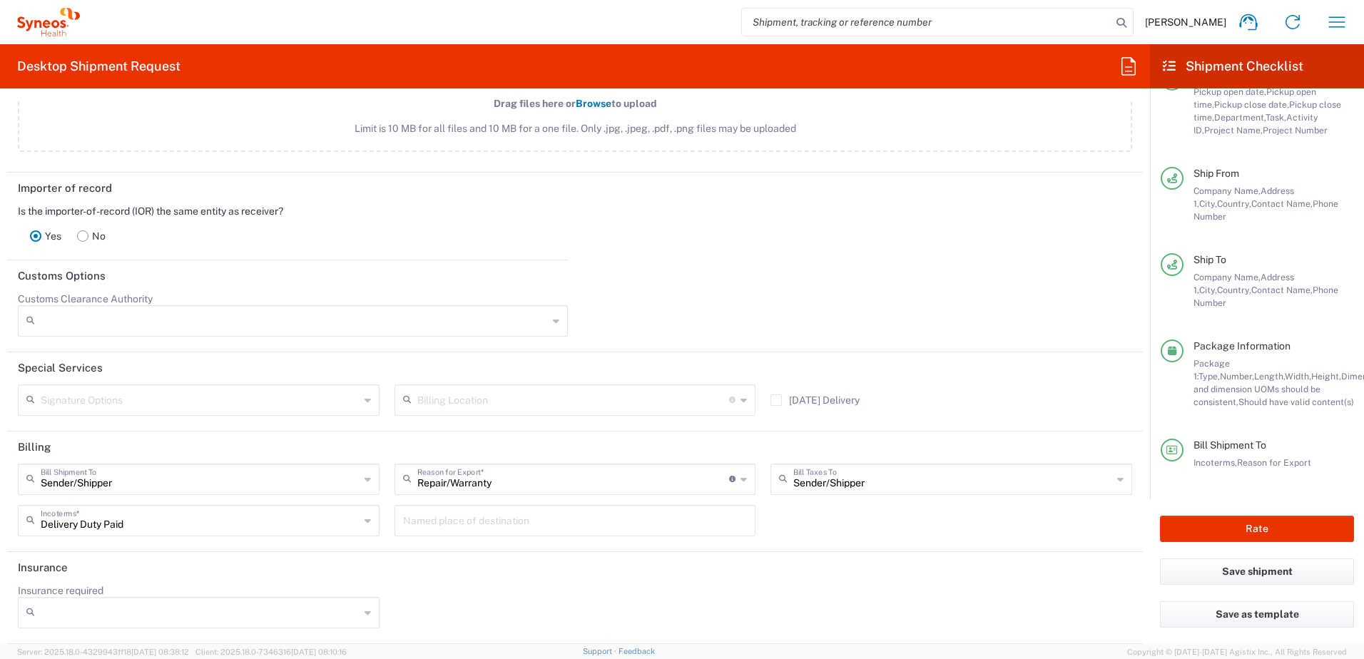
scroll to position [1961, 0]
click at [1247, 523] on button "Rate" at bounding box center [1257, 529] width 194 height 26
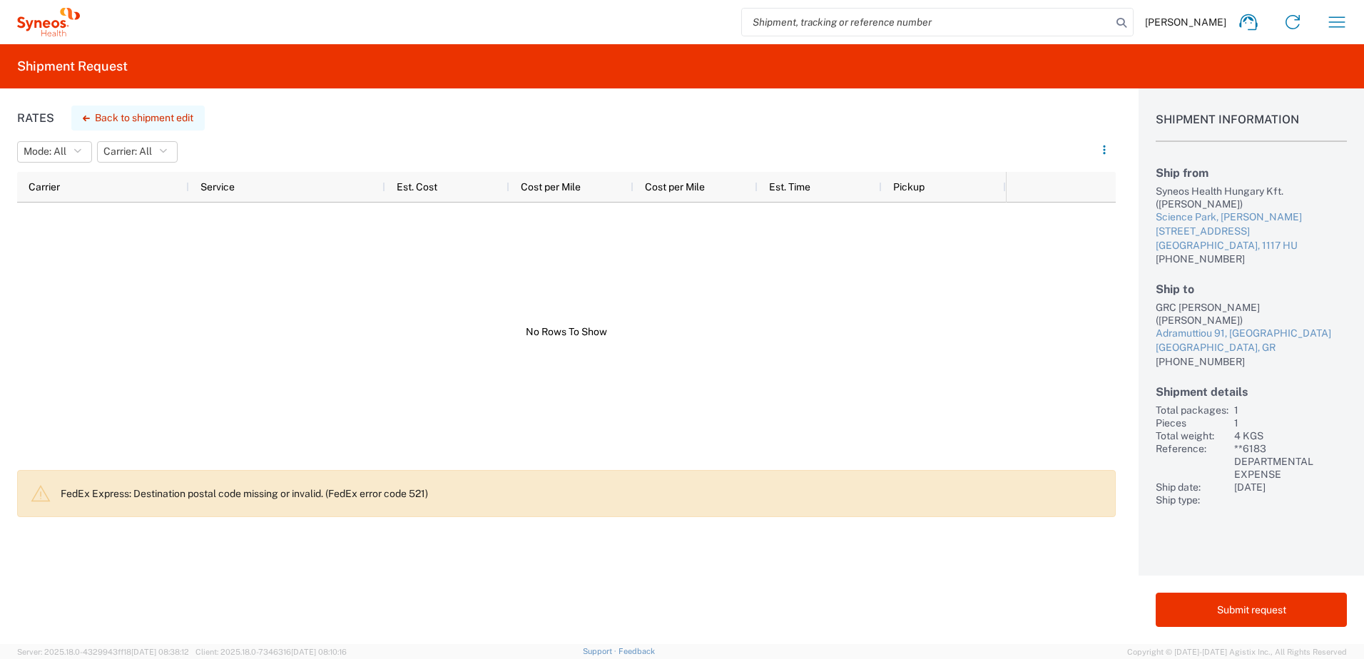
click at [146, 113] on button "Back to shipment edit" at bounding box center [137, 118] width 133 height 25
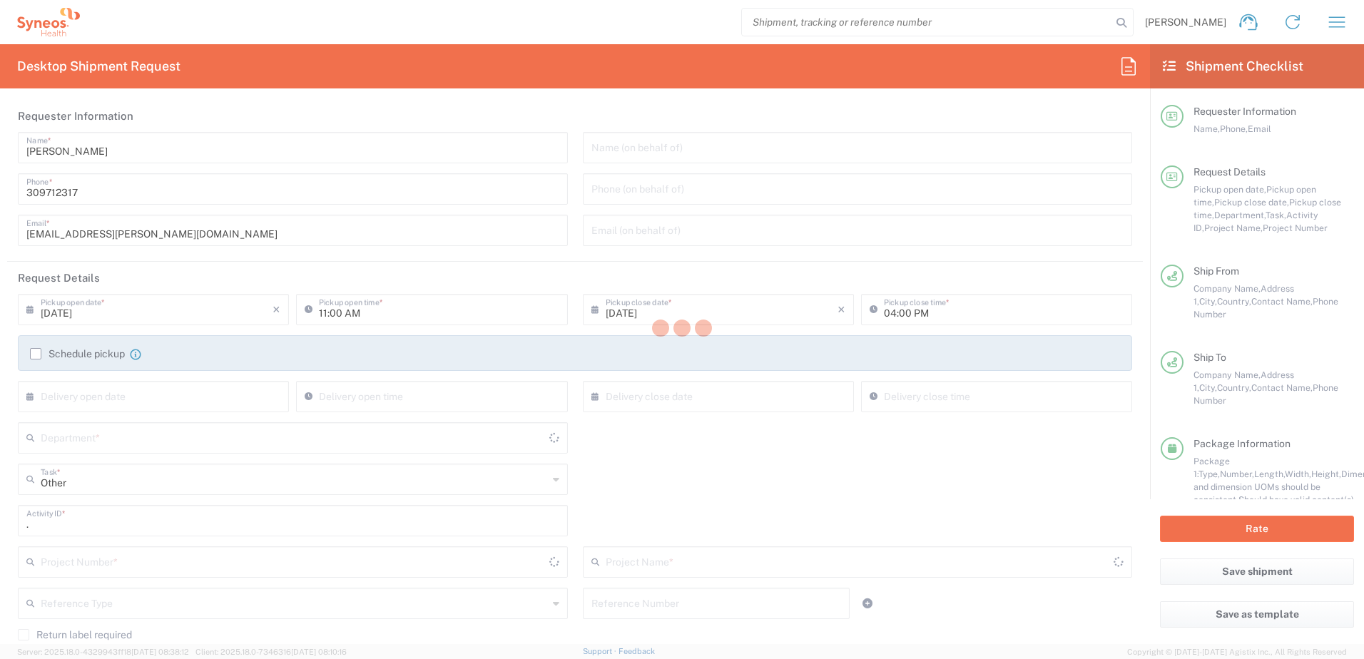
type input "**6183 DEPARTMENTAL EXPENSE"
type input "Your Packaging"
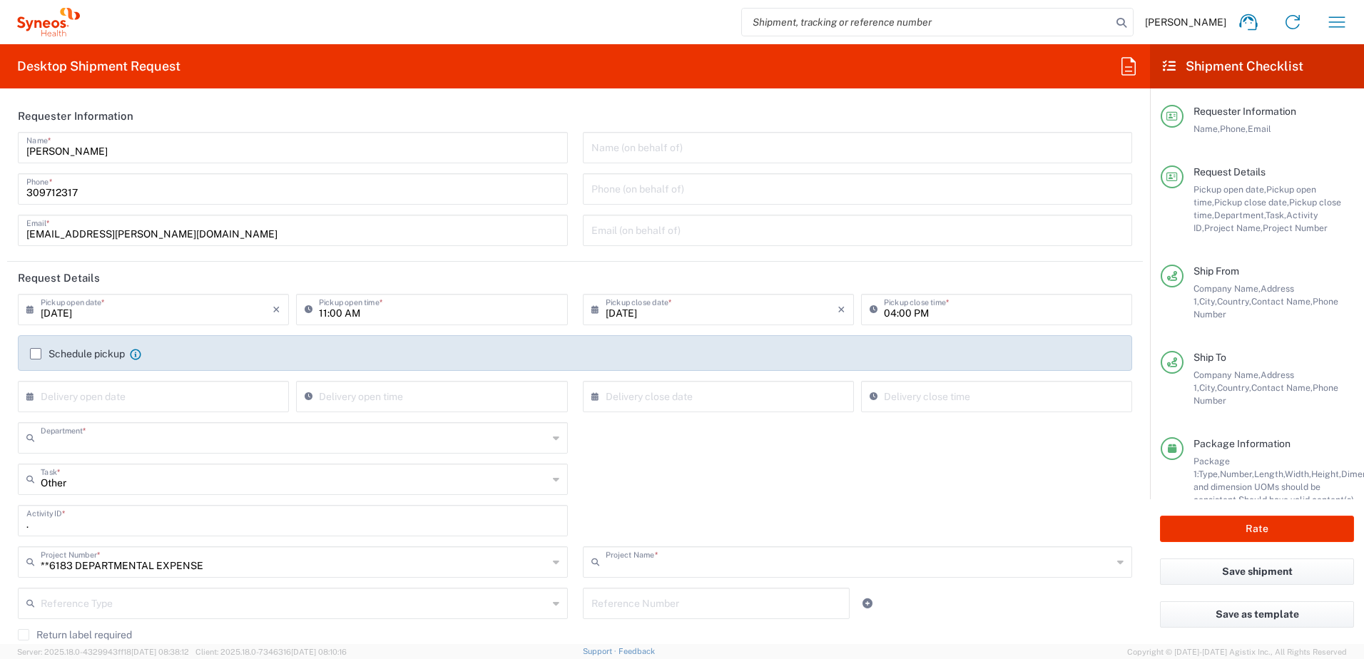
type input "4510"
type input "6183"
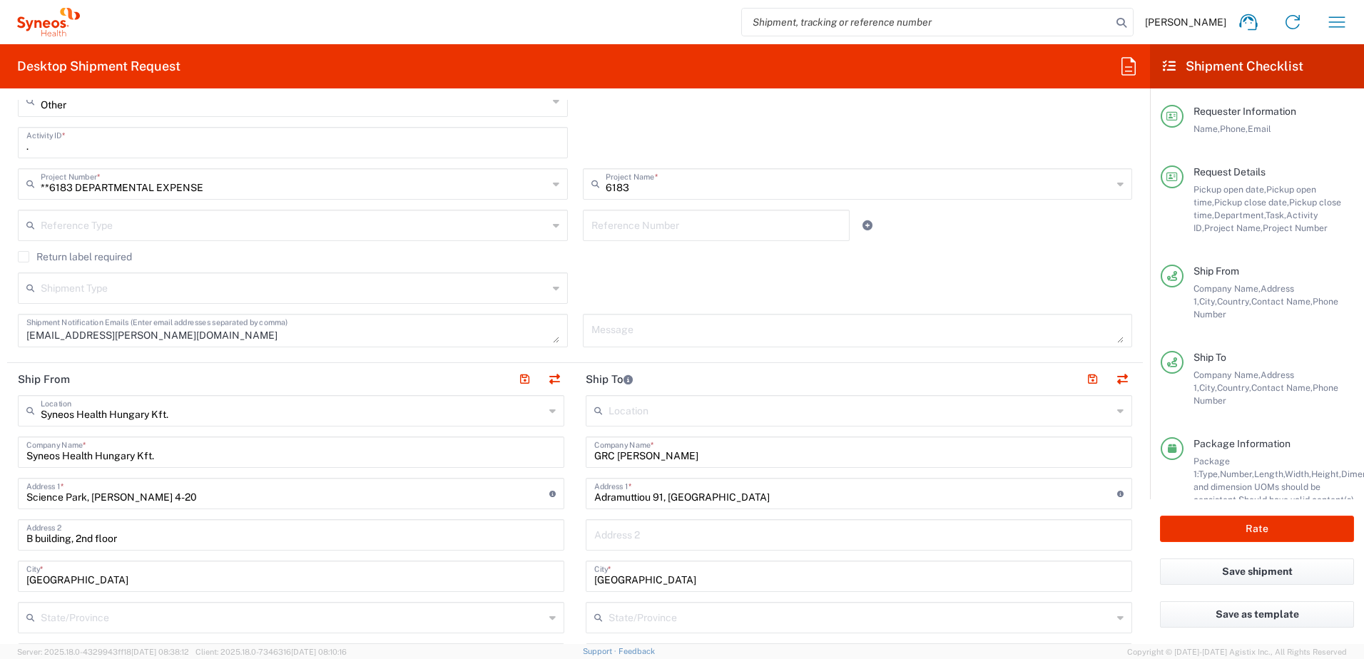
scroll to position [476, 0]
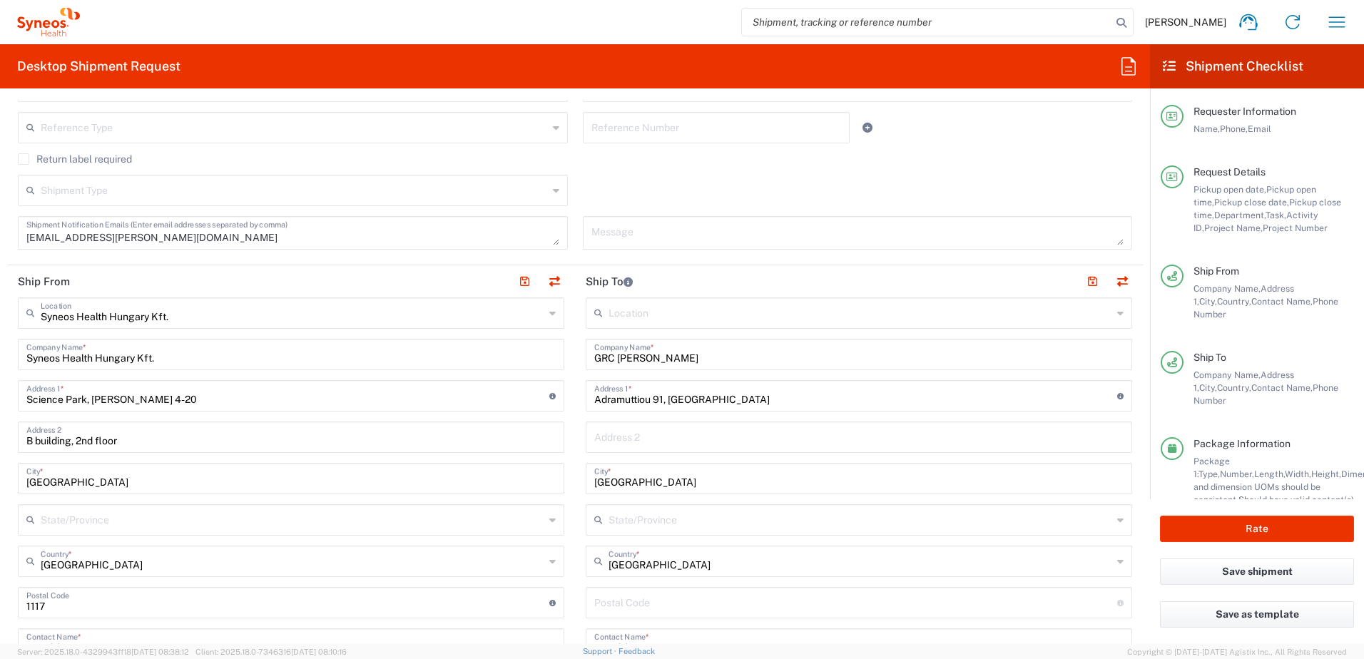
drag, startPoint x: 668, startPoint y: 605, endPoint x: 680, endPoint y: 594, distance: 16.2
click at [668, 605] on input "undefined" at bounding box center [855, 601] width 523 height 25
paste input "18453"
type input "18453"
click at [1282, 523] on button "Rate" at bounding box center [1257, 529] width 194 height 26
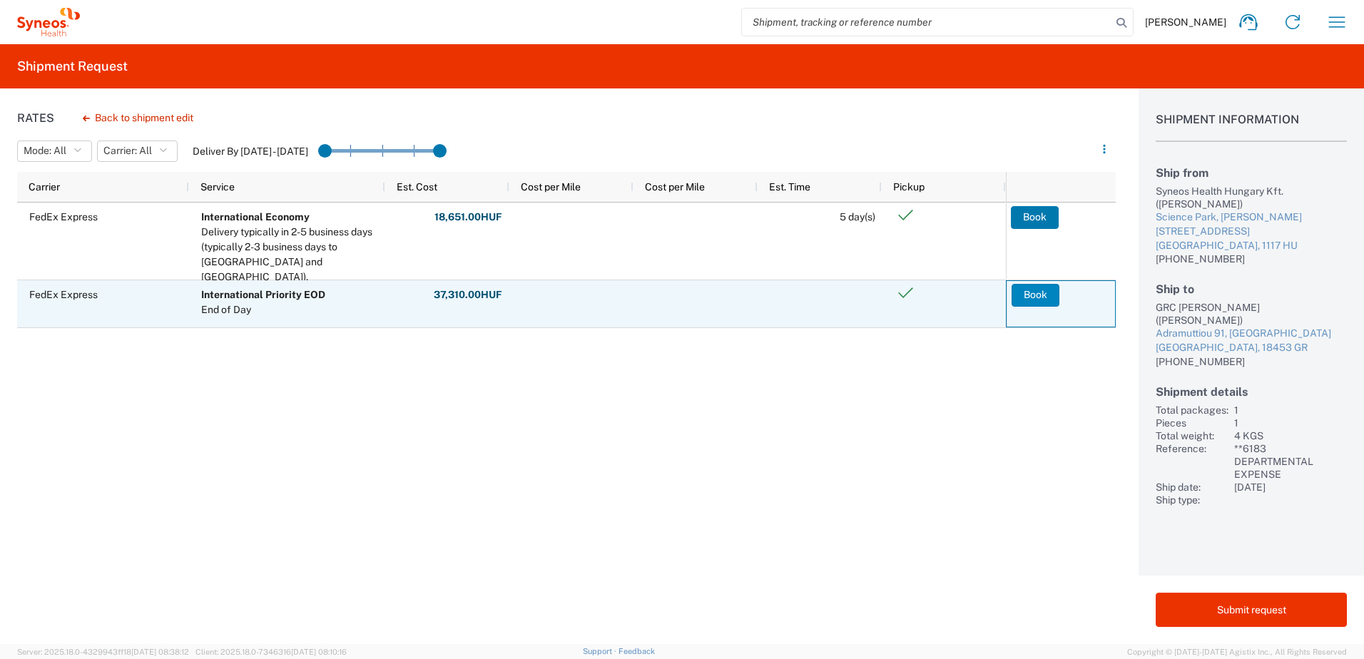
click at [1040, 293] on button "Book" at bounding box center [1035, 295] width 48 height 23
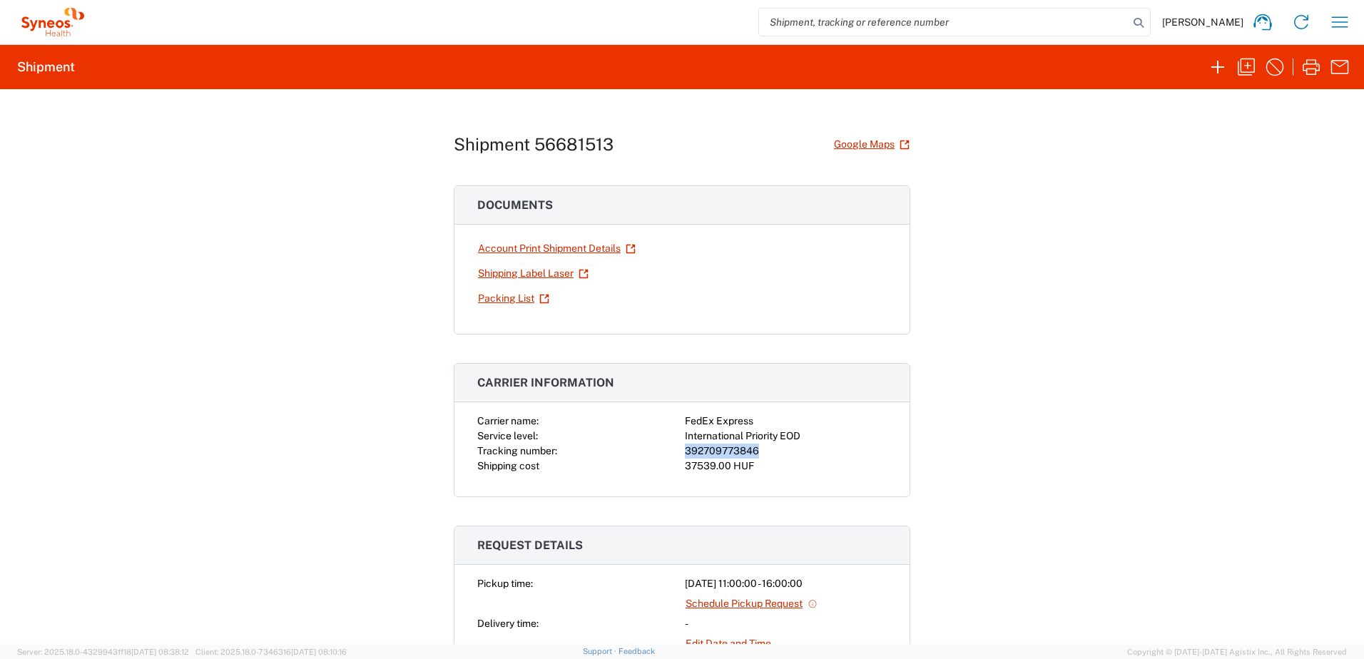
drag, startPoint x: 757, startPoint y: 451, endPoint x: 680, endPoint y: 449, distance: 77.1
click at [685, 449] on div "392709773846" at bounding box center [786, 451] width 202 height 15
copy div "392709773846"
click at [1243, 69] on icon "button" at bounding box center [1246, 67] width 23 height 23
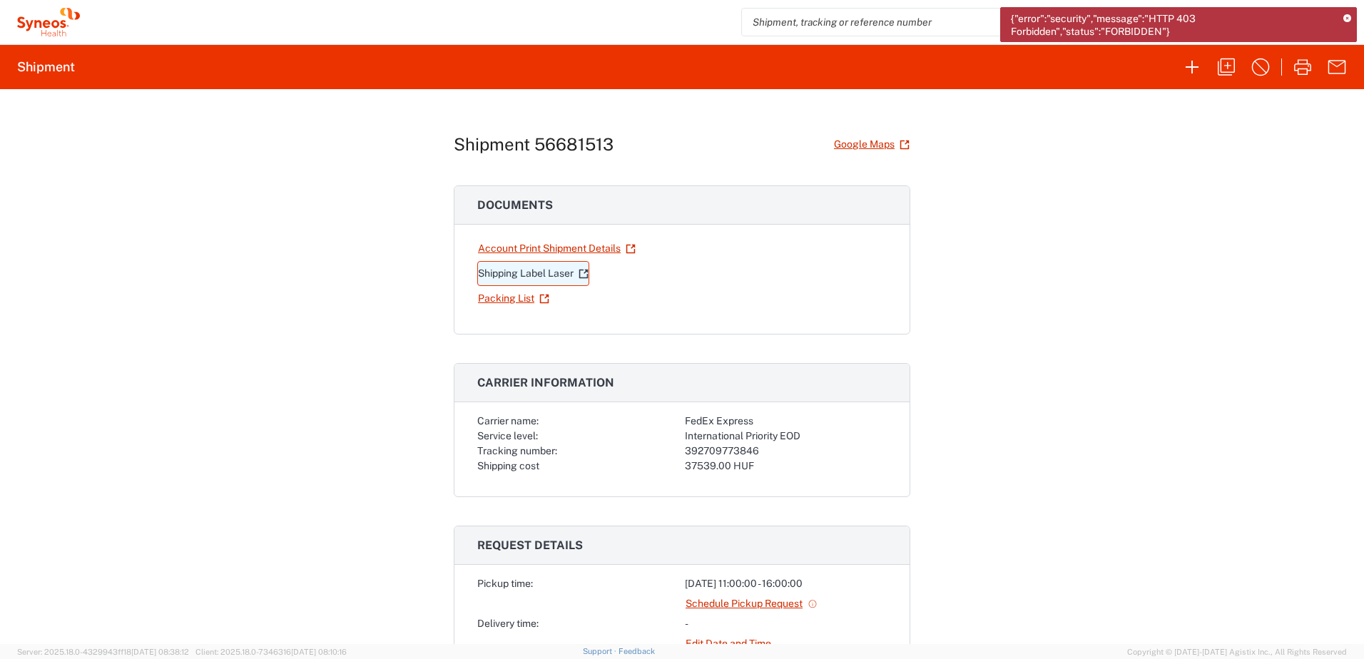
click at [534, 270] on link "Shipping Label Laser" at bounding box center [533, 273] width 112 height 25
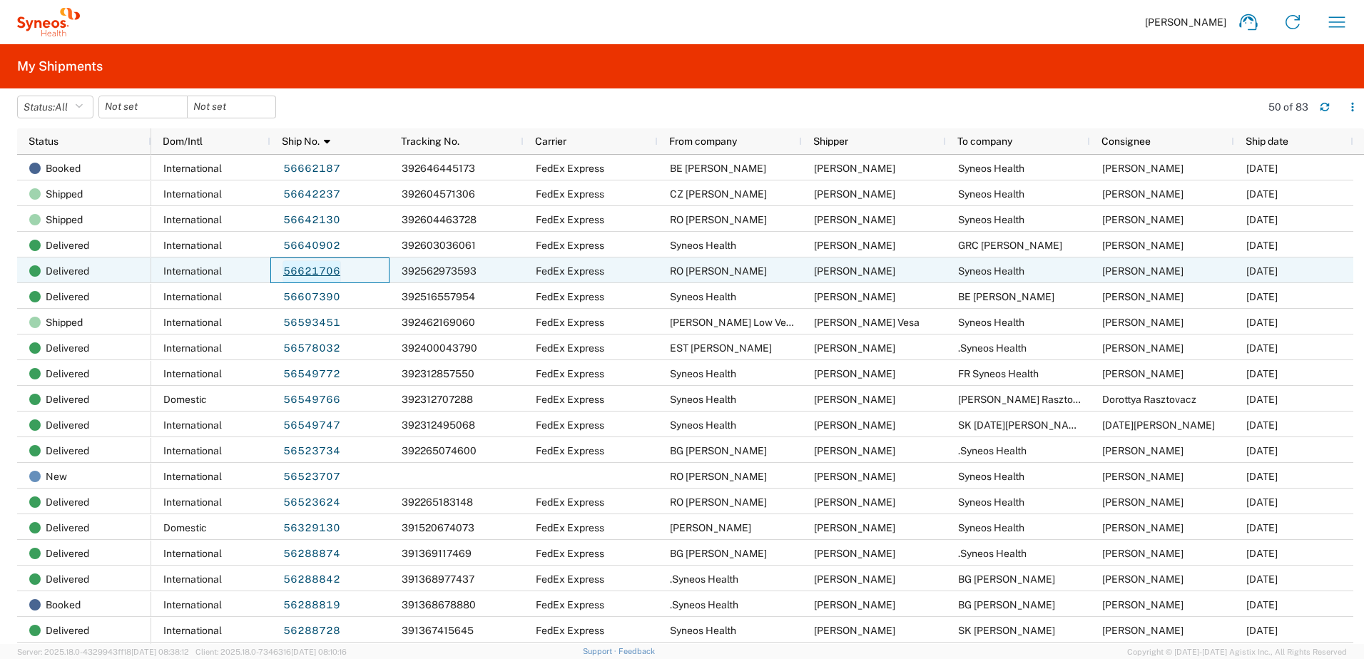
click at [308, 269] on link "56621706" at bounding box center [311, 271] width 58 height 23
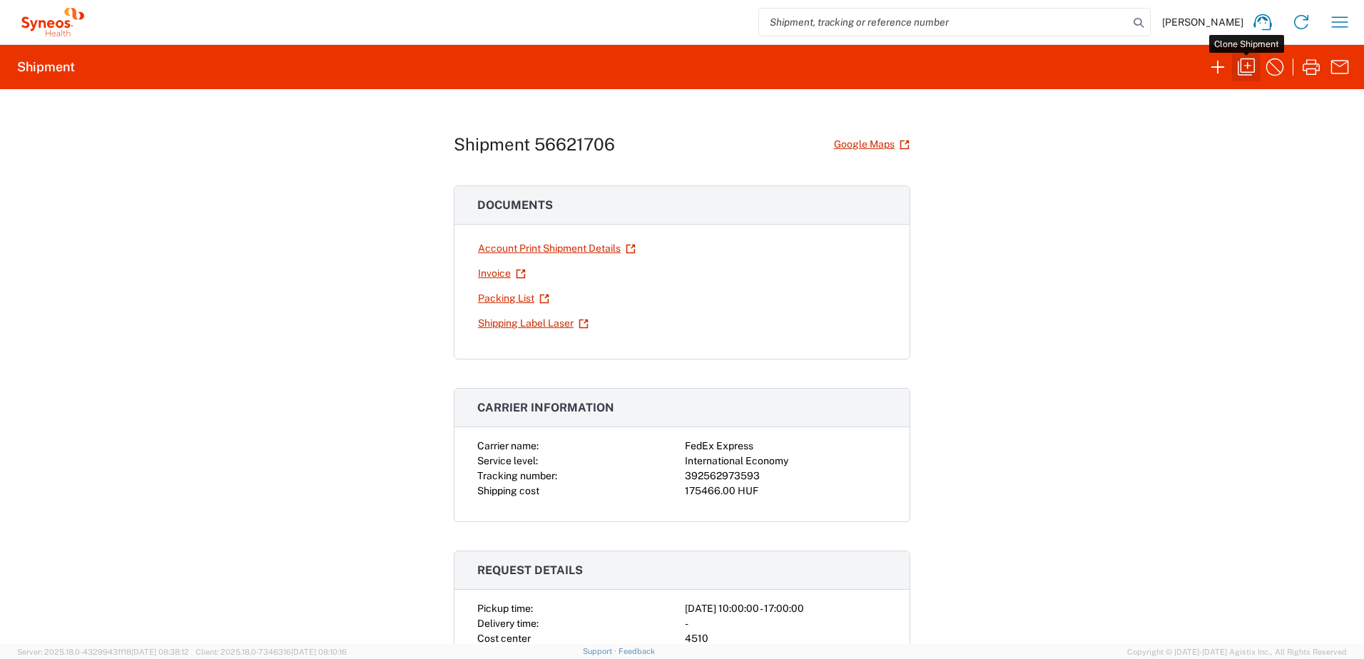
click at [1244, 73] on icon "button" at bounding box center [1245, 66] width 17 height 17
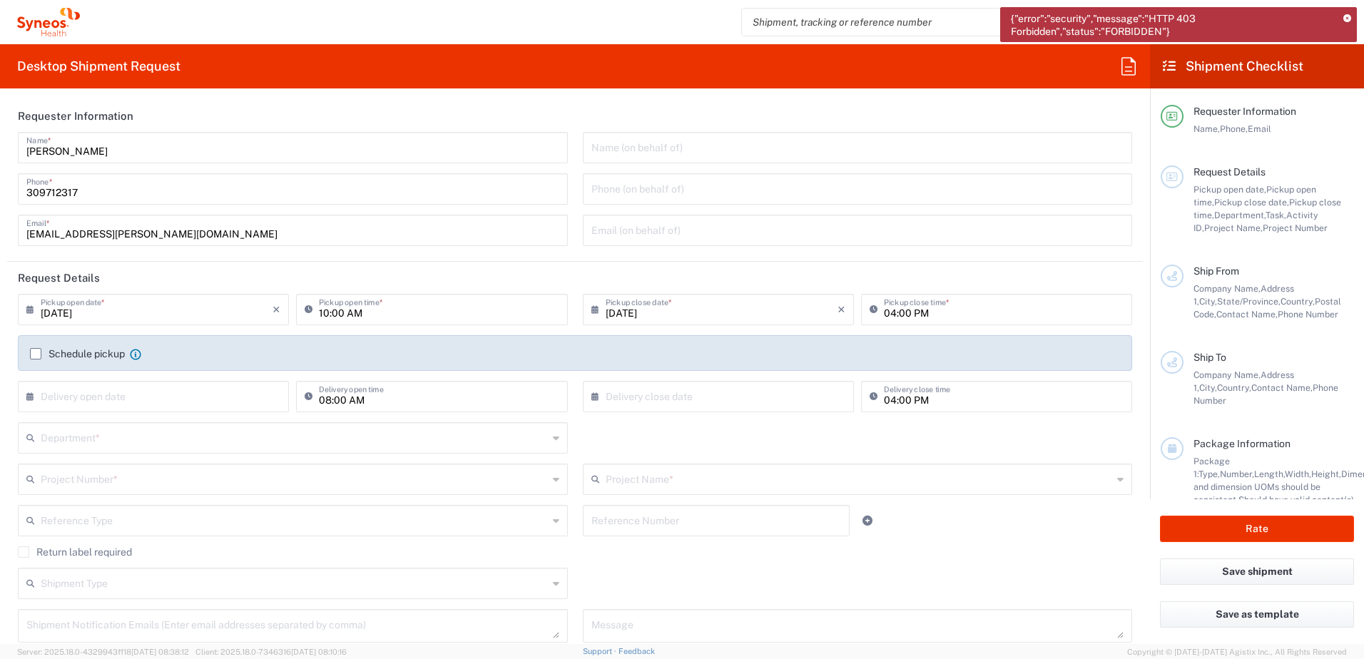
type input "[GEOGRAPHIC_DATA]"
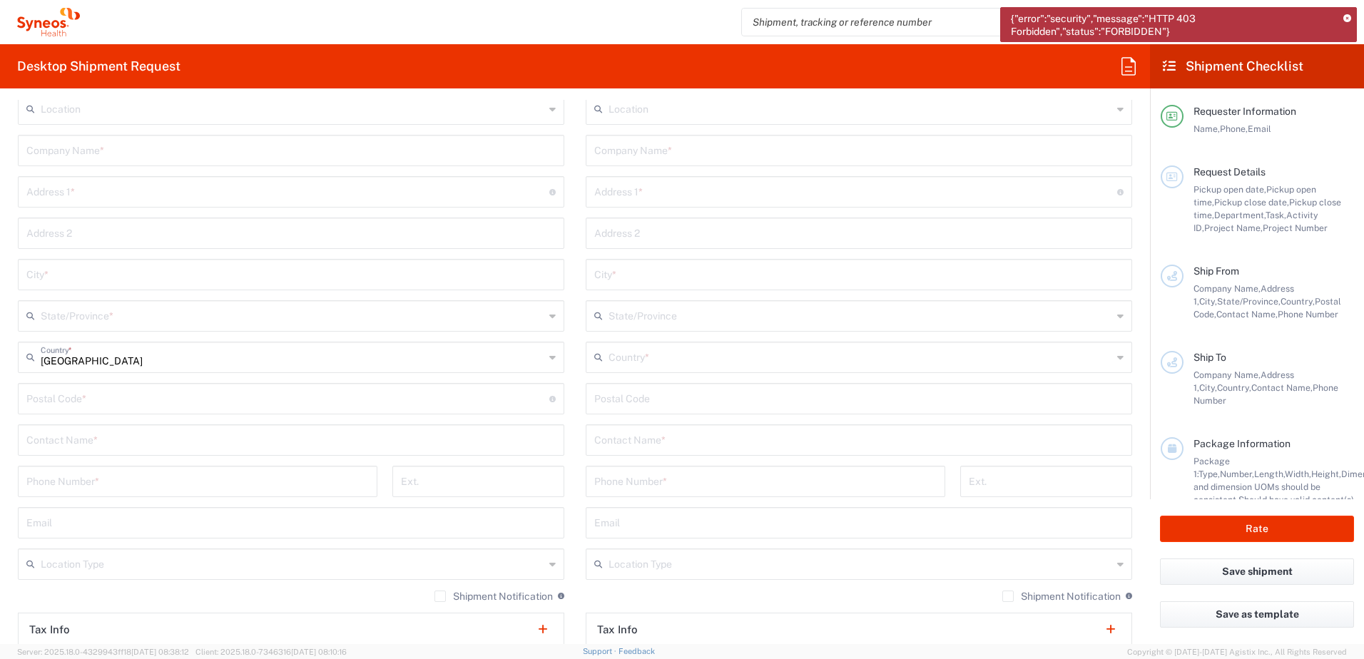
scroll to position [713, 0]
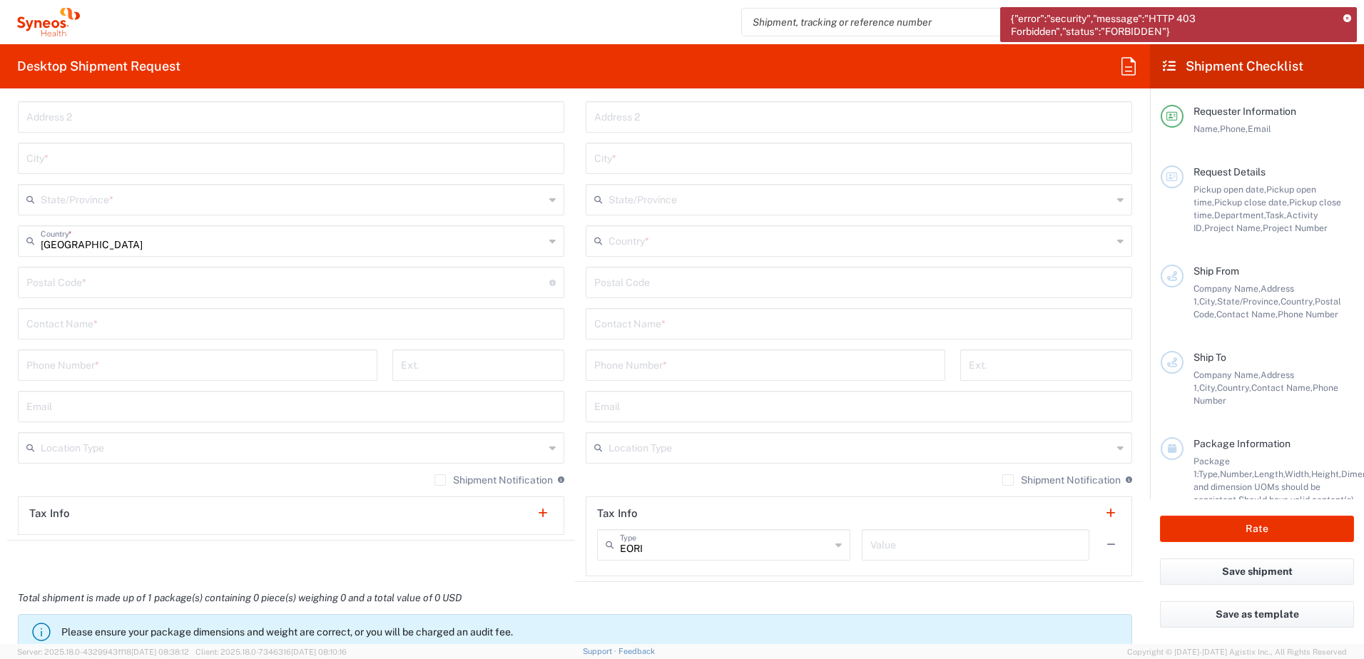
click at [176, 483] on div "Shipment Notification If checked, a shipment notification email will be sent to…" at bounding box center [291, 485] width 546 height 23
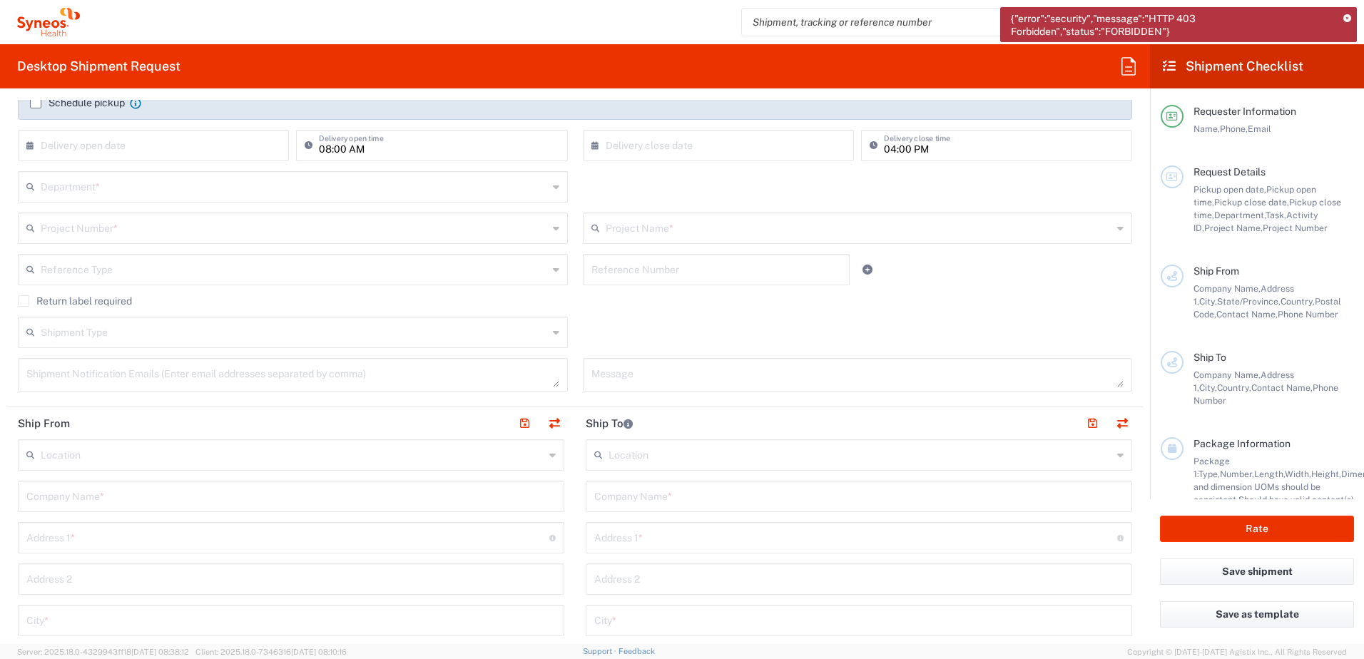
scroll to position [237, 0]
